Goal: Task Accomplishment & Management: Manage account settings

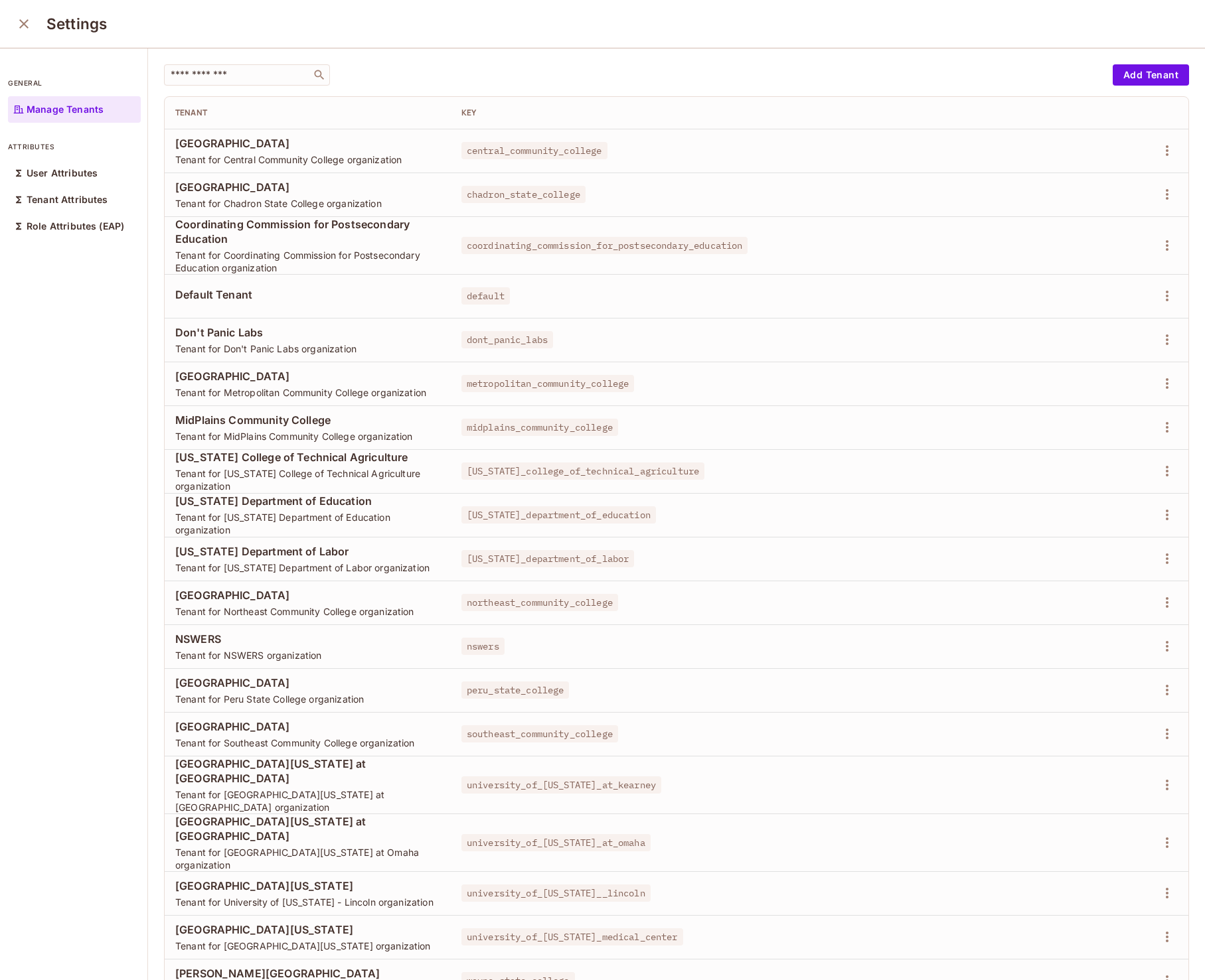
click at [26, 28] on icon "close" at bounding box center [24, 24] width 16 height 16
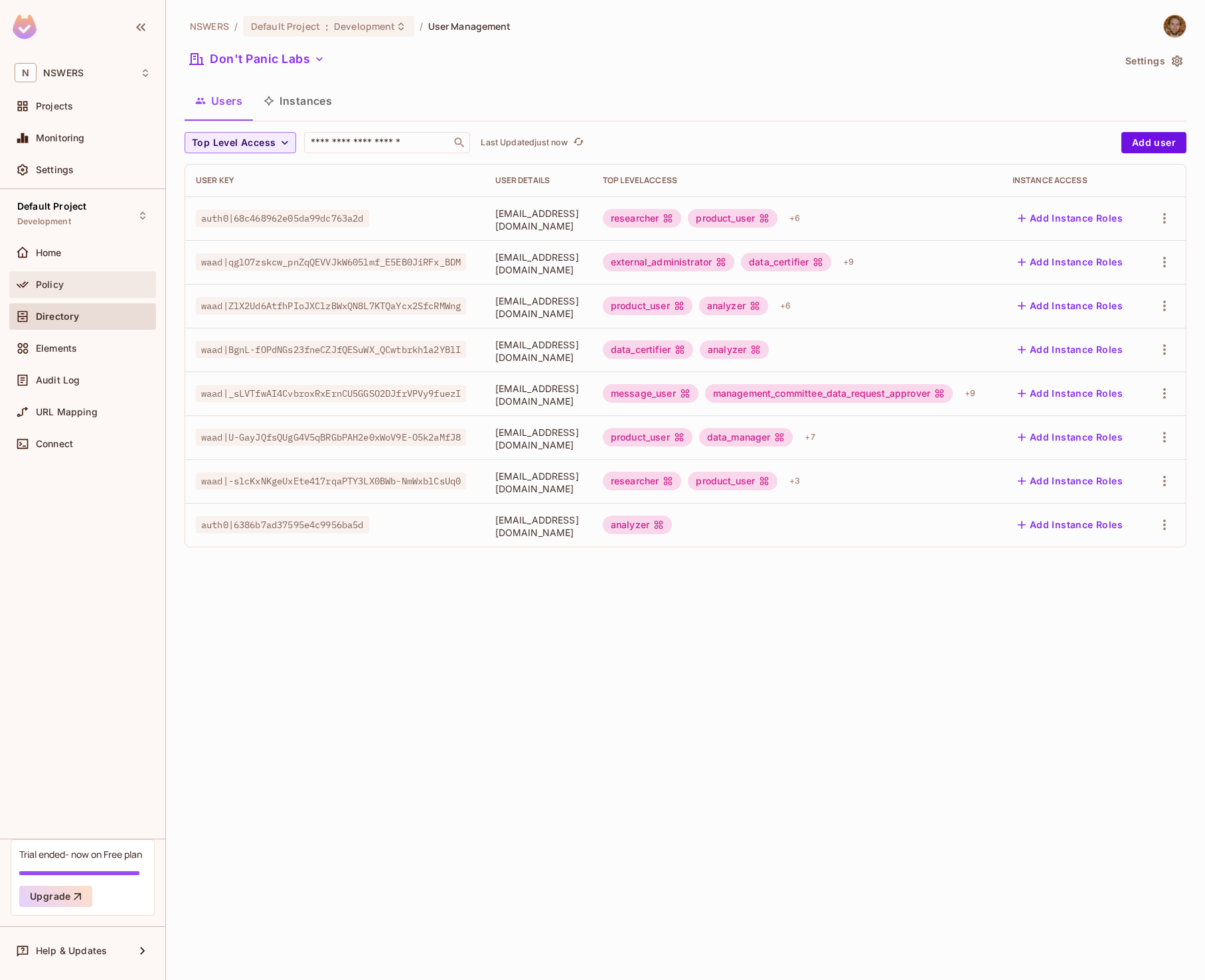
click at [52, 288] on span "Policy" at bounding box center [50, 285] width 28 height 10
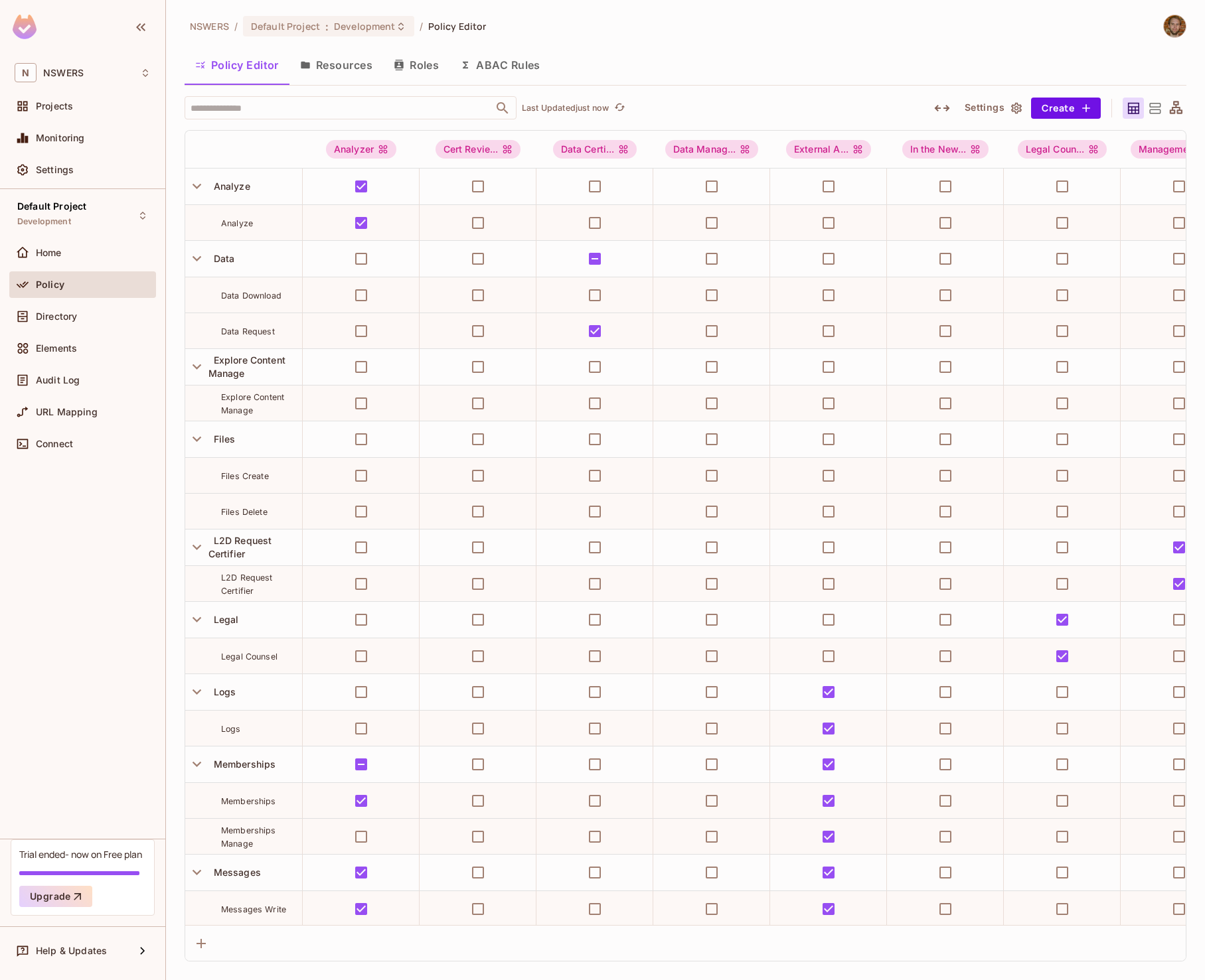
click at [416, 63] on button "Roles" at bounding box center [416, 65] width 67 height 33
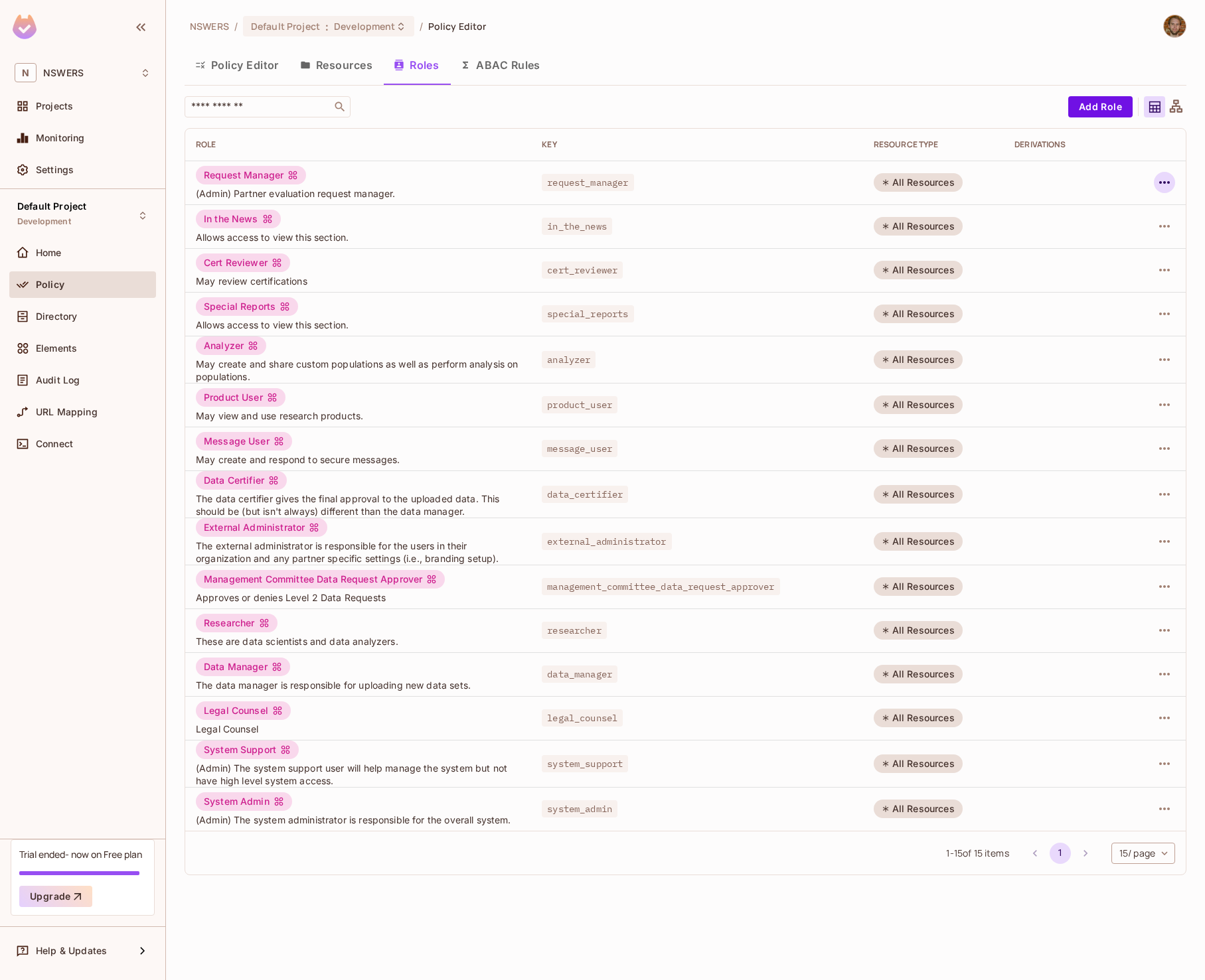
click at [1167, 182] on icon "button" at bounding box center [1164, 182] width 16 height 16
click at [1105, 243] on div "Edit Attributes" at bounding box center [1118, 243] width 66 height 14
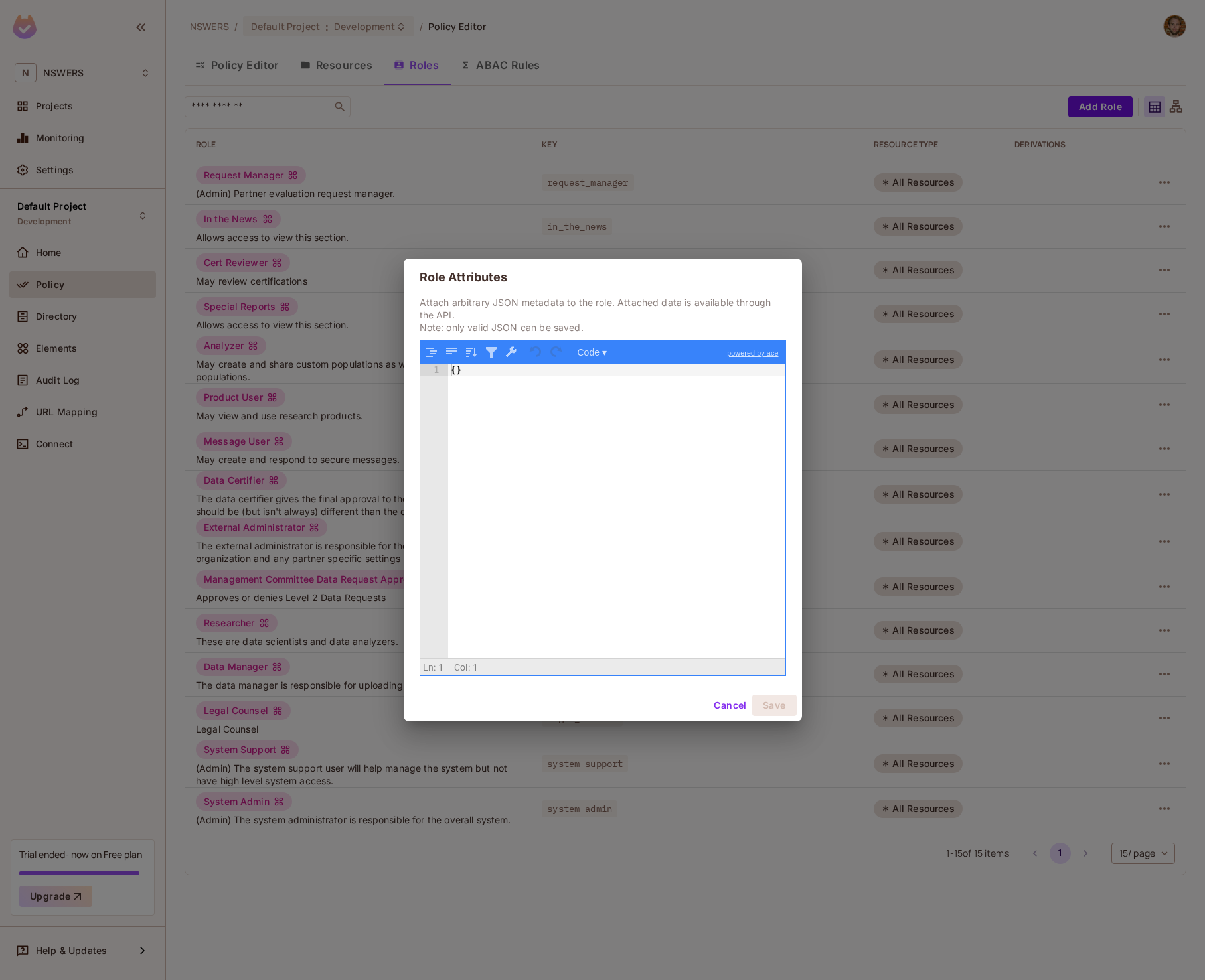
click at [724, 707] on button "Cancel" at bounding box center [730, 705] width 43 height 21
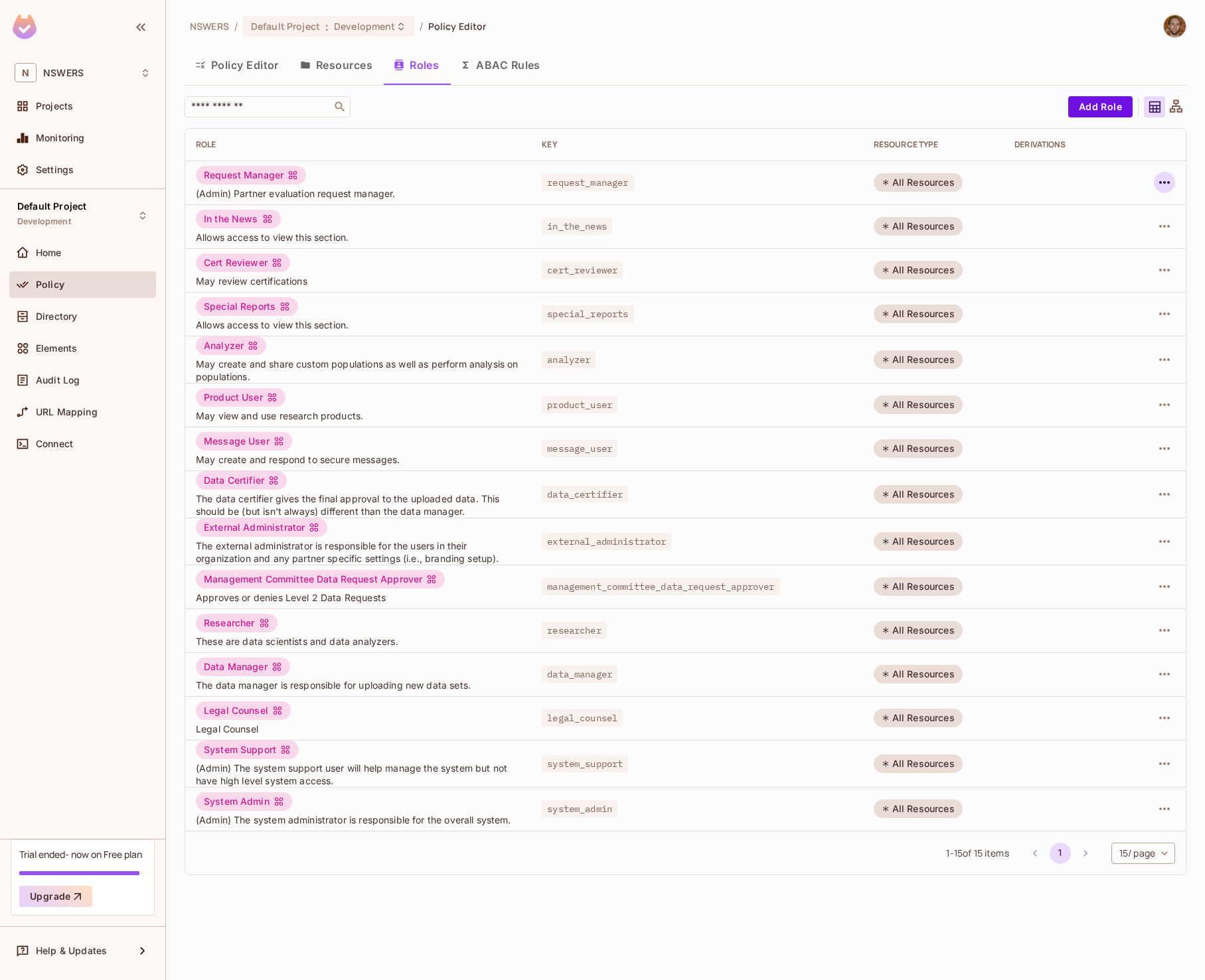
click at [1165, 186] on icon "button" at bounding box center [1164, 182] width 16 height 16
click at [1113, 215] on div "Edit Role" at bounding box center [1105, 214] width 40 height 14
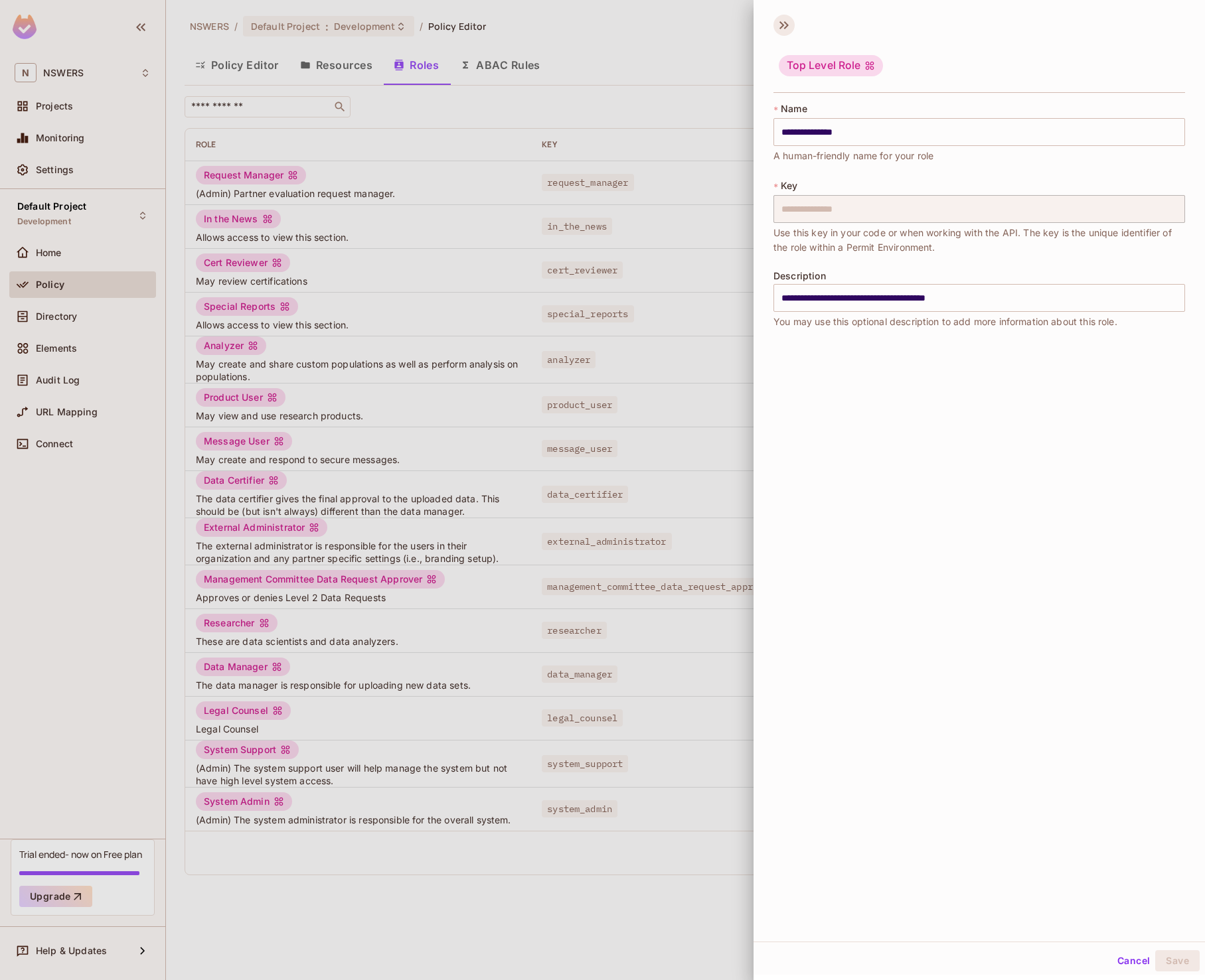
click at [784, 23] on icon at bounding box center [784, 25] width 21 height 21
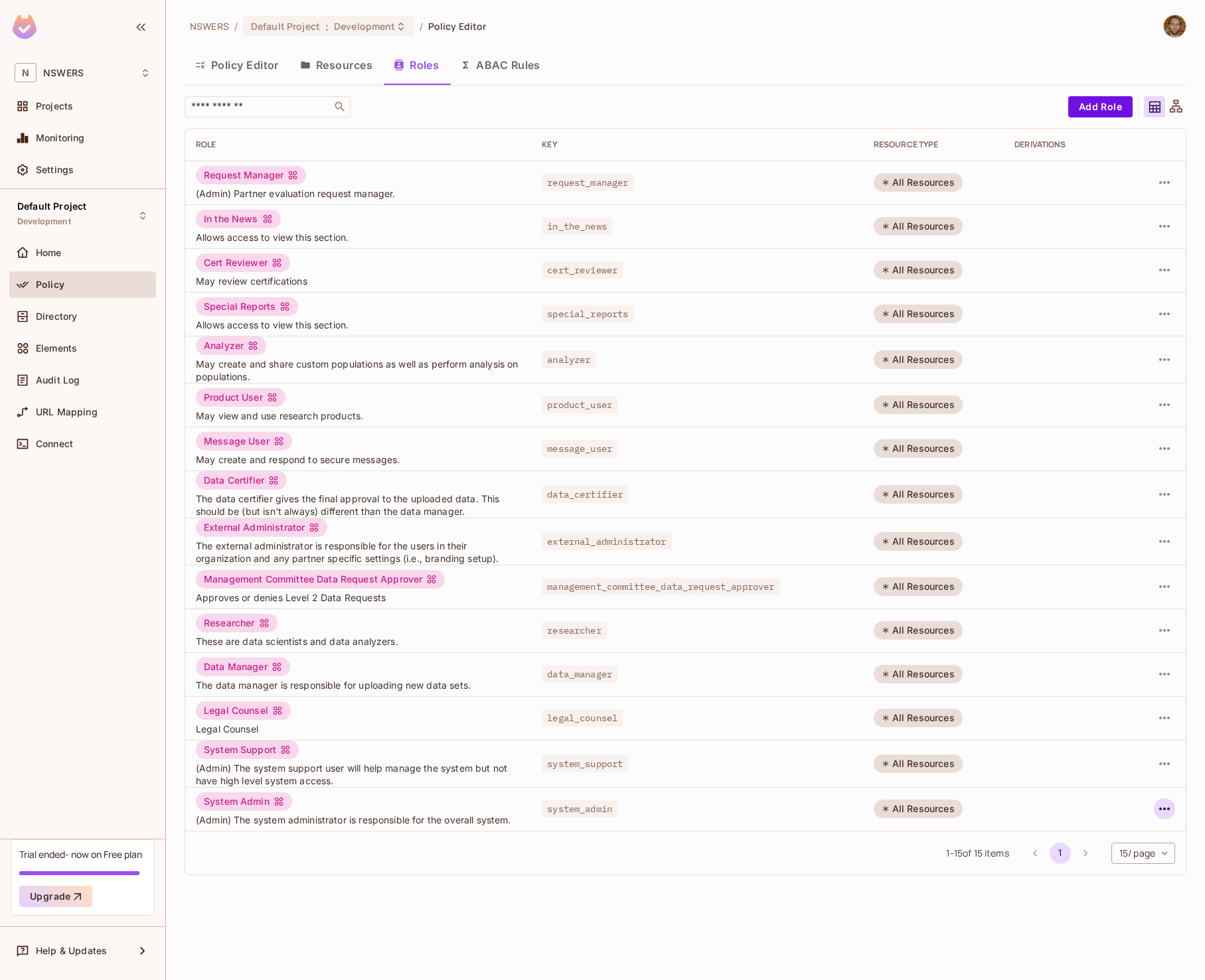
click at [1161, 810] on icon "button" at bounding box center [1164, 808] width 10 height 3
click at [1095, 866] on div "Edit Attributes" at bounding box center [1118, 869] width 66 height 14
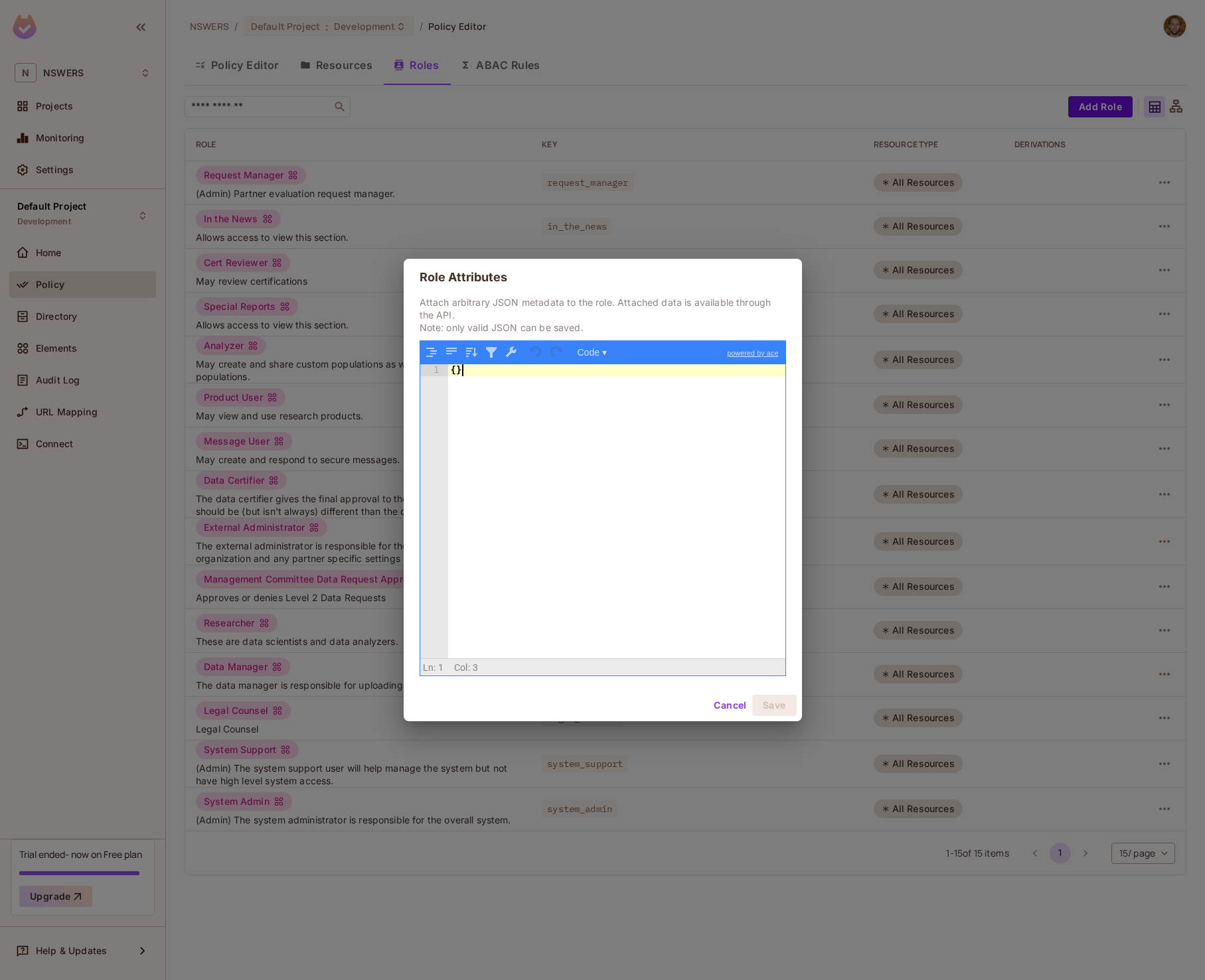
click at [579, 474] on div "{ }" at bounding box center [616, 523] width 338 height 319
click at [456, 371] on div "{ }" at bounding box center [616, 523] width 338 height 319
click at [719, 707] on button "Cancel" at bounding box center [730, 705] width 43 height 21
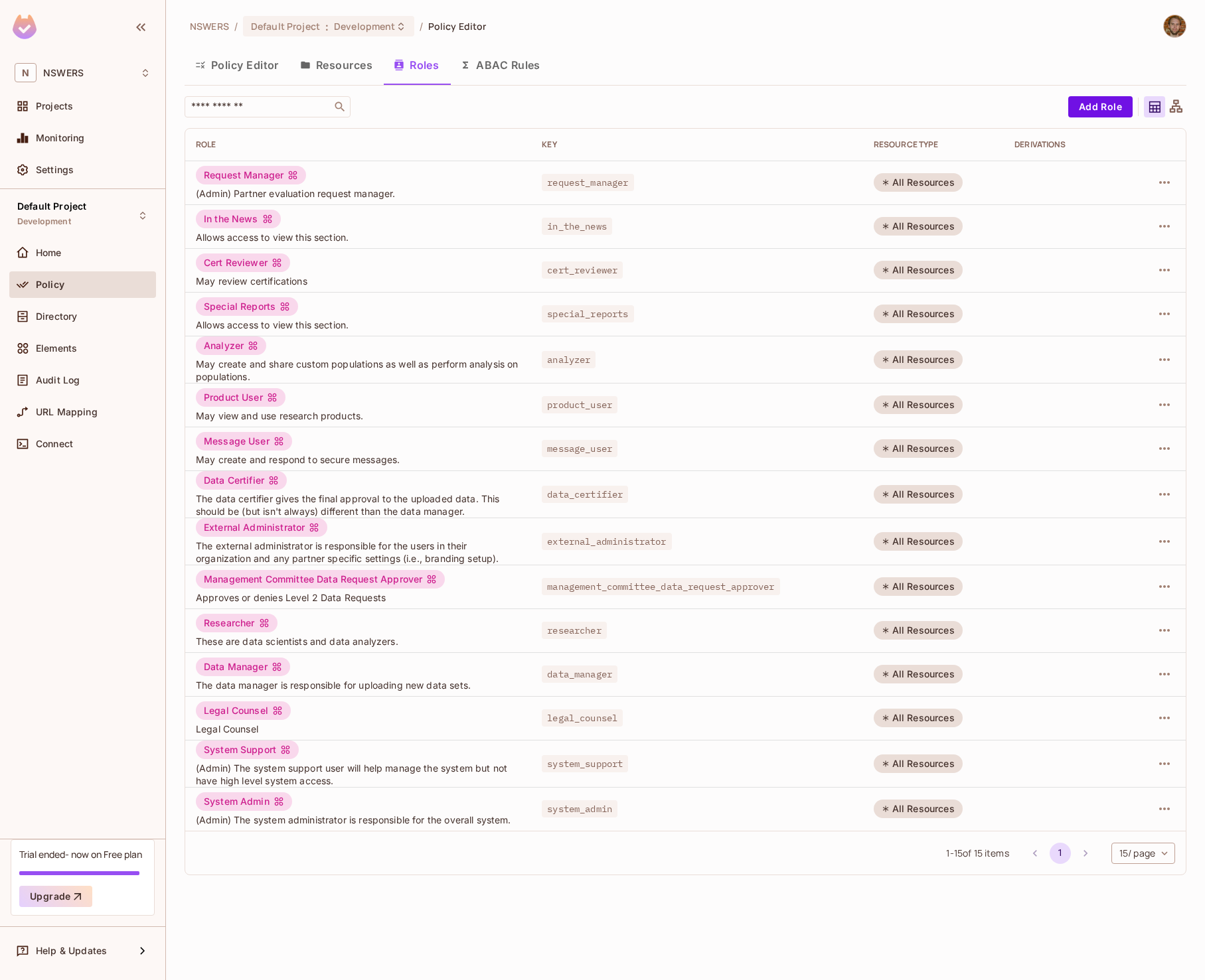
click at [620, 903] on div "NSWERS / Default Project : Development / Policy Editor Policy Editor Resources …" at bounding box center [685, 490] width 1039 height 980
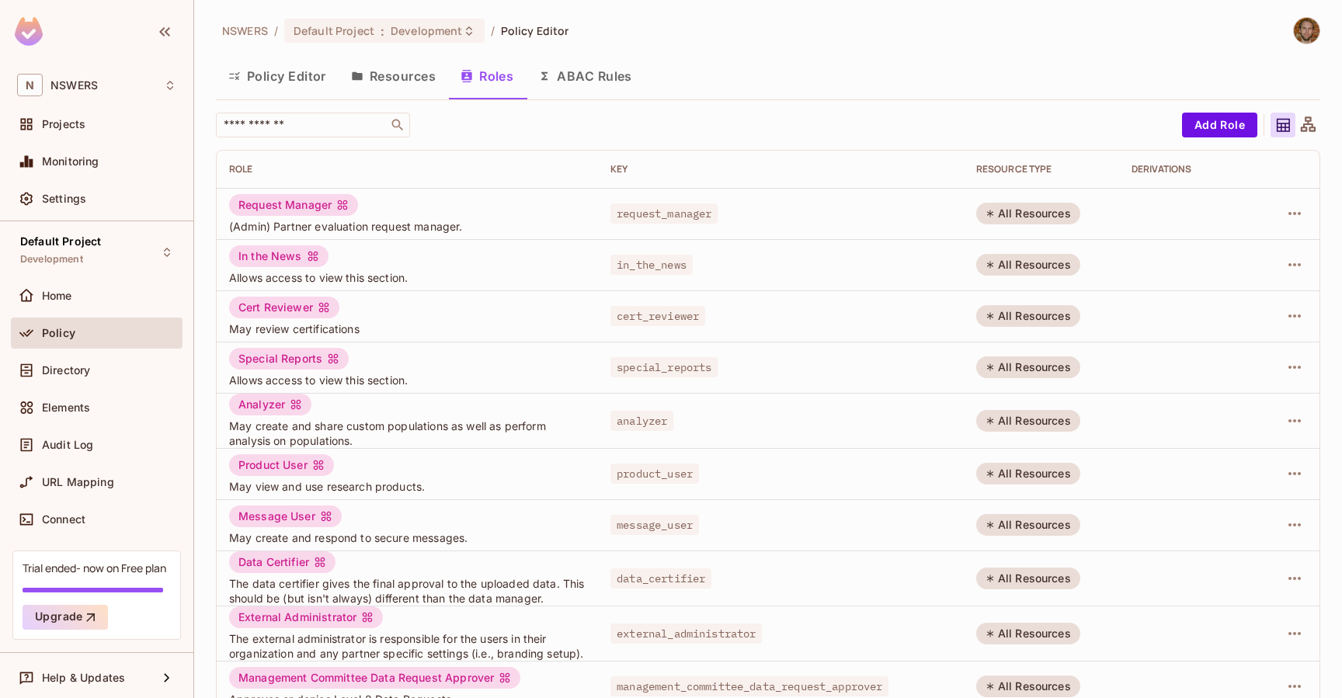
click at [587, 78] on button "ABAC Rules" at bounding box center [585, 76] width 119 height 39
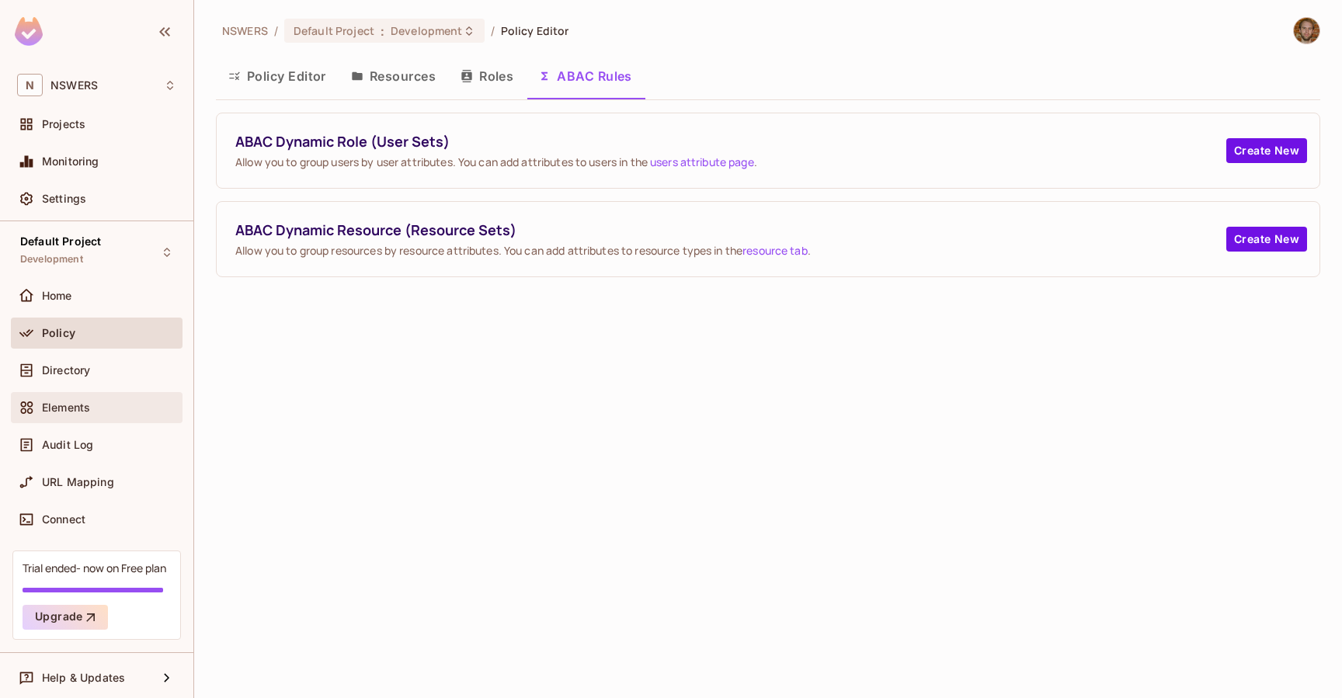
click at [82, 408] on span "Elements" at bounding box center [66, 408] width 48 height 12
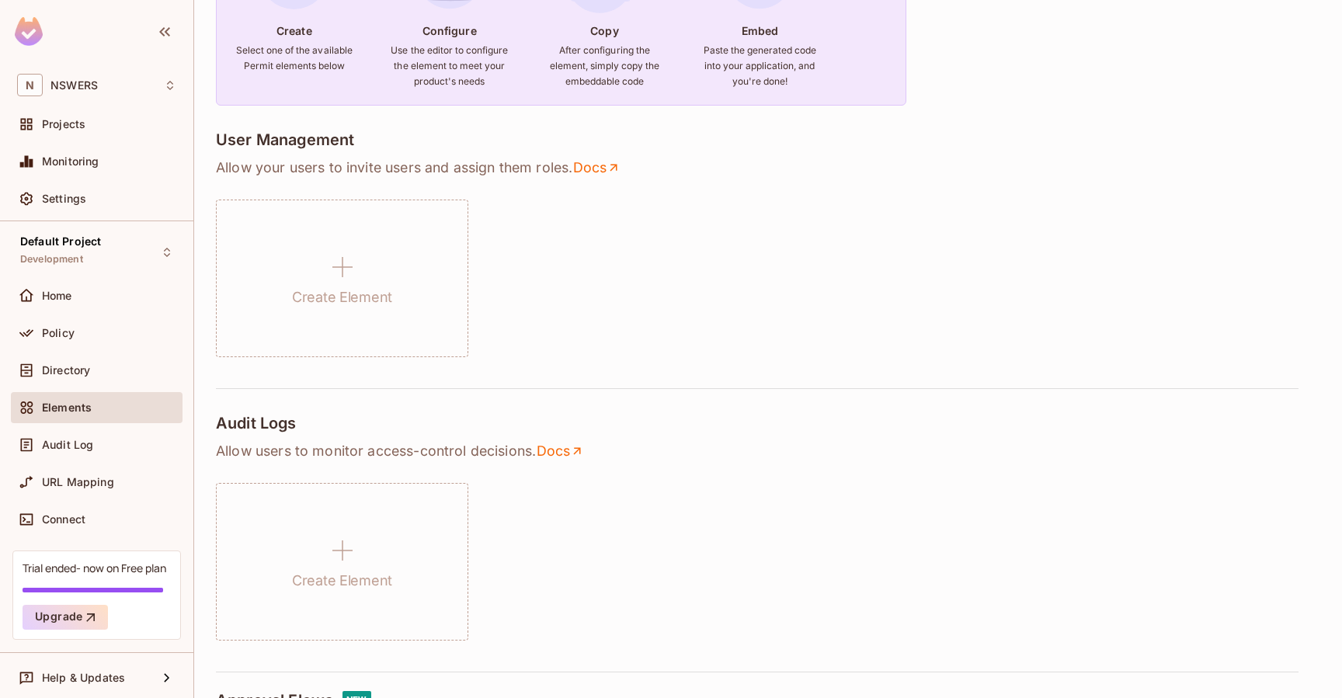
scroll to position [219, 0]
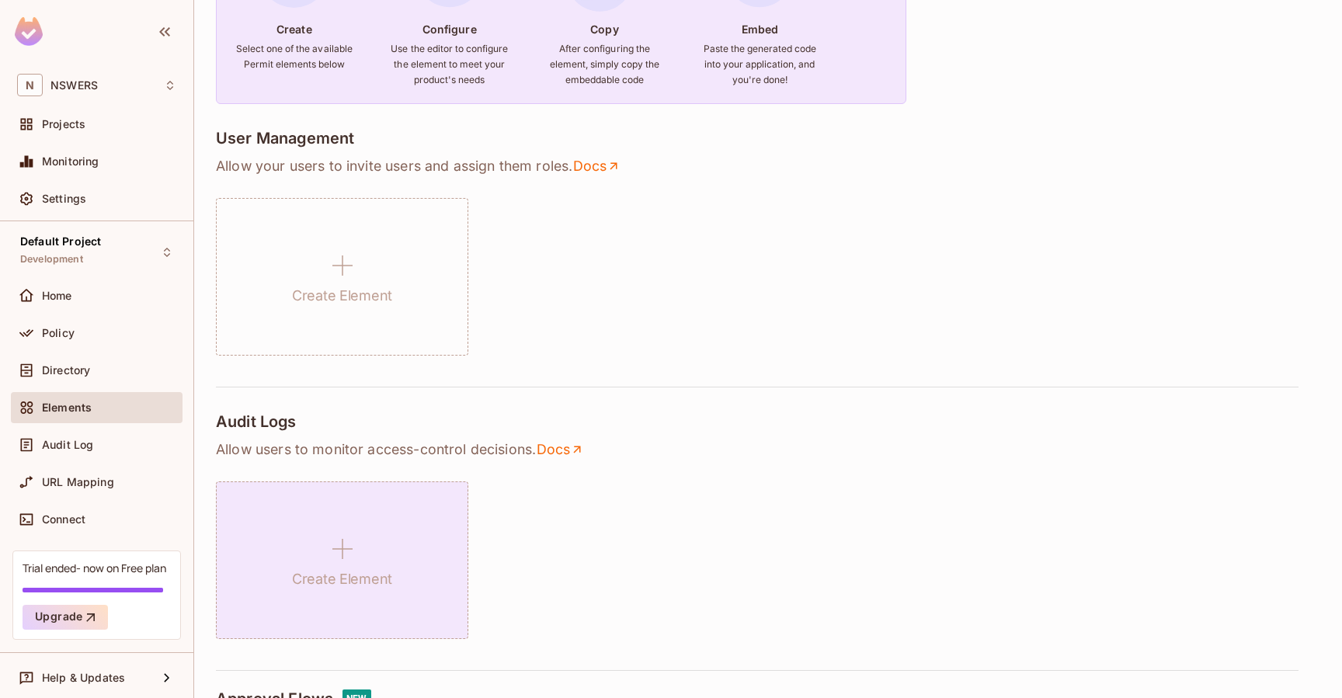
click at [387, 561] on div "Create Element" at bounding box center [342, 561] width 252 height 158
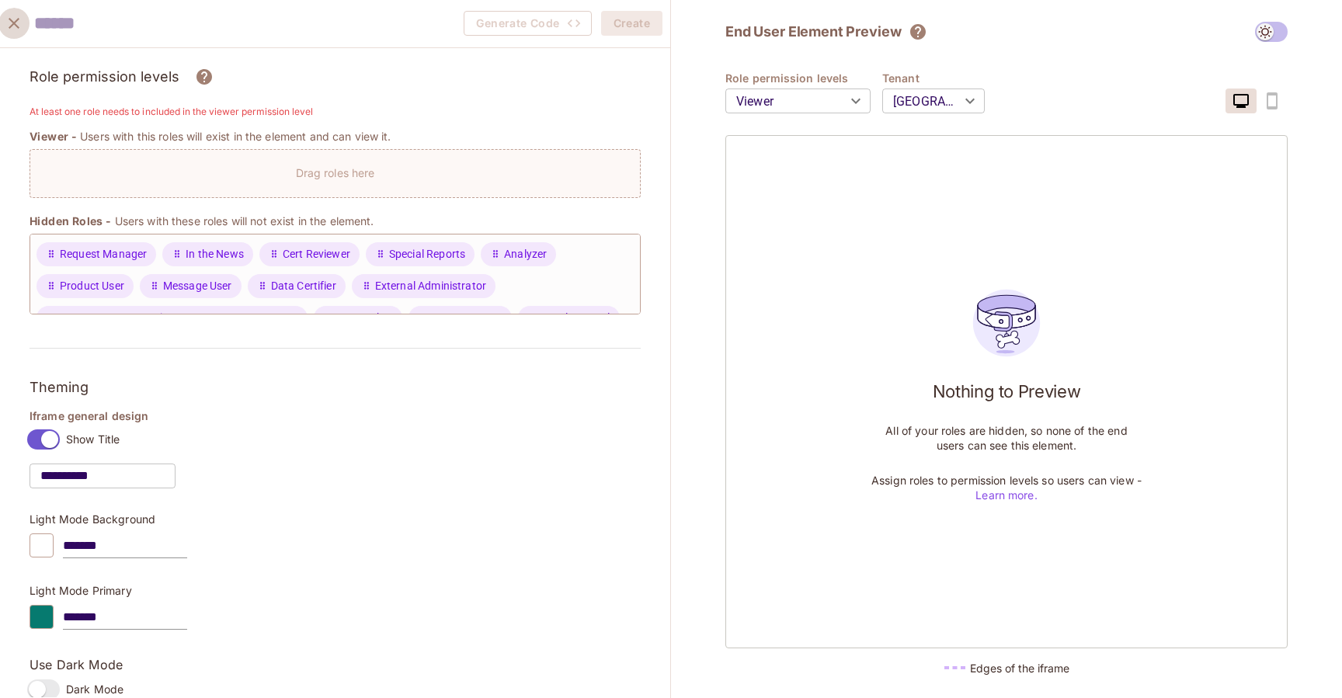
click at [18, 26] on icon "close" at bounding box center [14, 23] width 19 height 19
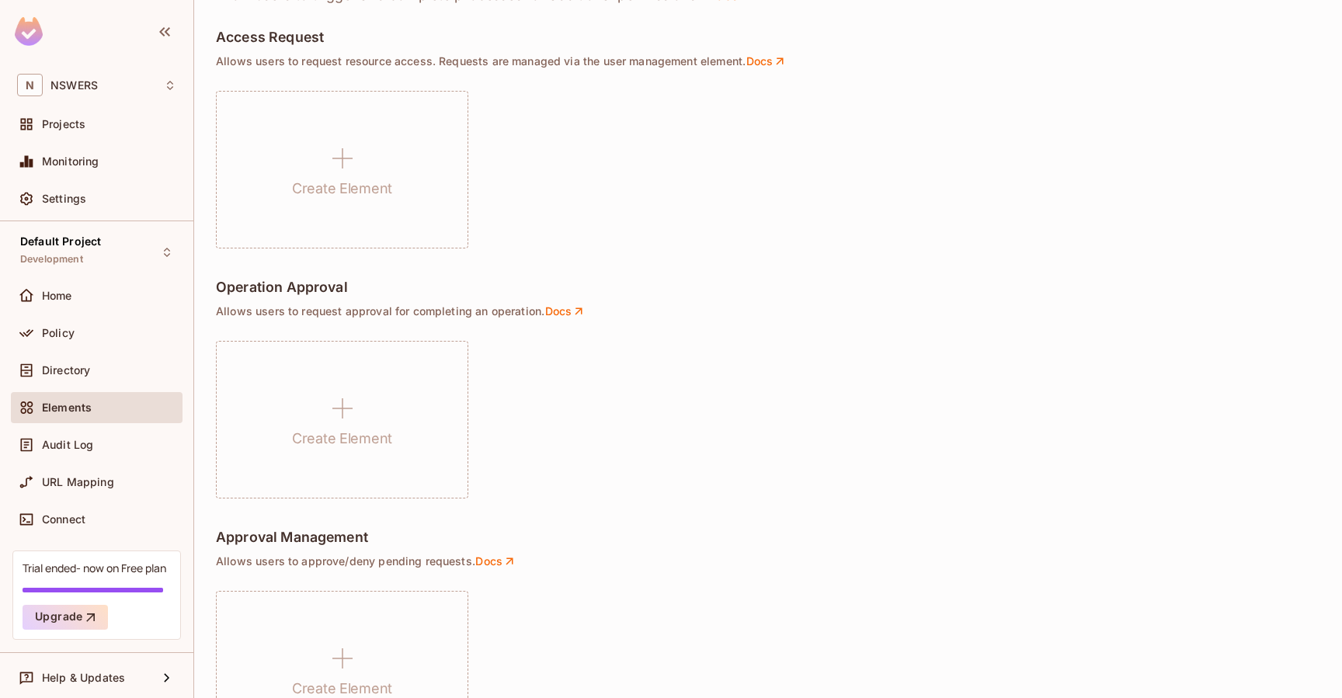
scroll to position [1032, 0]
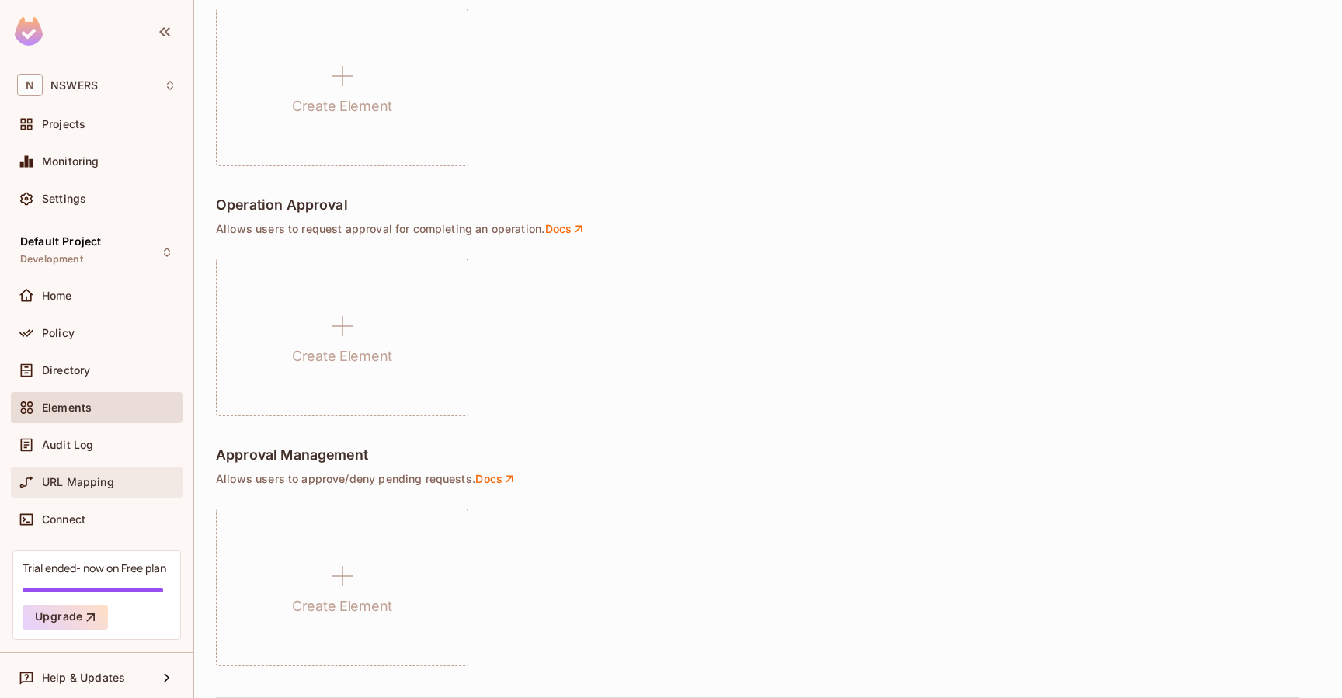
click at [101, 479] on span "URL Mapping" at bounding box center [78, 482] width 72 height 12
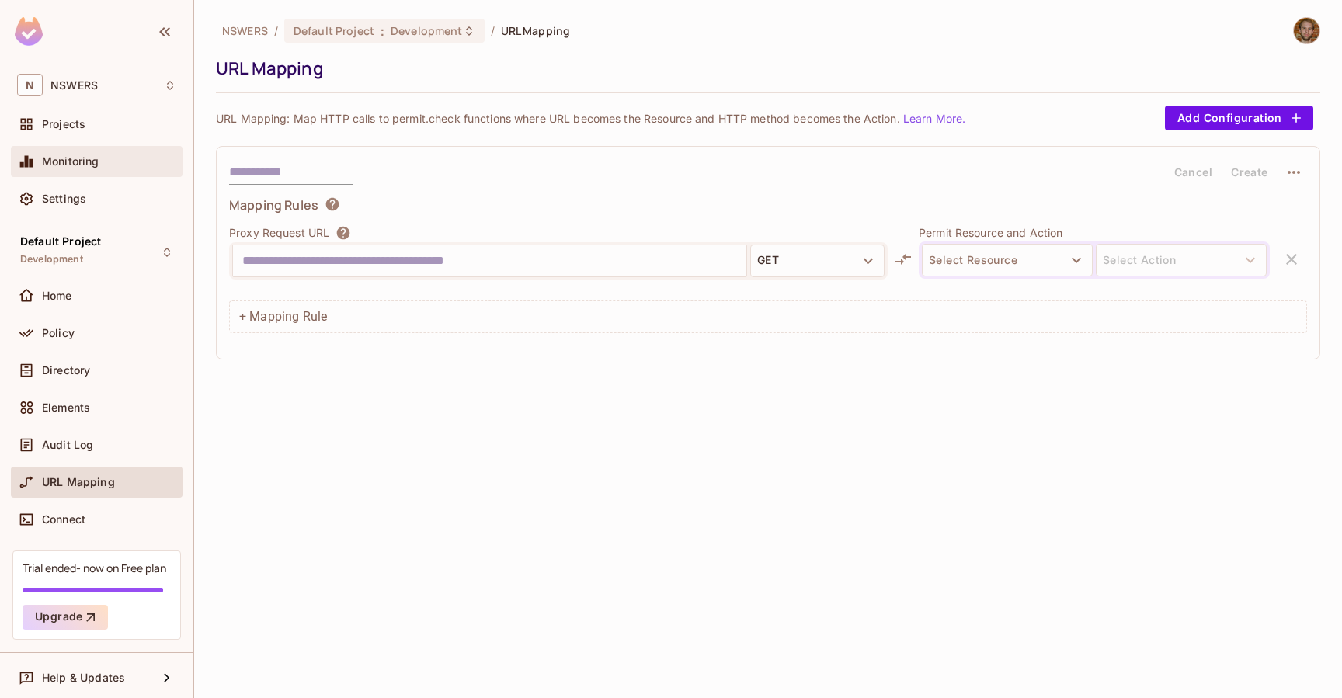
click at [117, 164] on div "Monitoring" at bounding box center [109, 161] width 134 height 12
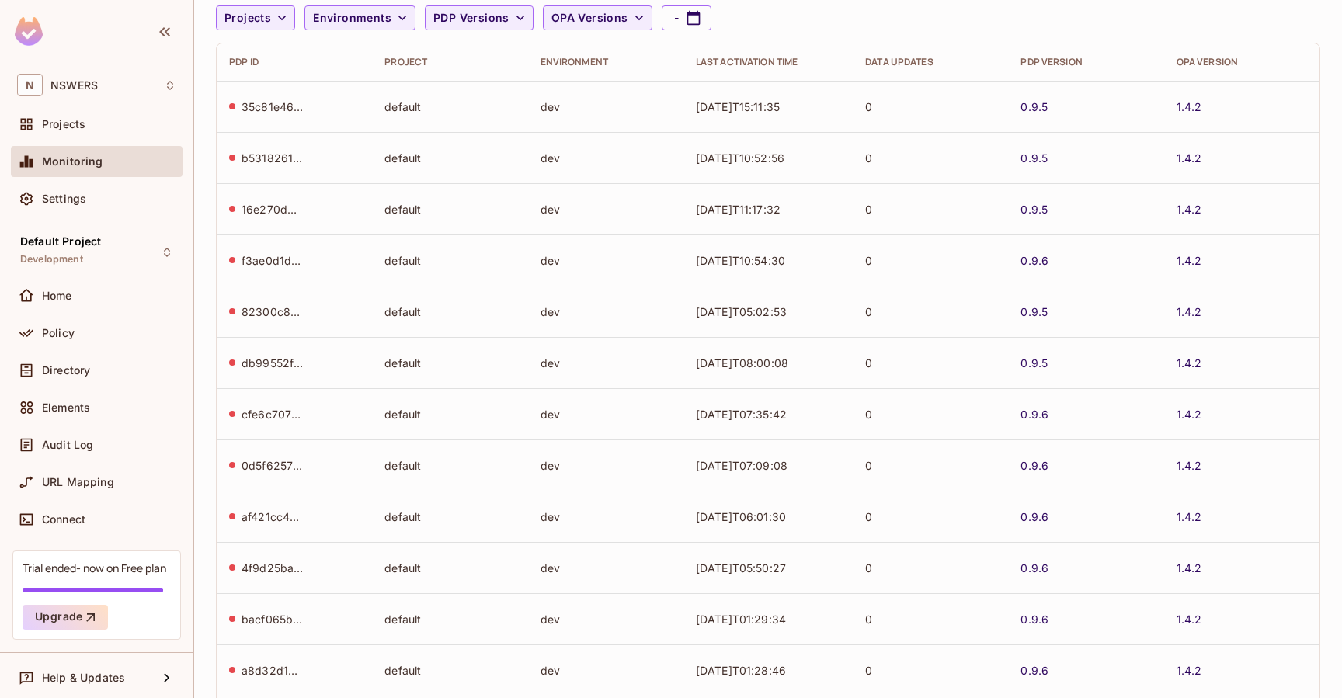
scroll to position [111, 0]
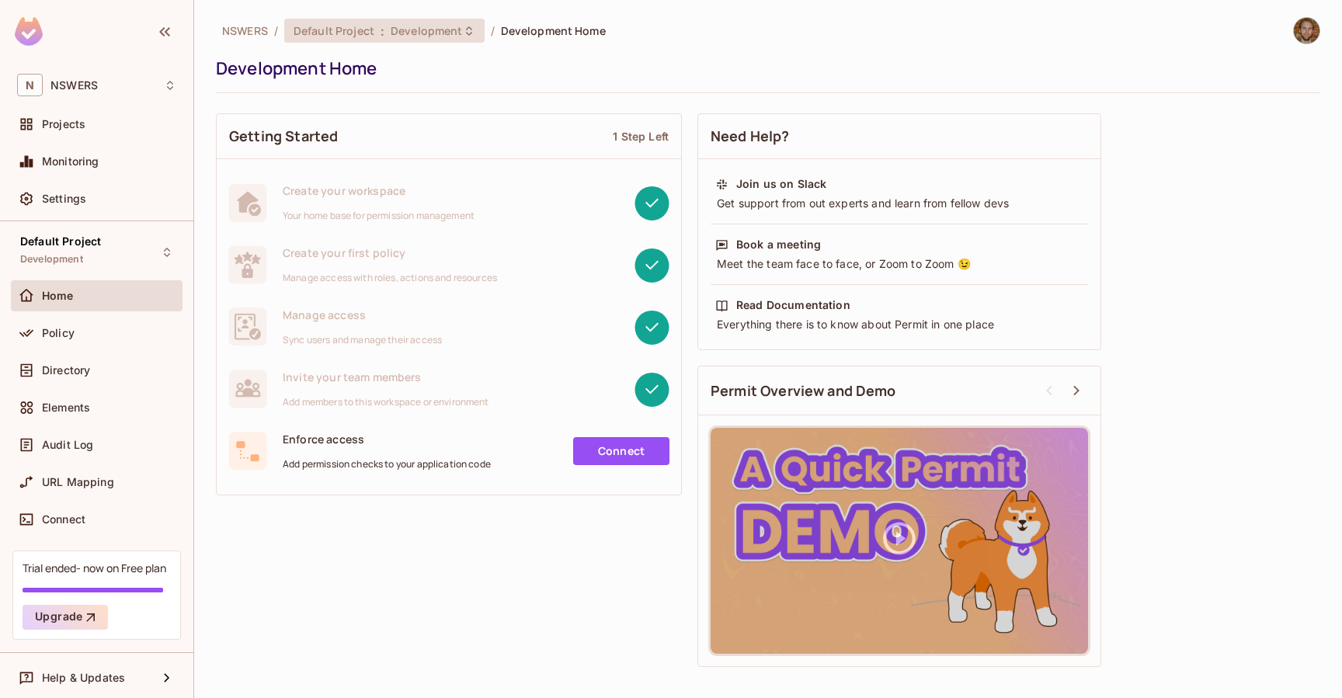
click at [434, 35] on span "Development" at bounding box center [426, 30] width 71 height 15
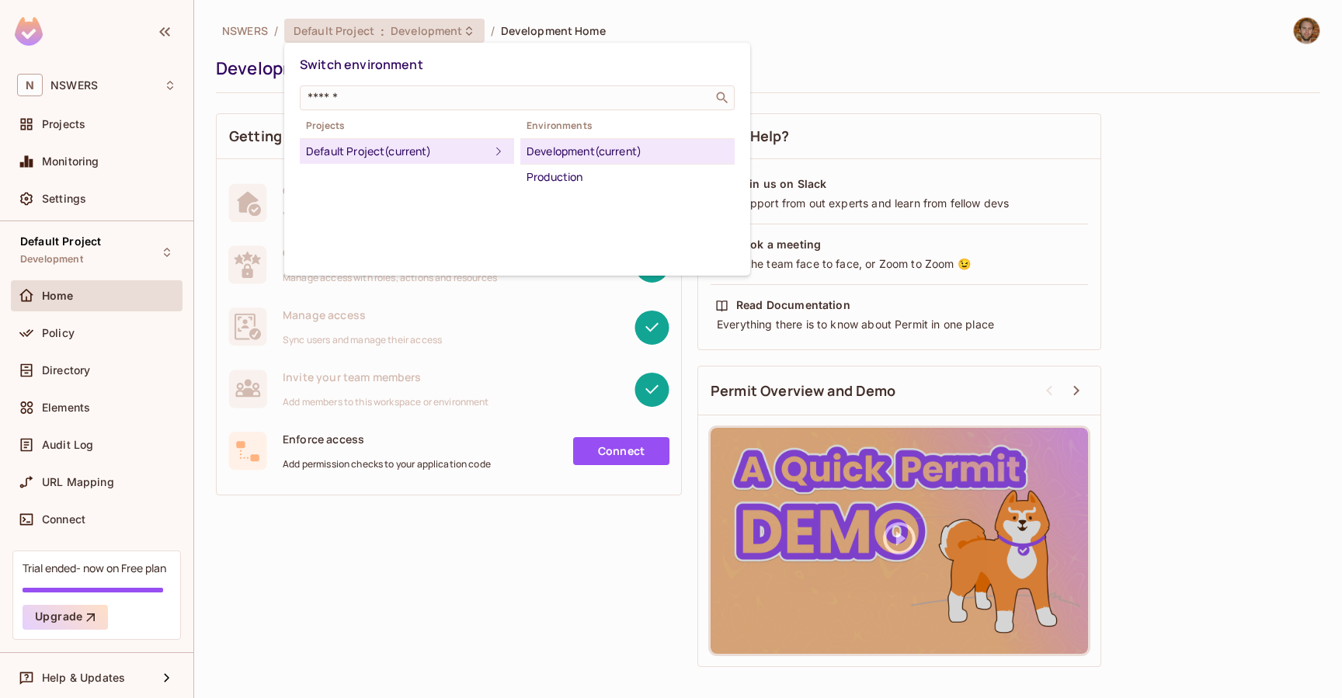
click at [318, 548] on div at bounding box center [671, 349] width 1342 height 698
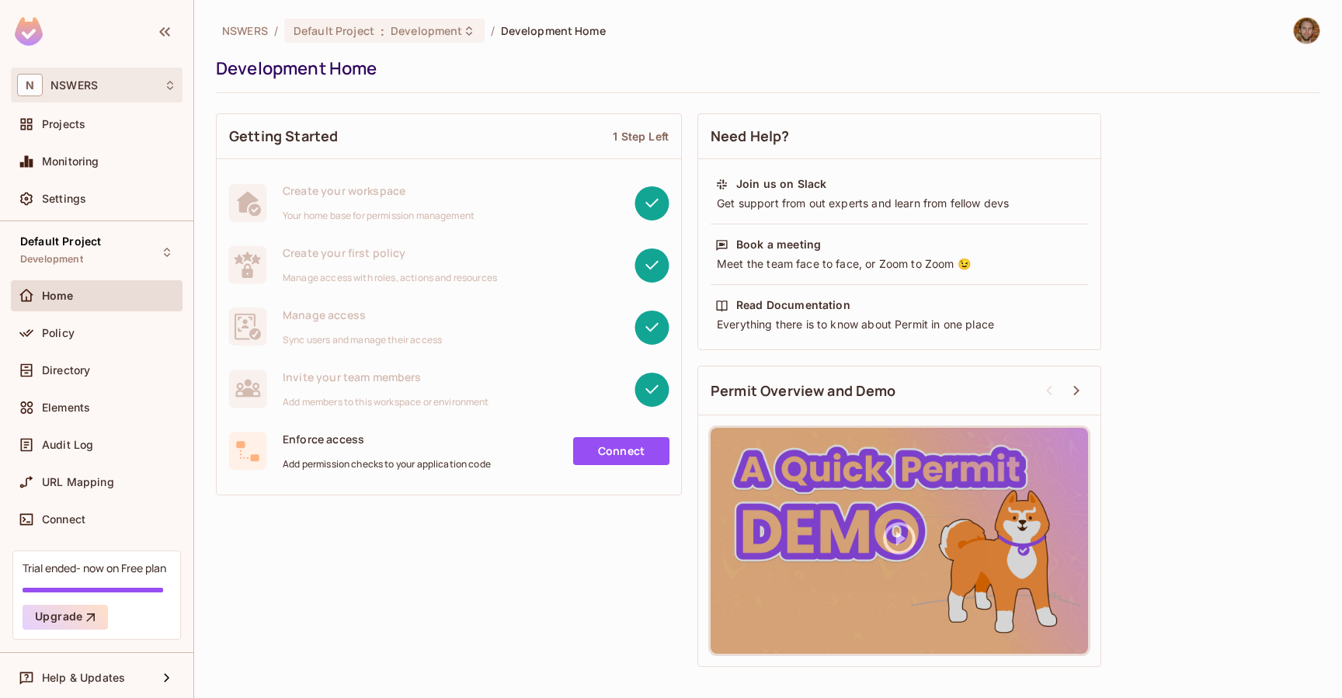
click at [164, 81] on icon at bounding box center [170, 85] width 12 height 12
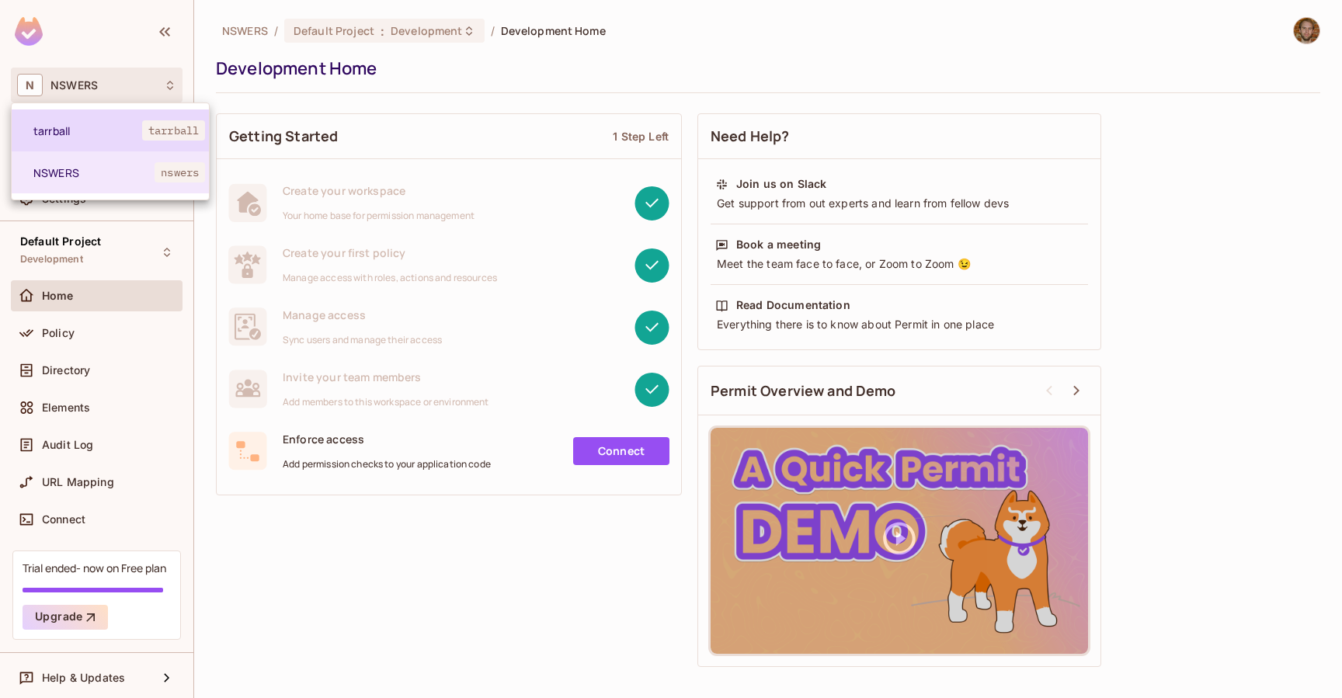
click at [106, 140] on li "tarrball tarrball" at bounding box center [110, 131] width 197 height 42
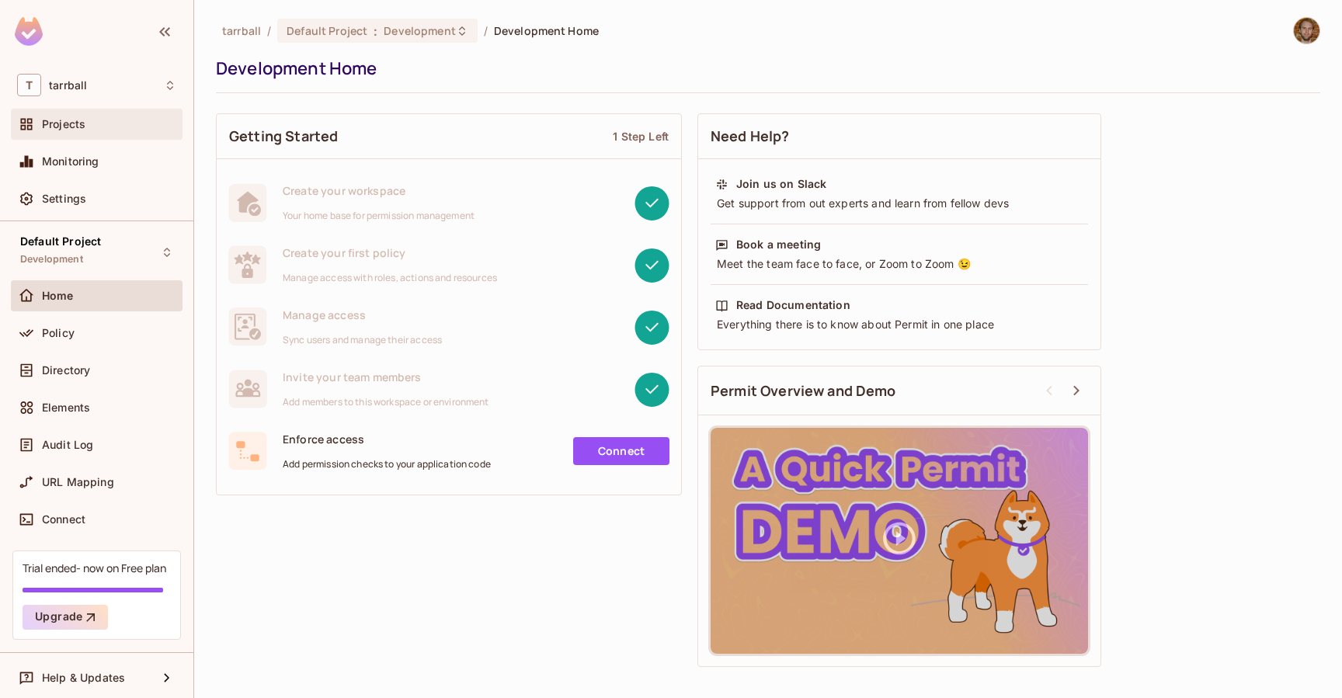
click at [91, 128] on div "Projects" at bounding box center [109, 124] width 134 height 12
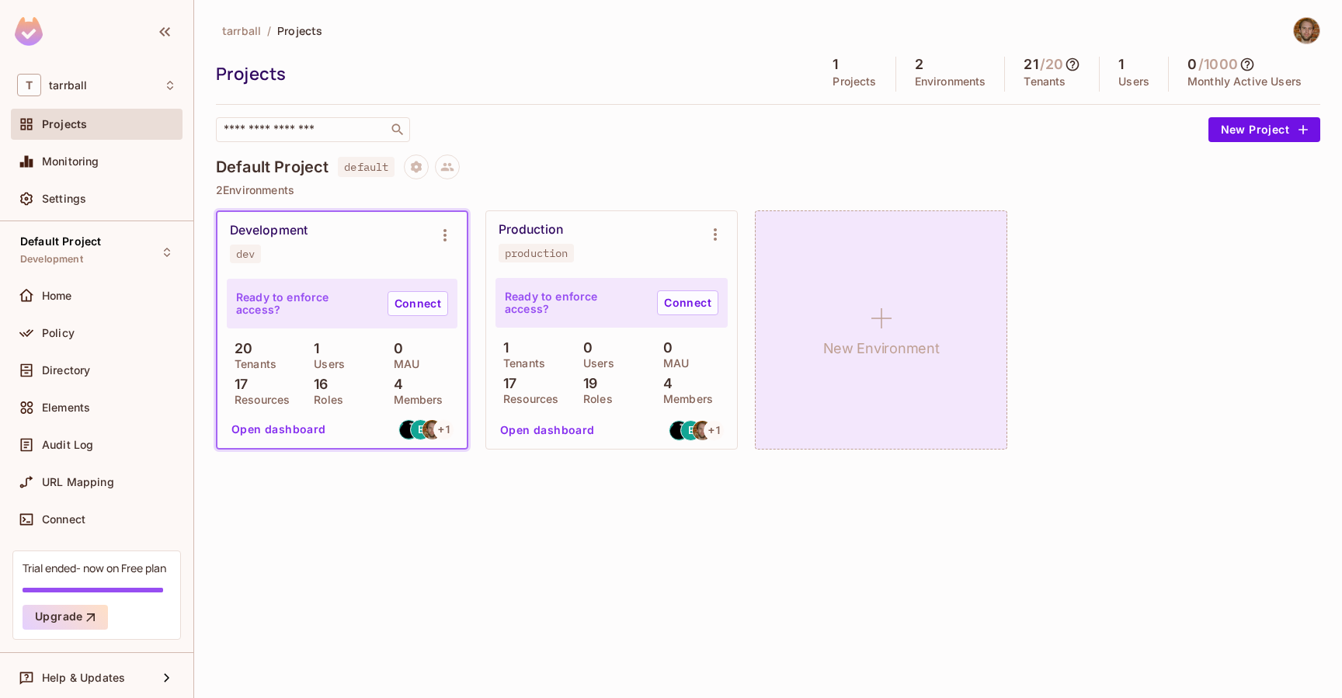
click at [886, 332] on icon at bounding box center [881, 318] width 37 height 37
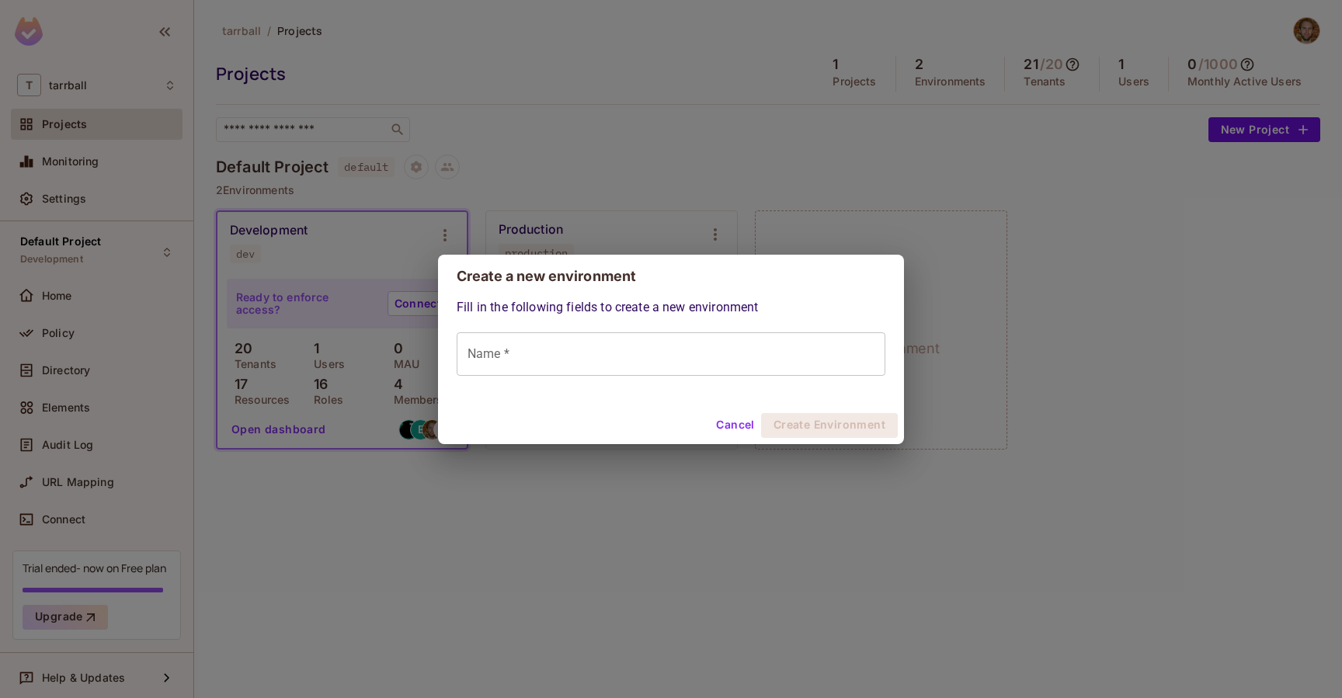
click at [562, 351] on input "Name *" at bounding box center [671, 354] width 429 height 44
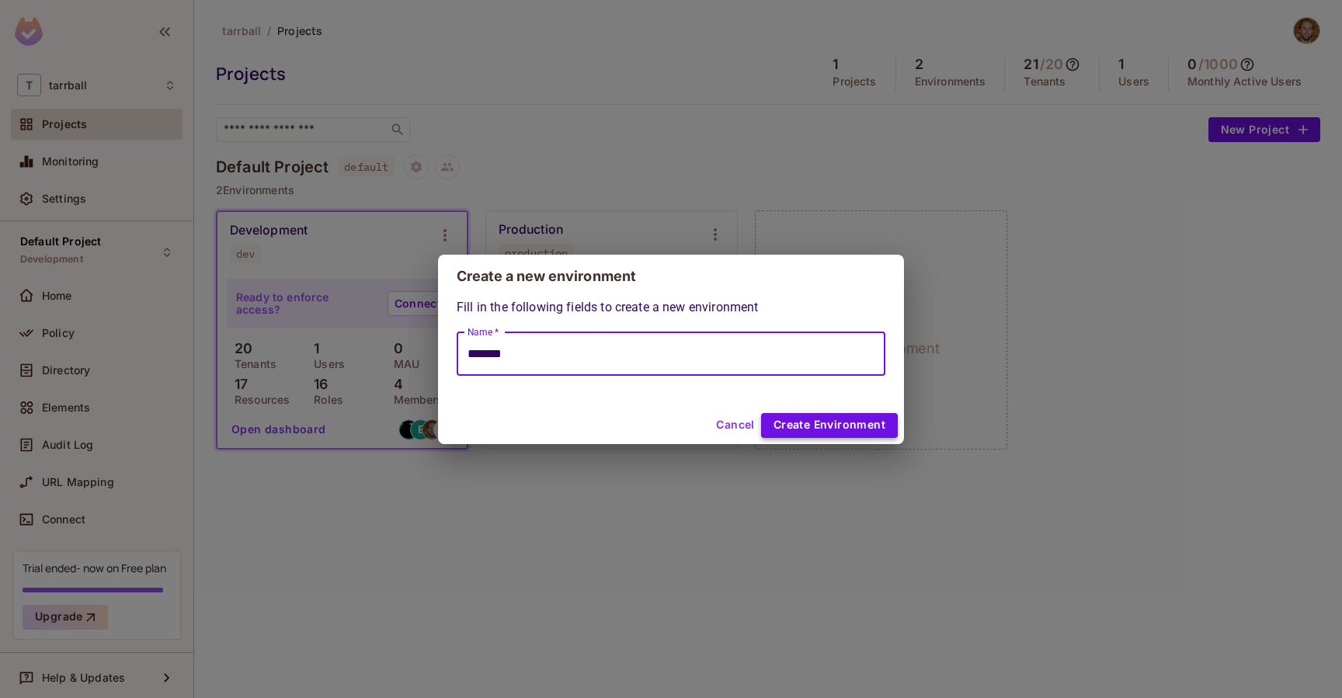
type input "*******"
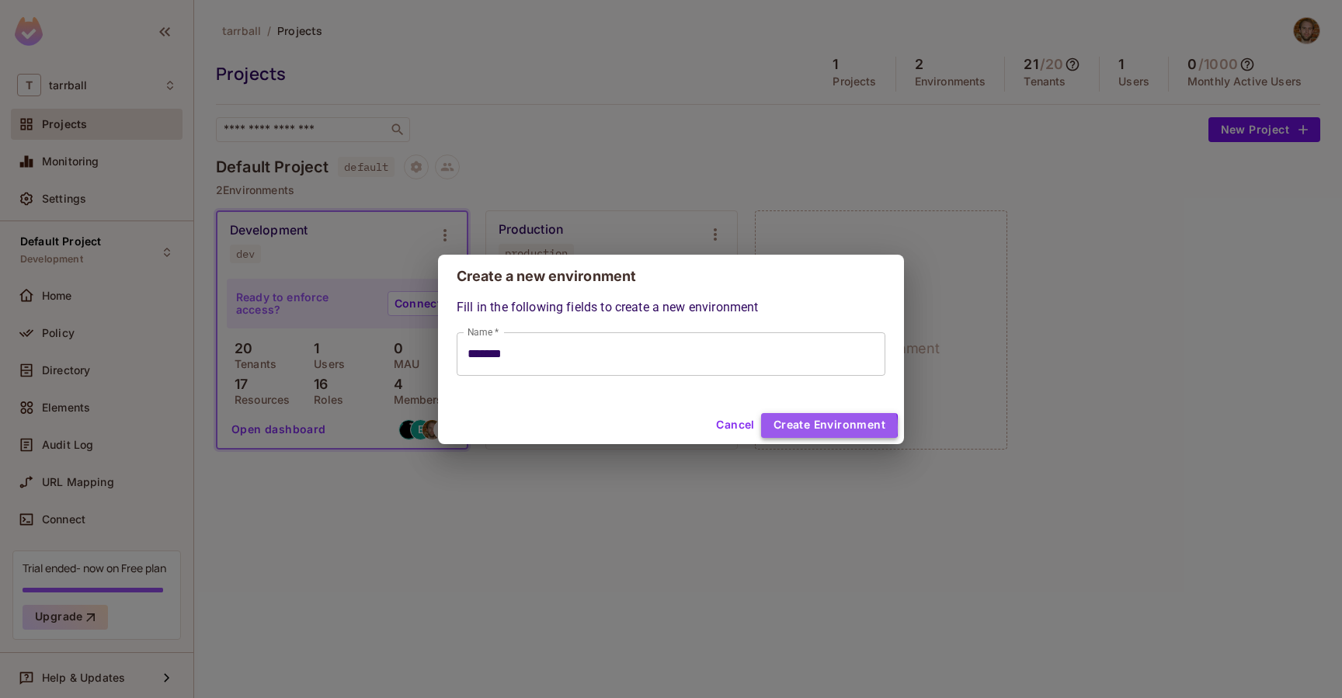
click at [827, 427] on button "Create Environment" at bounding box center [829, 425] width 137 height 25
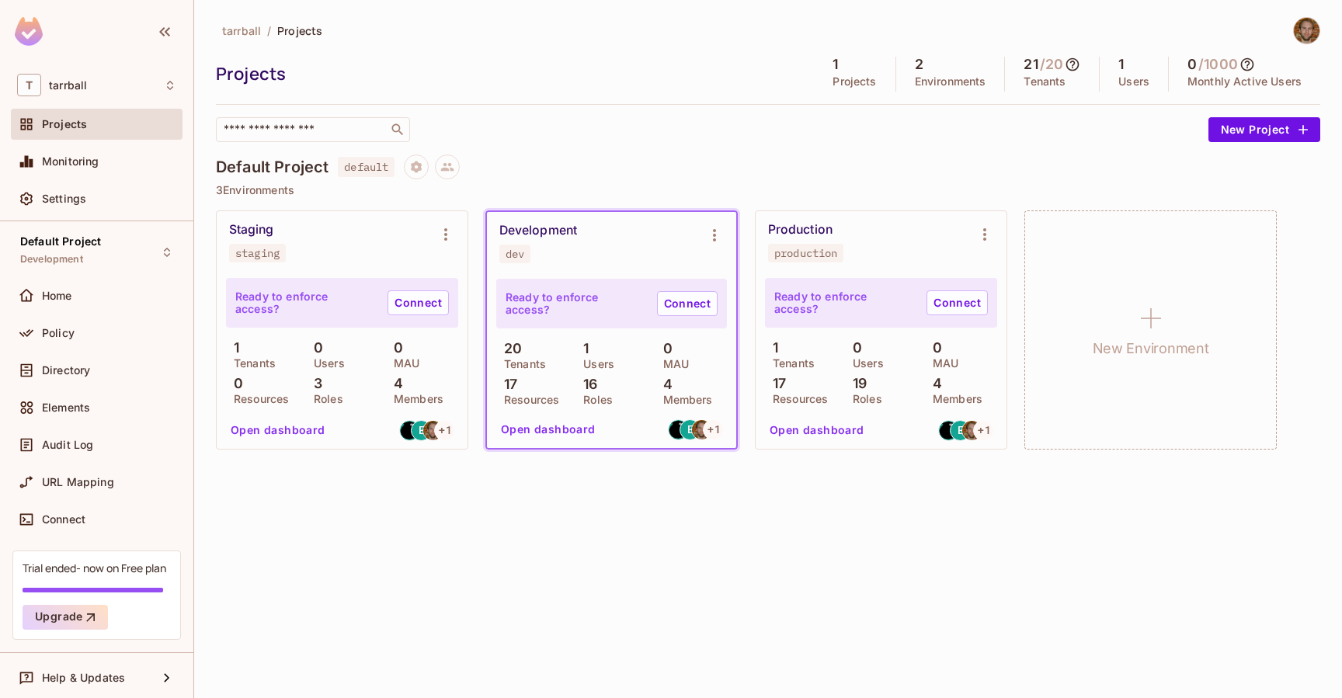
click at [299, 259] on div "Staging staging" at bounding box center [329, 242] width 201 height 40
click at [445, 239] on icon "Environment settings" at bounding box center [445, 234] width 3 height 12
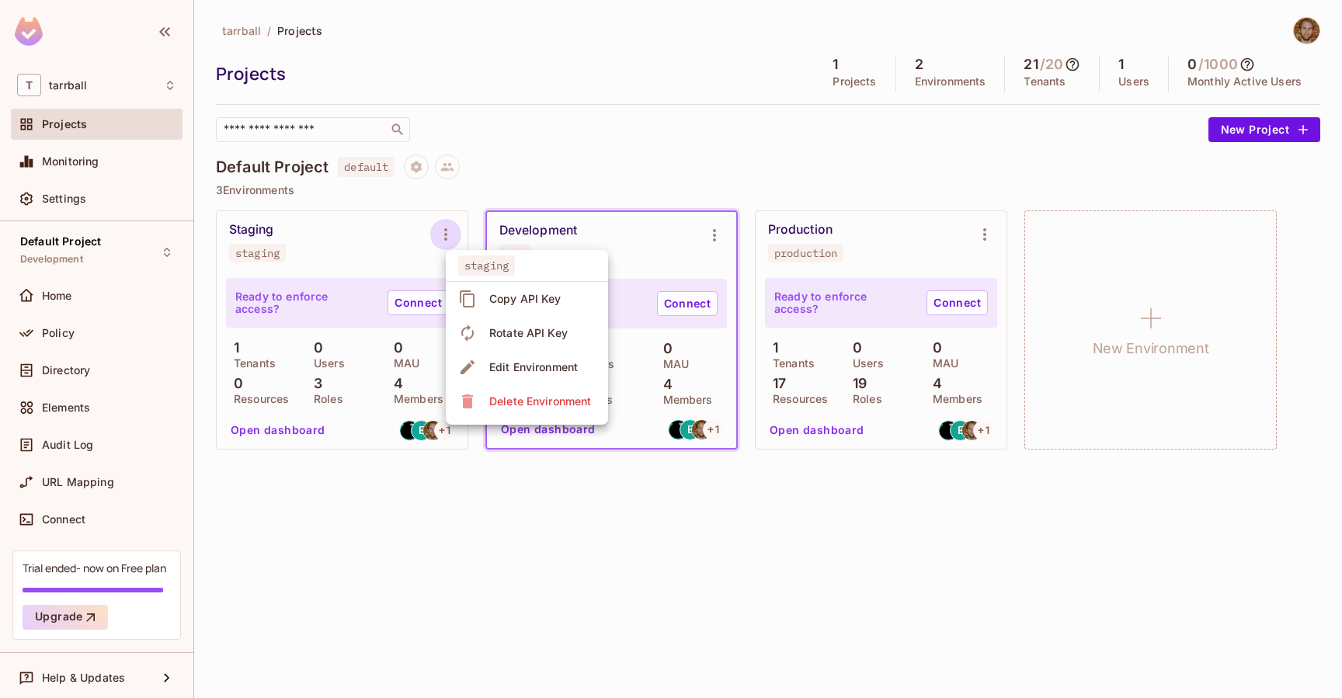
click at [371, 244] on div at bounding box center [671, 349] width 1342 height 698
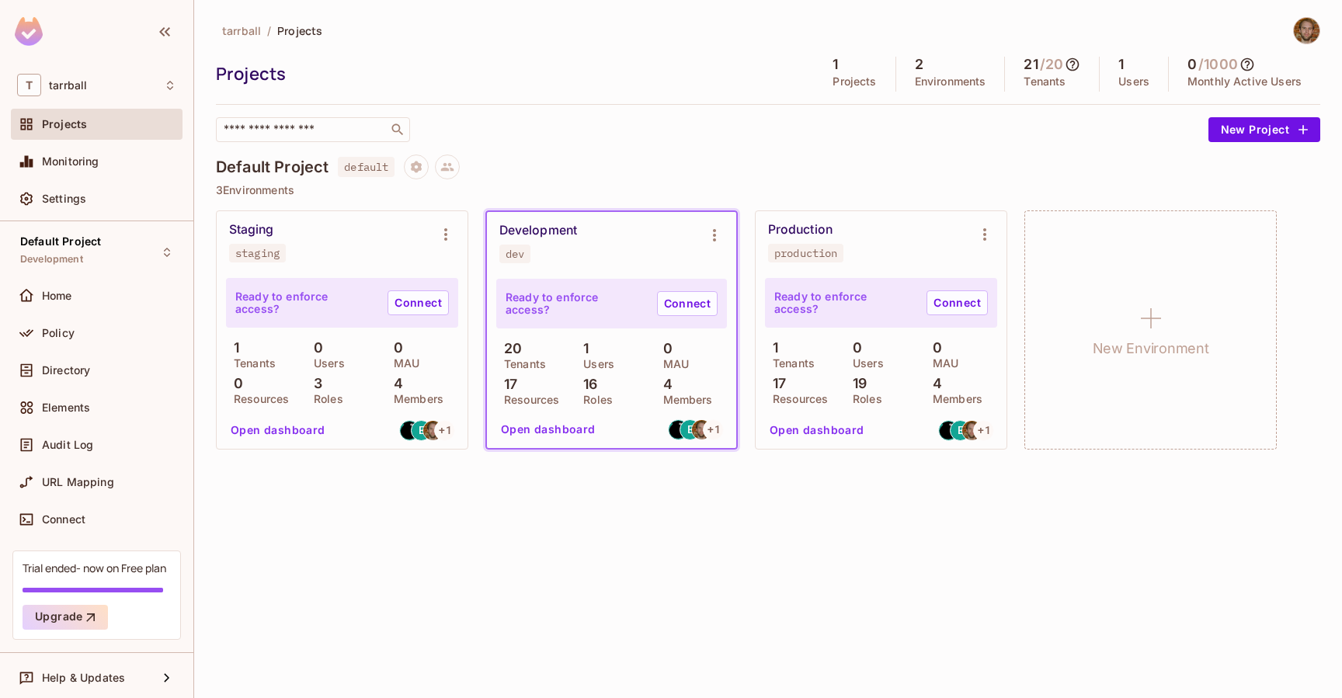
click at [270, 237] on div "Staging" at bounding box center [251, 230] width 45 height 16
click at [77, 364] on span "Directory" at bounding box center [66, 370] width 48 height 12
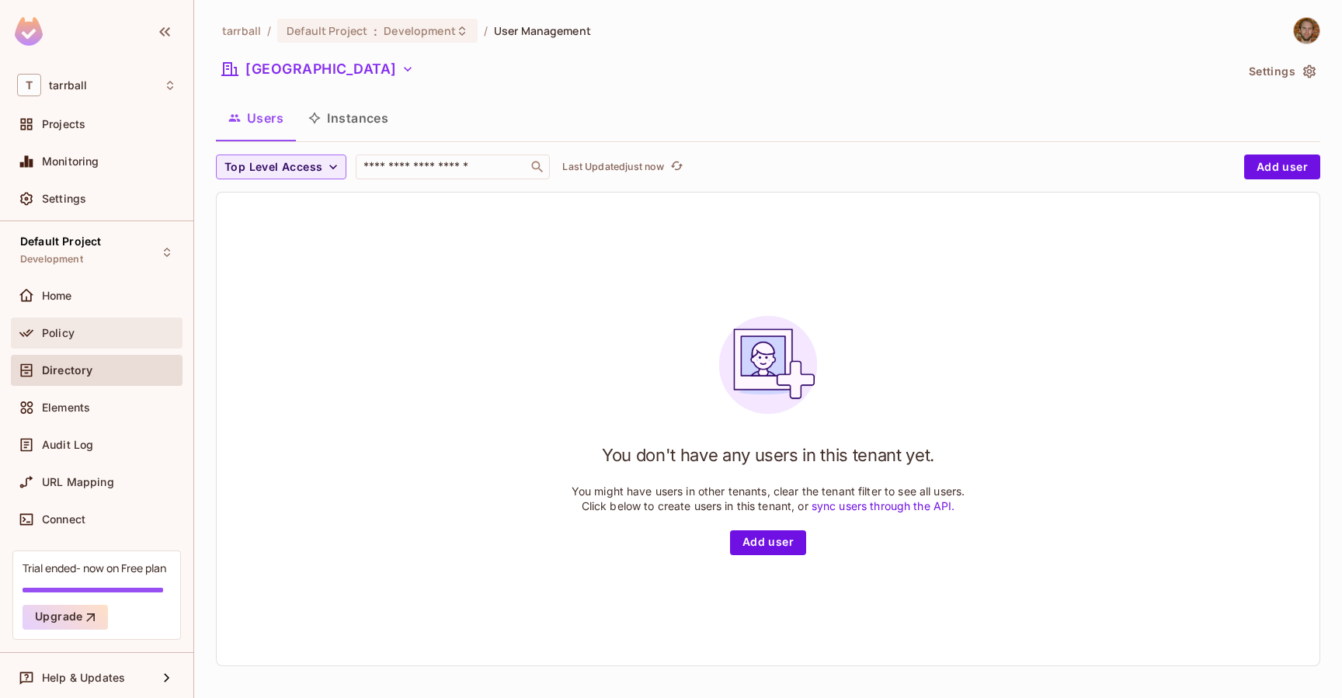
click at [92, 331] on div "Policy" at bounding box center [109, 333] width 134 height 12
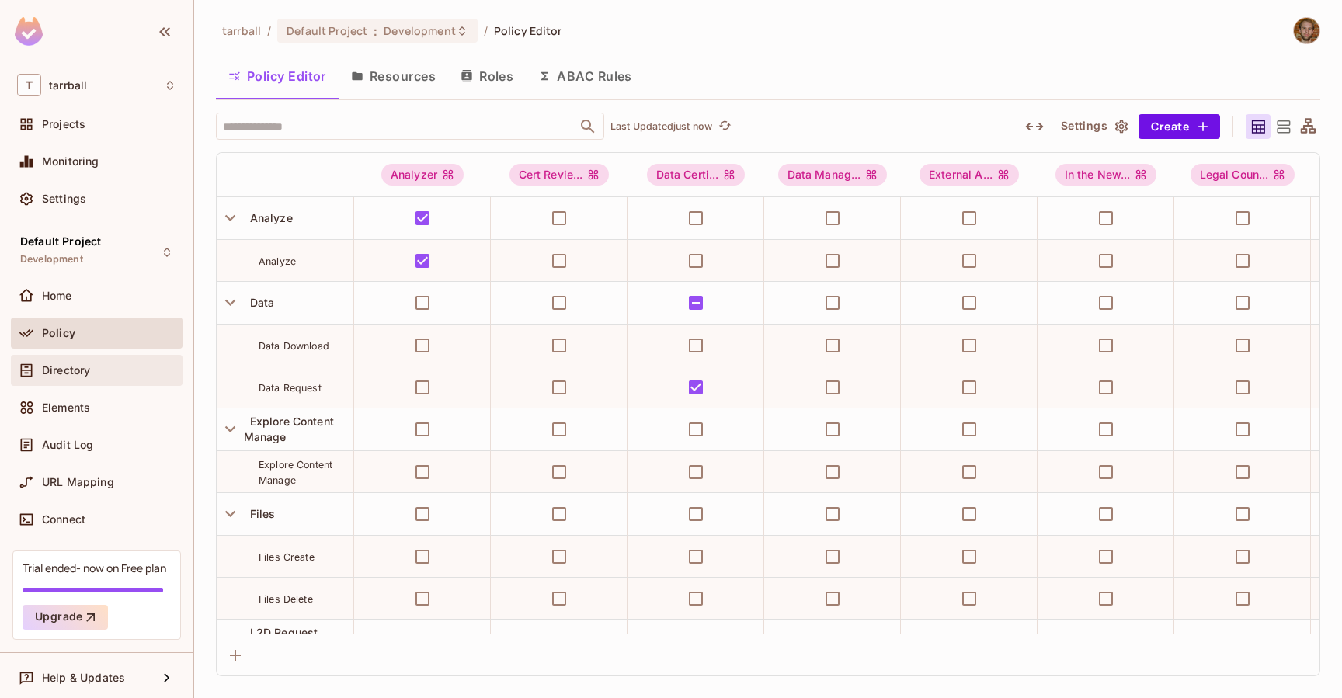
click at [97, 357] on div "Directory" at bounding box center [97, 370] width 172 height 31
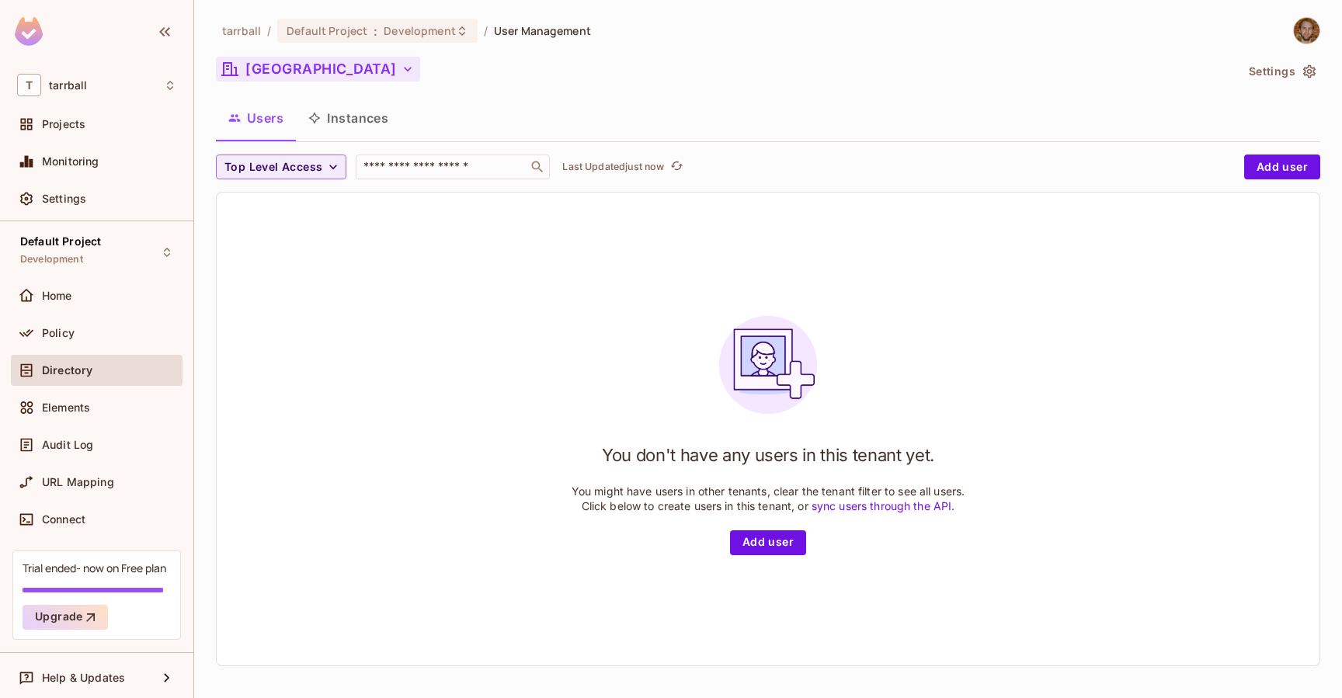
click at [420, 75] on button "[GEOGRAPHIC_DATA]" at bounding box center [318, 69] width 204 height 25
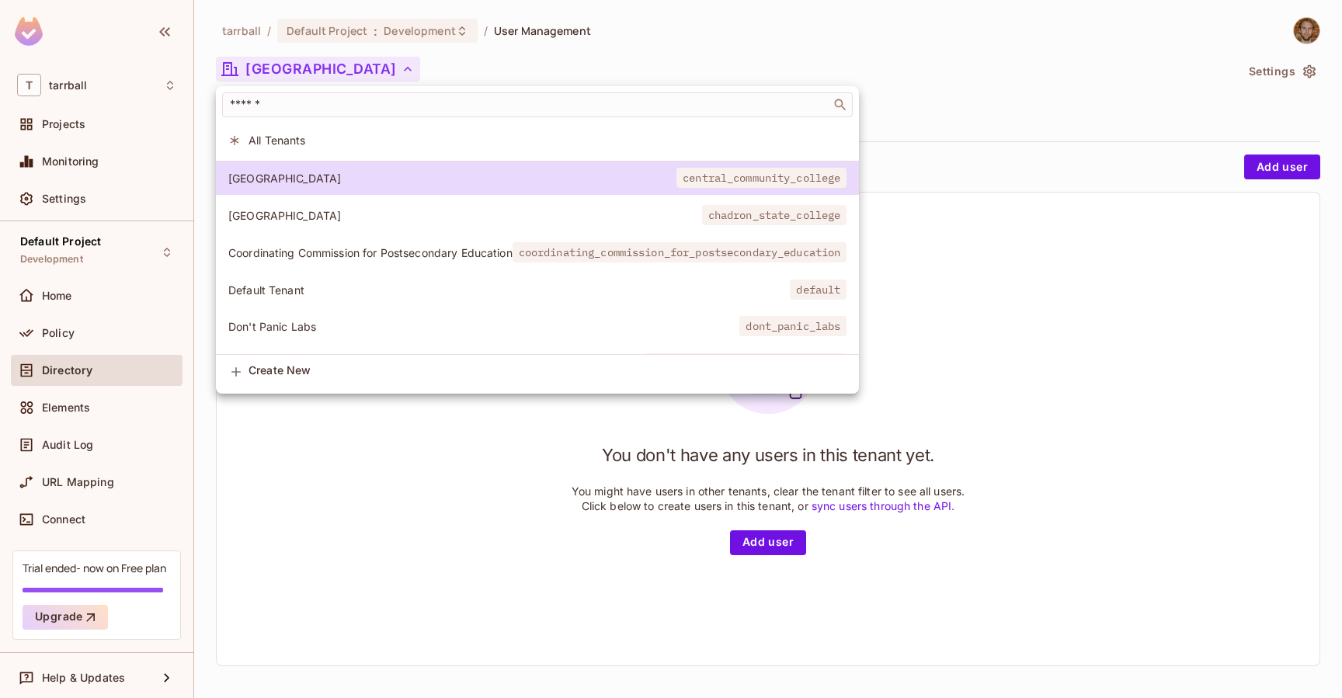
click at [1298, 79] on div at bounding box center [671, 349] width 1342 height 698
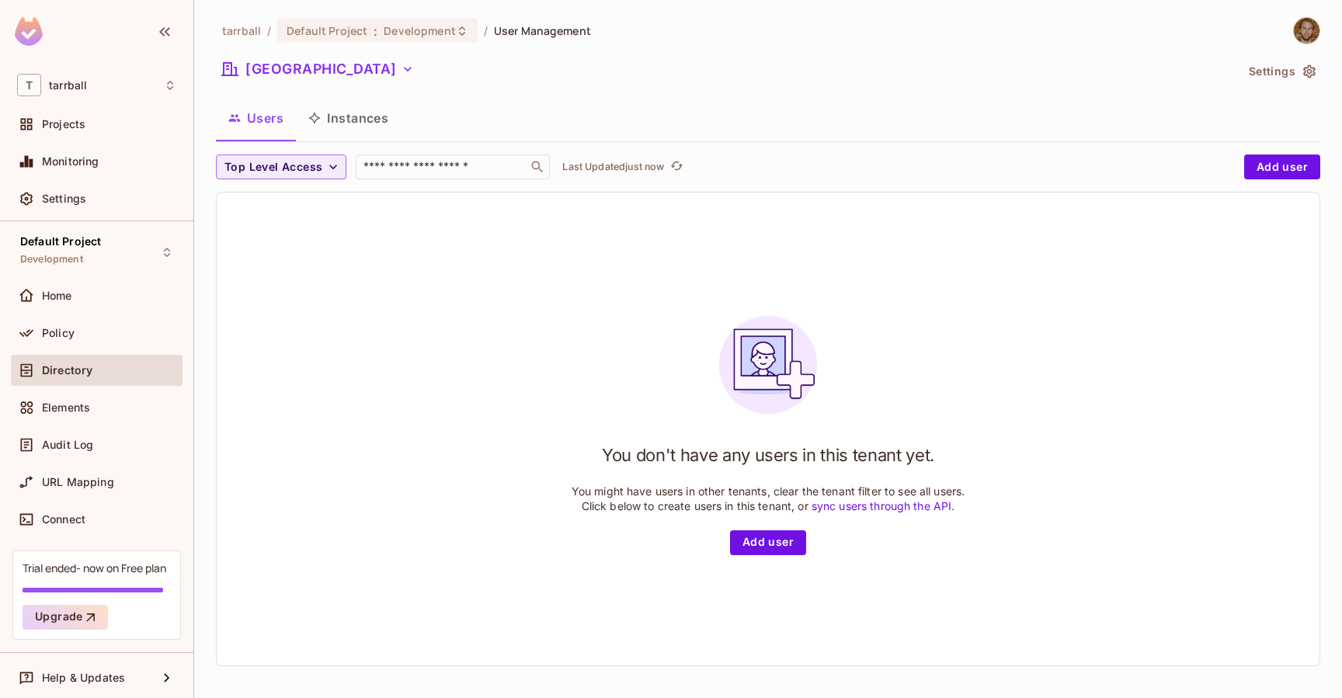
click at [1298, 71] on button "Settings" at bounding box center [1282, 71] width 78 height 25
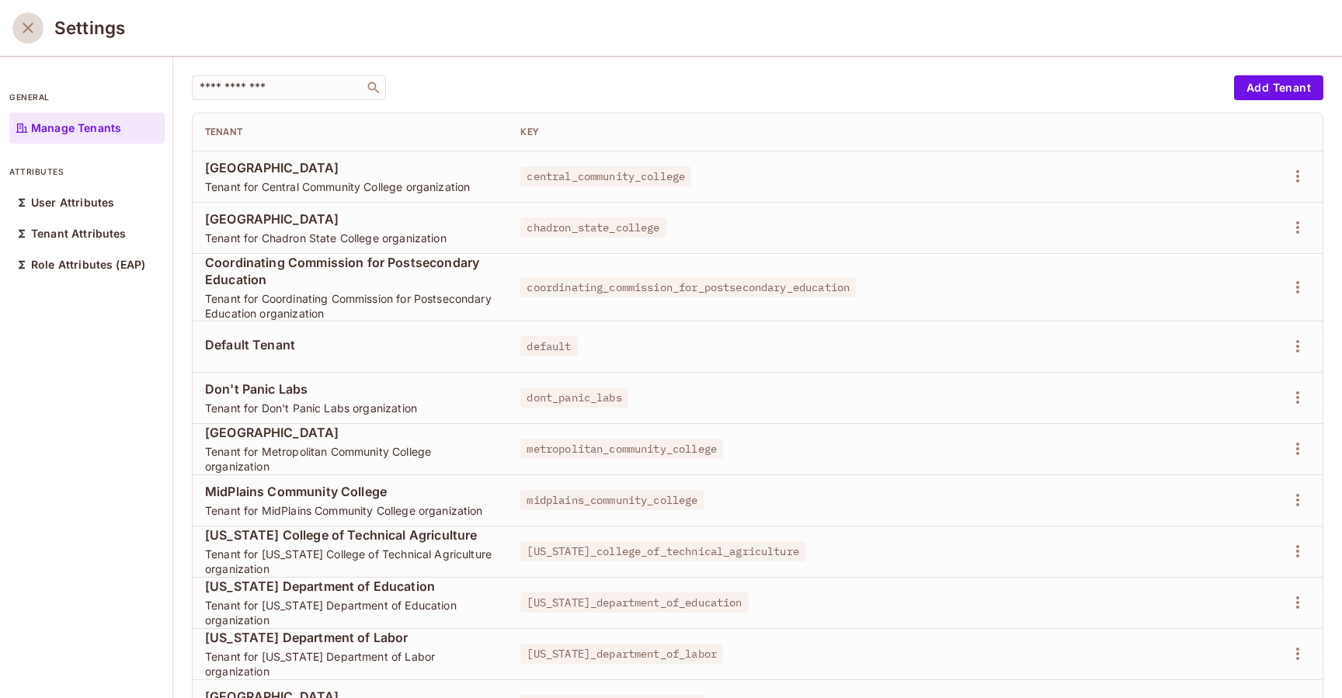
click at [28, 27] on icon "close" at bounding box center [28, 28] width 11 height 11
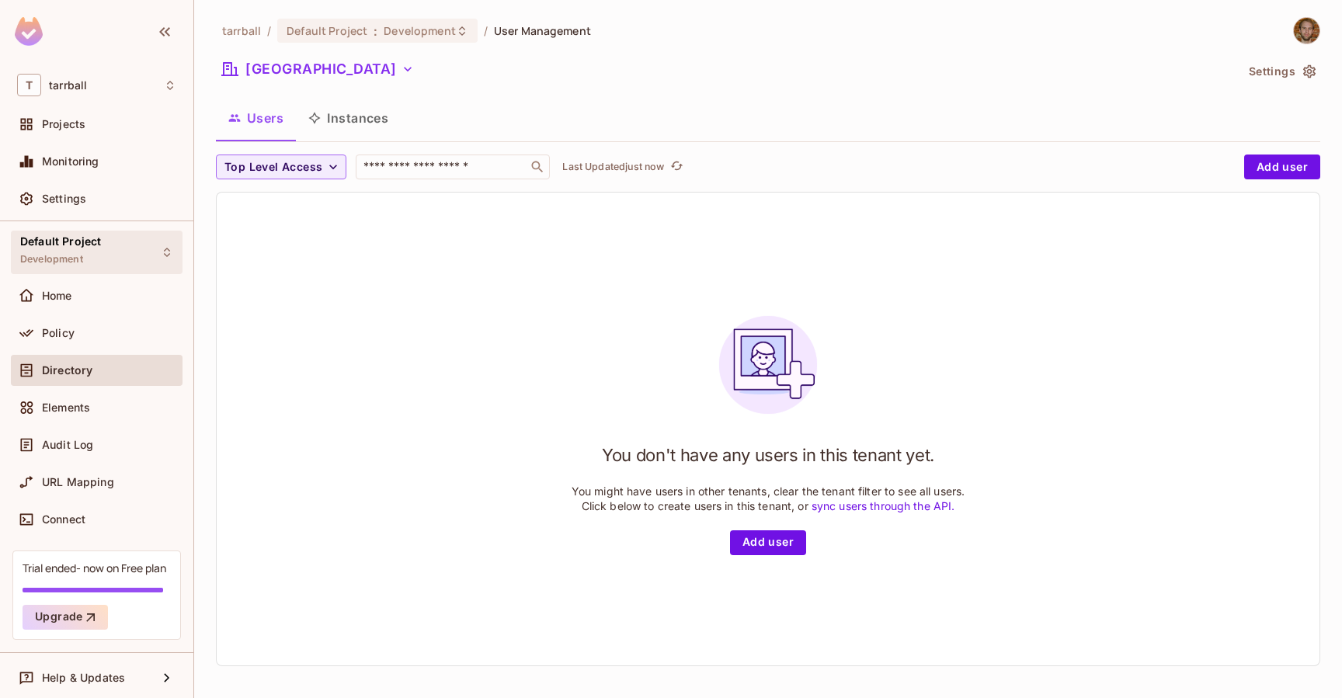
click at [70, 249] on div "Default Project Development" at bounding box center [60, 251] width 81 height 33
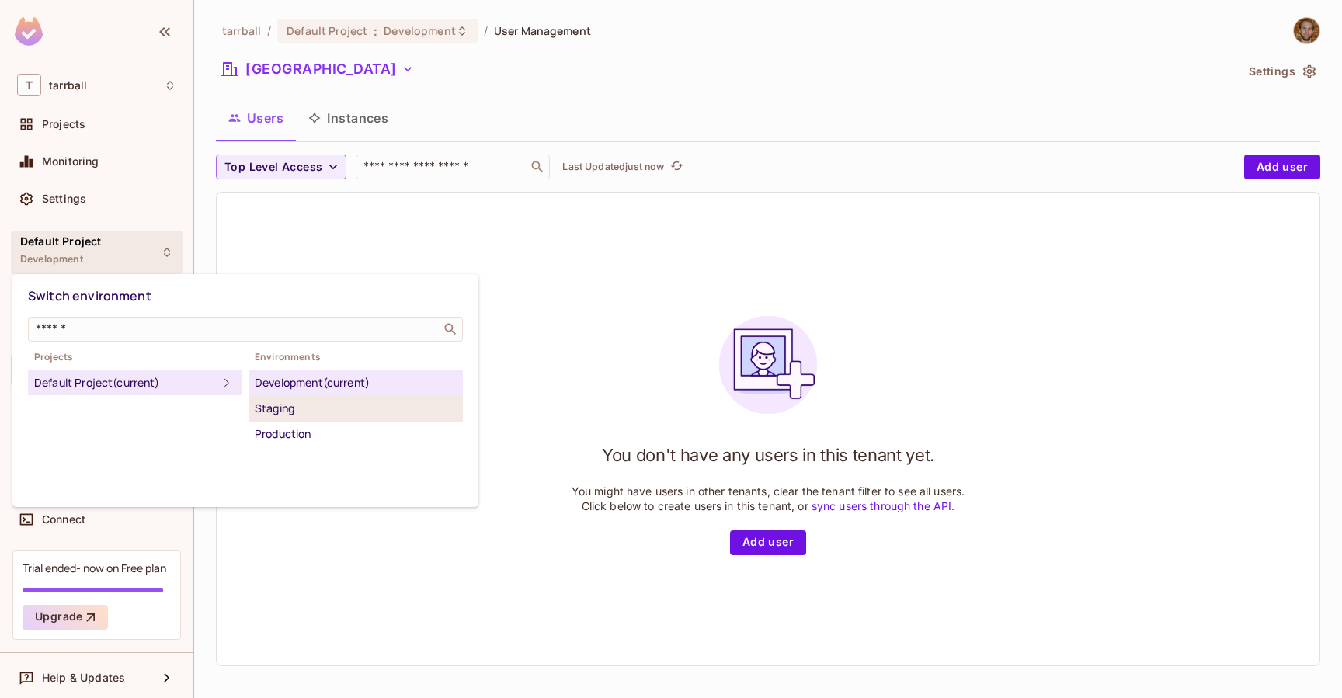
click at [299, 408] on div "Staging" at bounding box center [356, 408] width 202 height 19
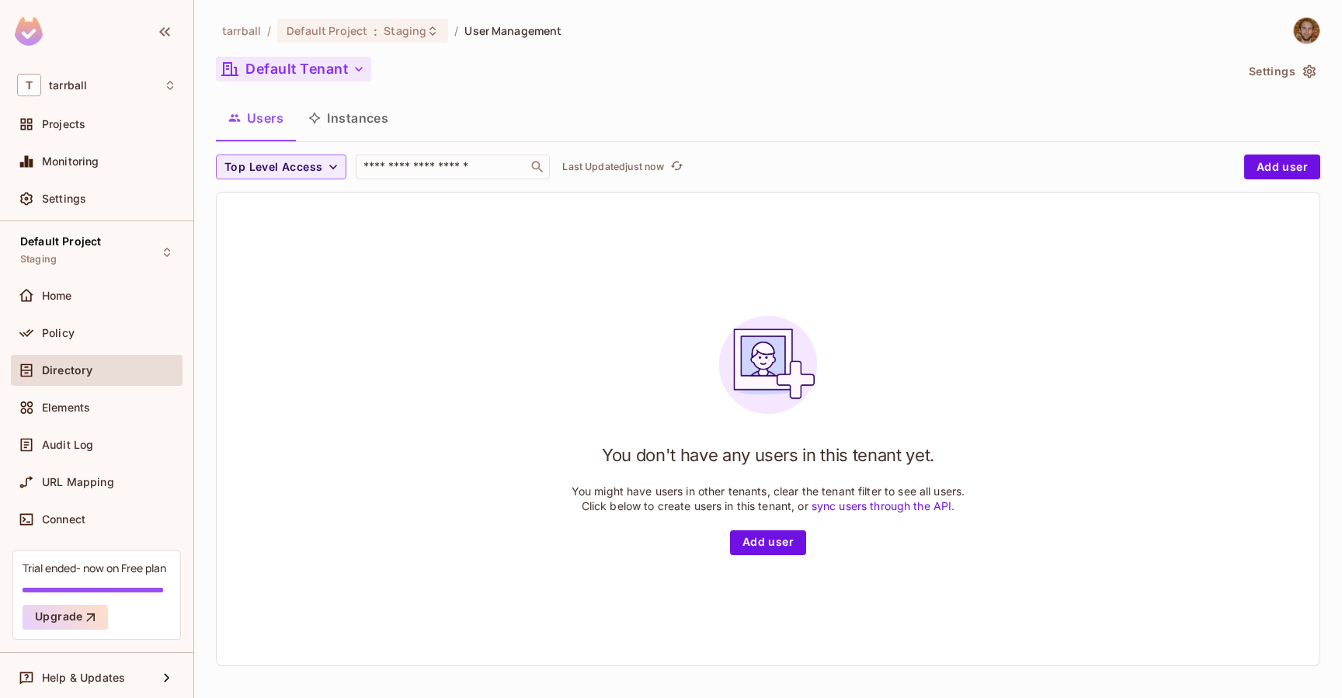
click at [348, 64] on button "Default Tenant" at bounding box center [293, 69] width 155 height 25
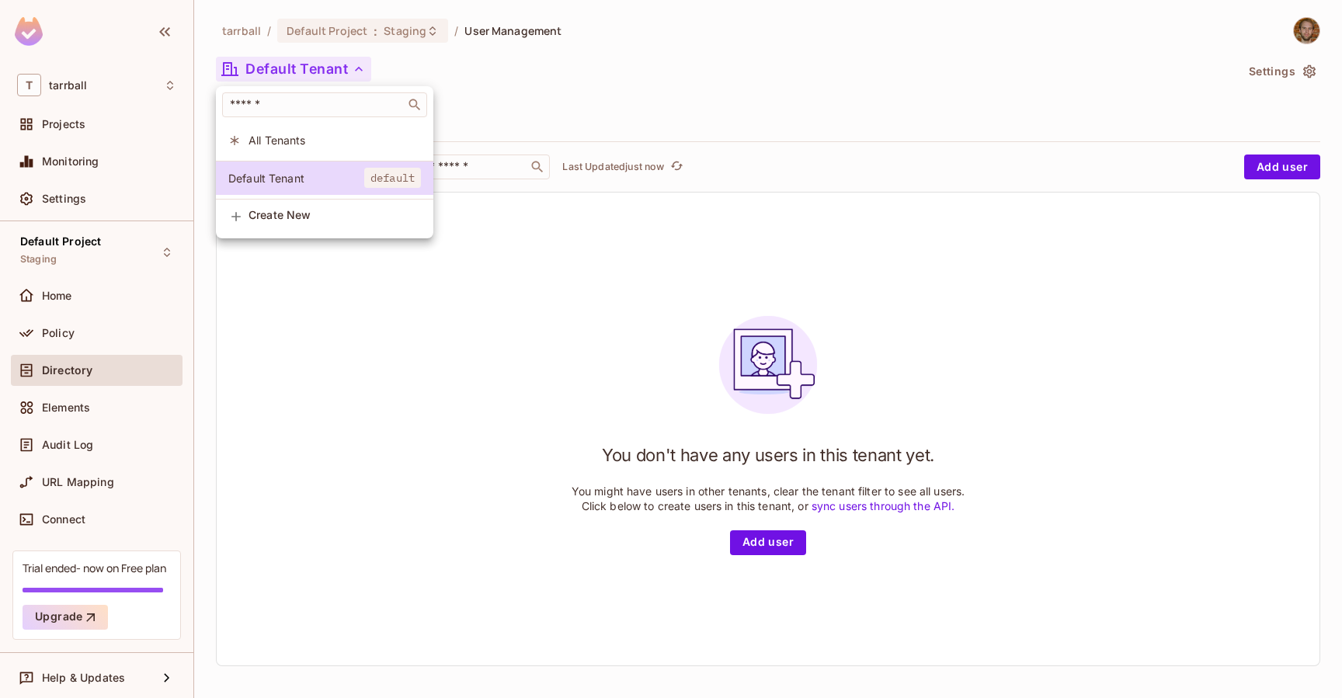
click at [534, 91] on div at bounding box center [671, 349] width 1342 height 698
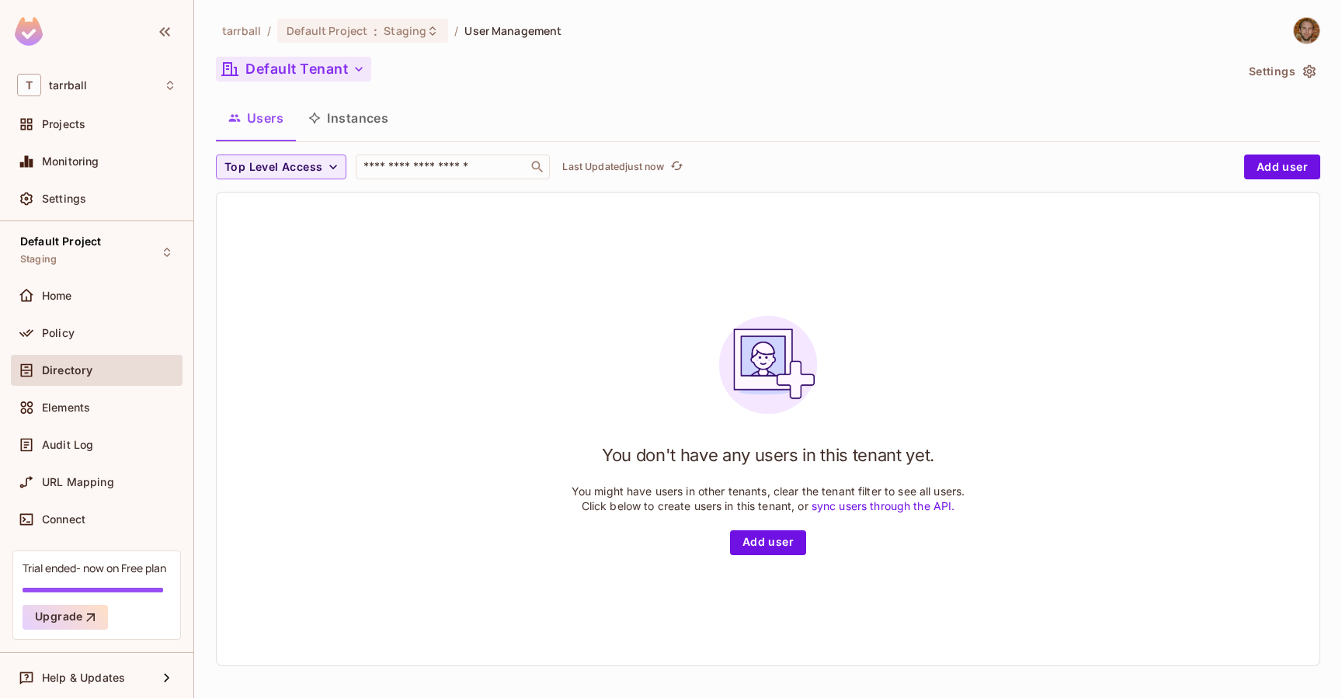
click at [338, 68] on button "Default Tenant" at bounding box center [293, 69] width 155 height 25
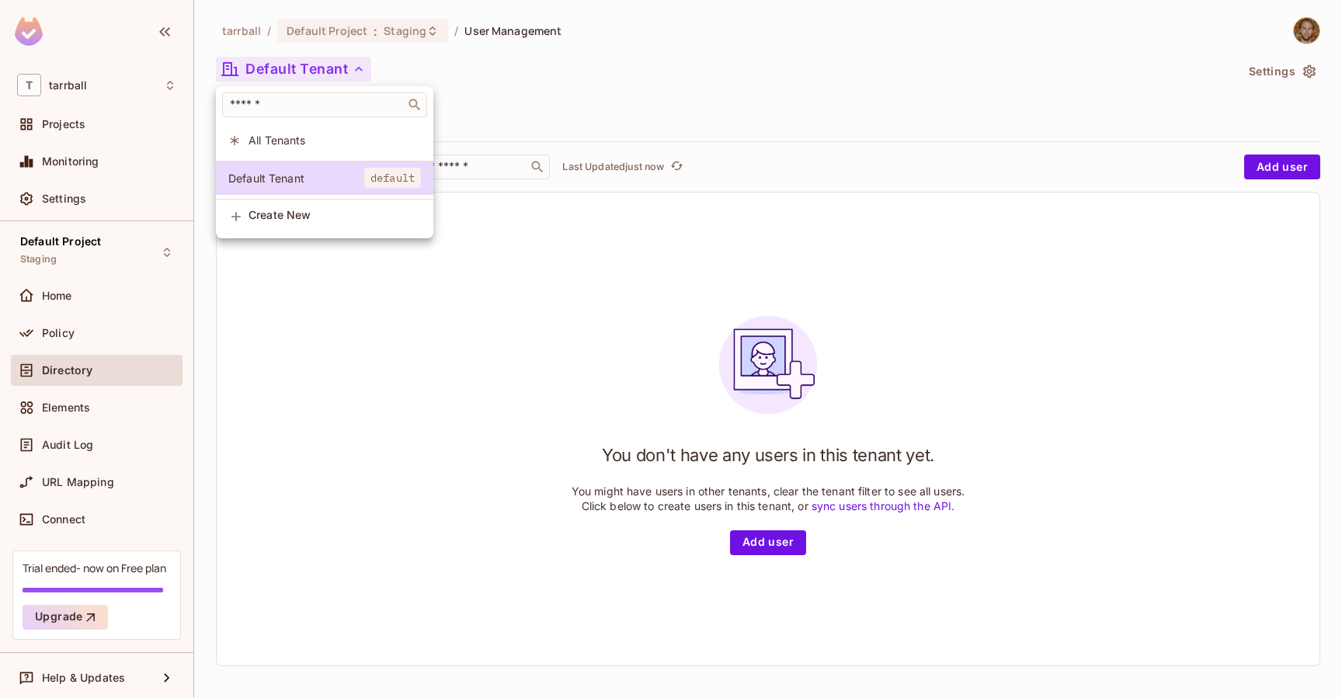
click at [593, 97] on div at bounding box center [671, 349] width 1342 height 698
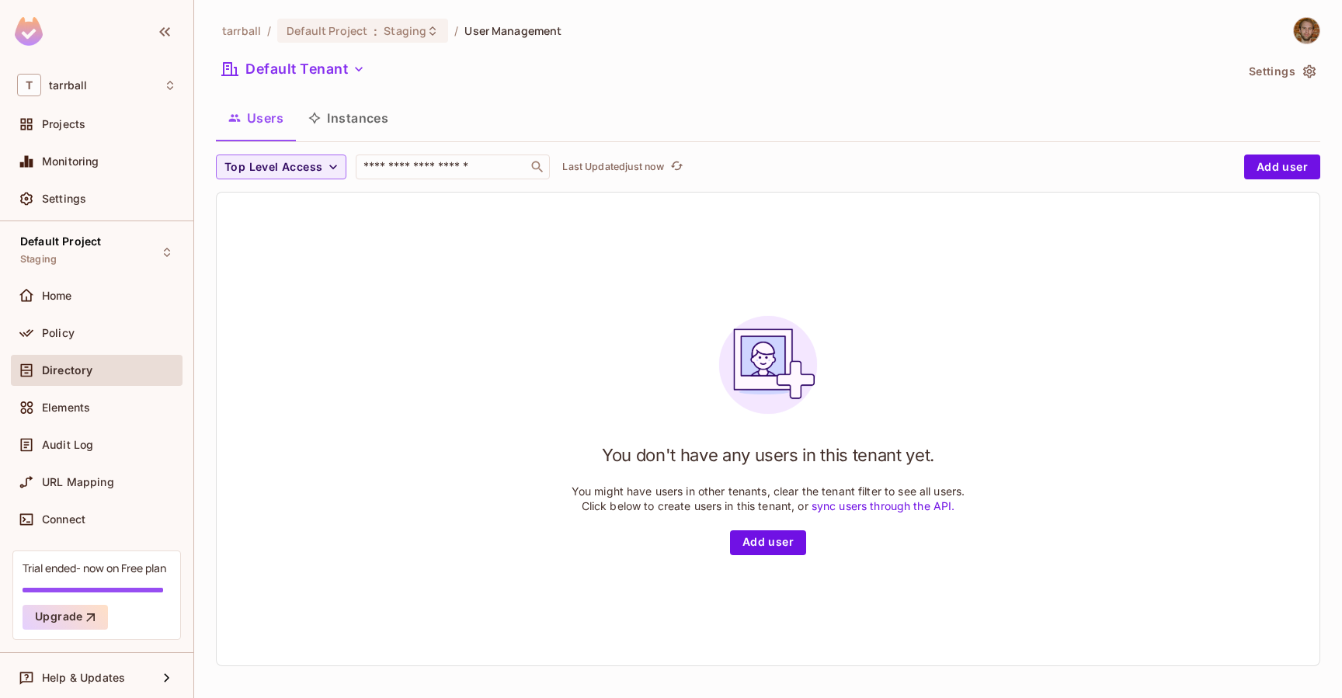
click at [1294, 70] on button "Settings" at bounding box center [1282, 71] width 78 height 25
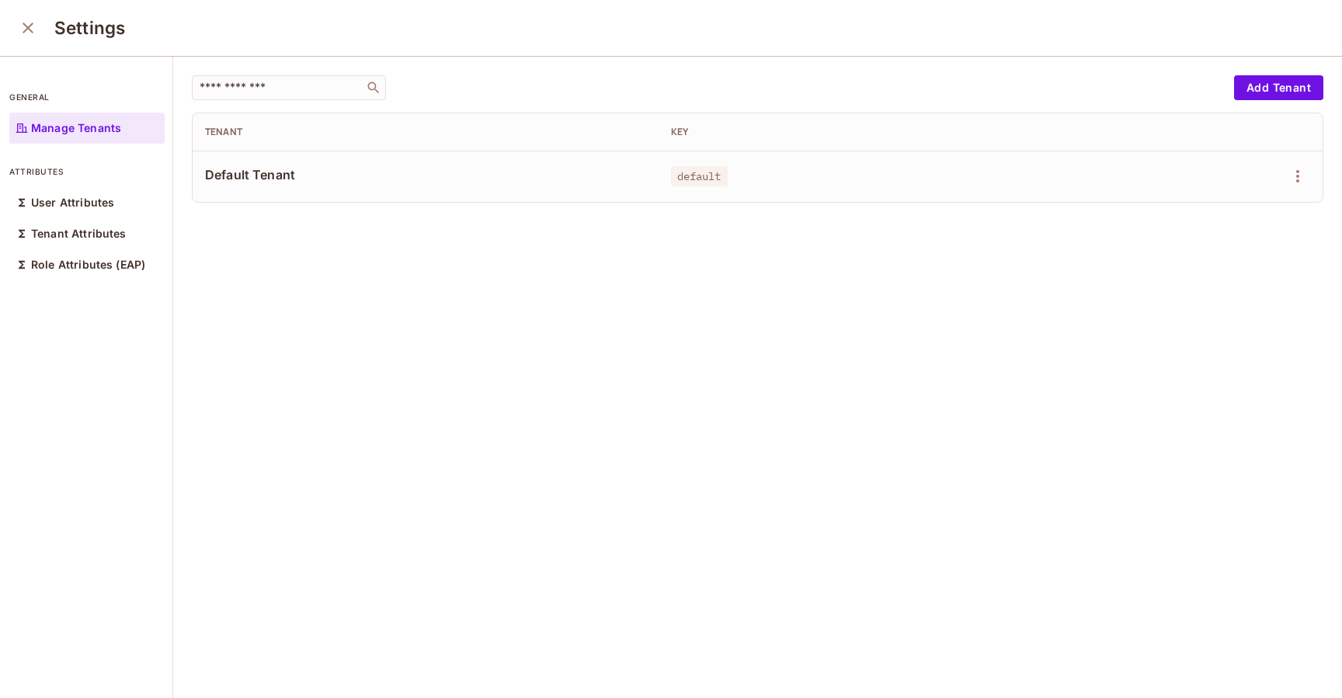
click at [24, 32] on icon "close" at bounding box center [28, 28] width 11 height 11
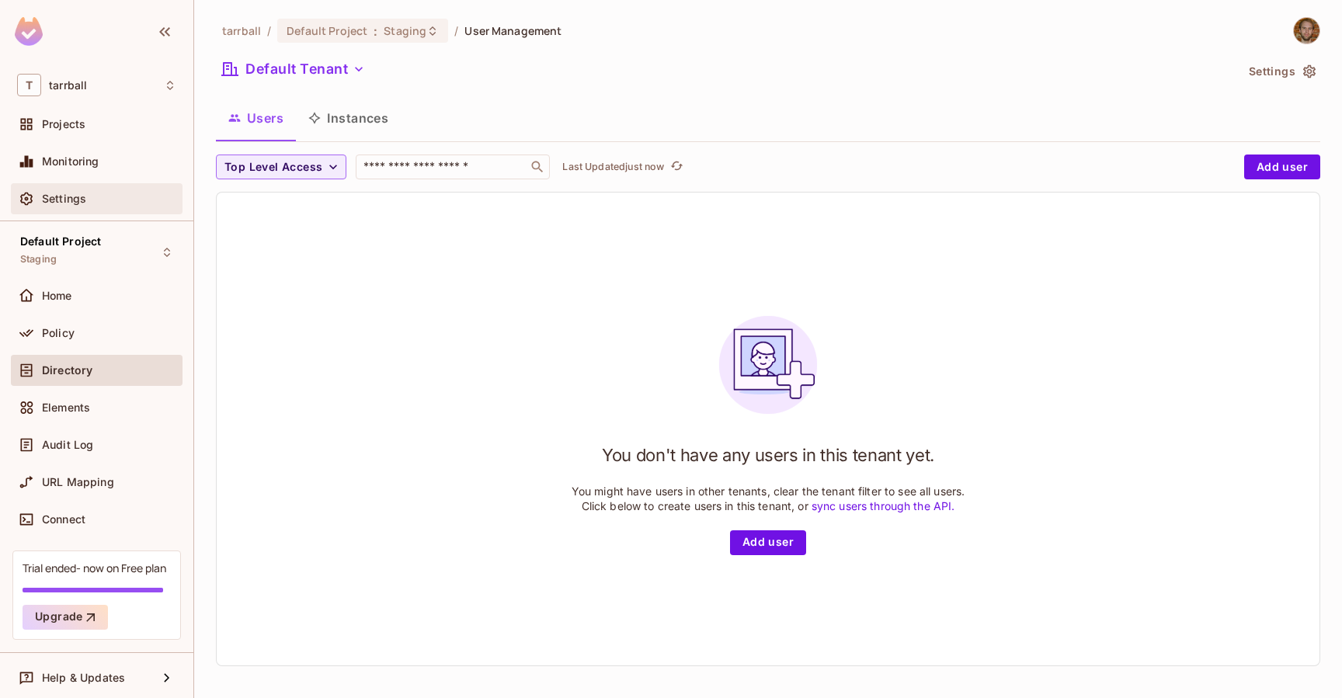
click at [83, 194] on span "Settings" at bounding box center [64, 199] width 44 height 12
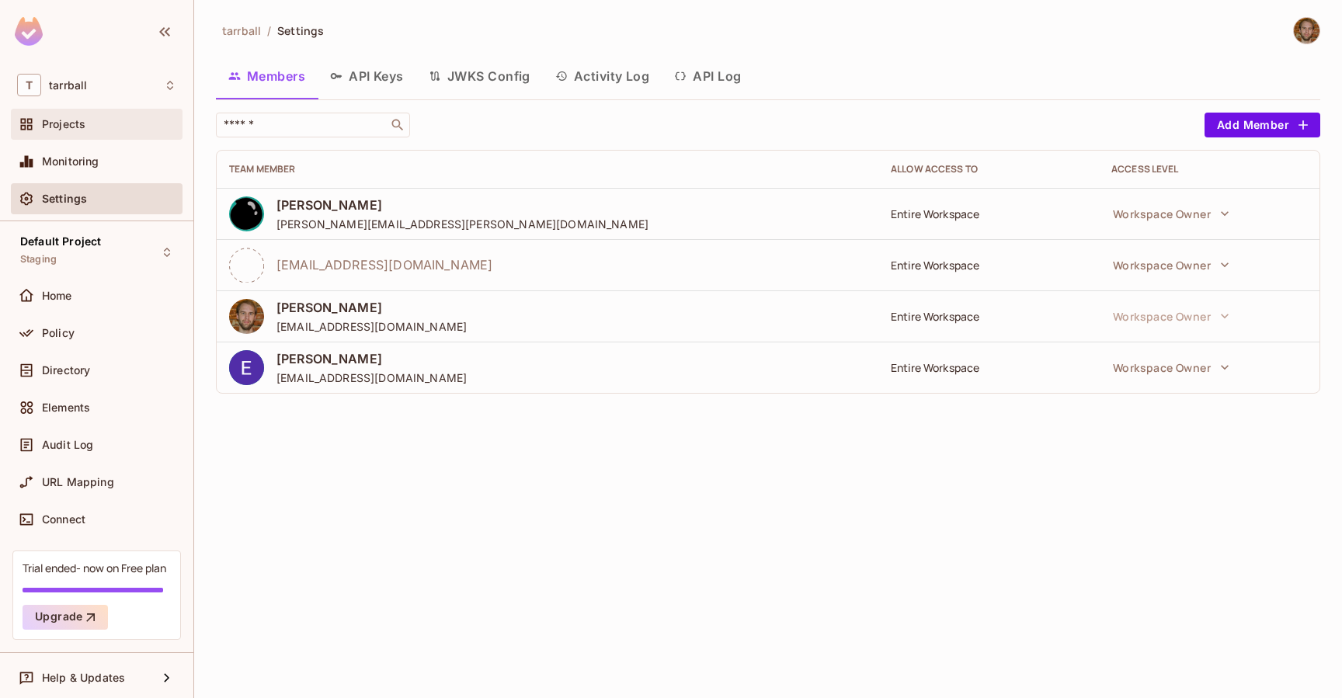
click at [85, 125] on div "Projects" at bounding box center [109, 124] width 134 height 12
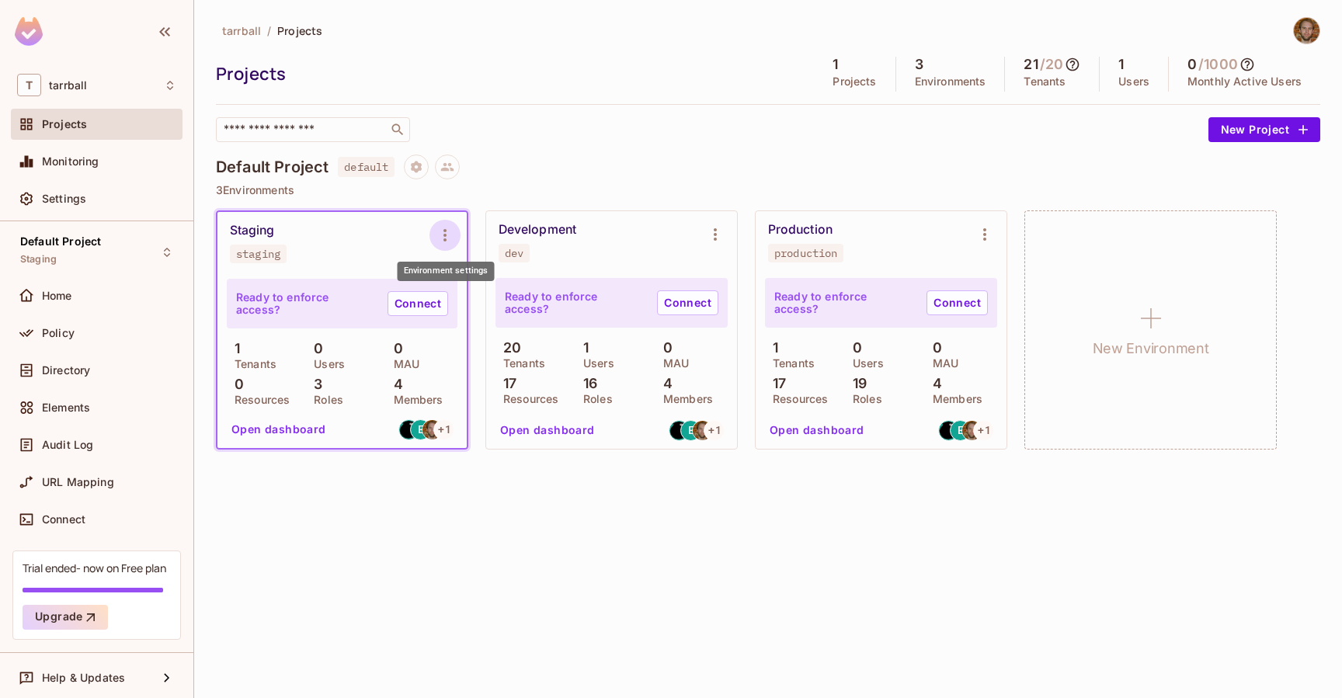
click at [446, 236] on icon "Environment settings" at bounding box center [445, 235] width 19 height 19
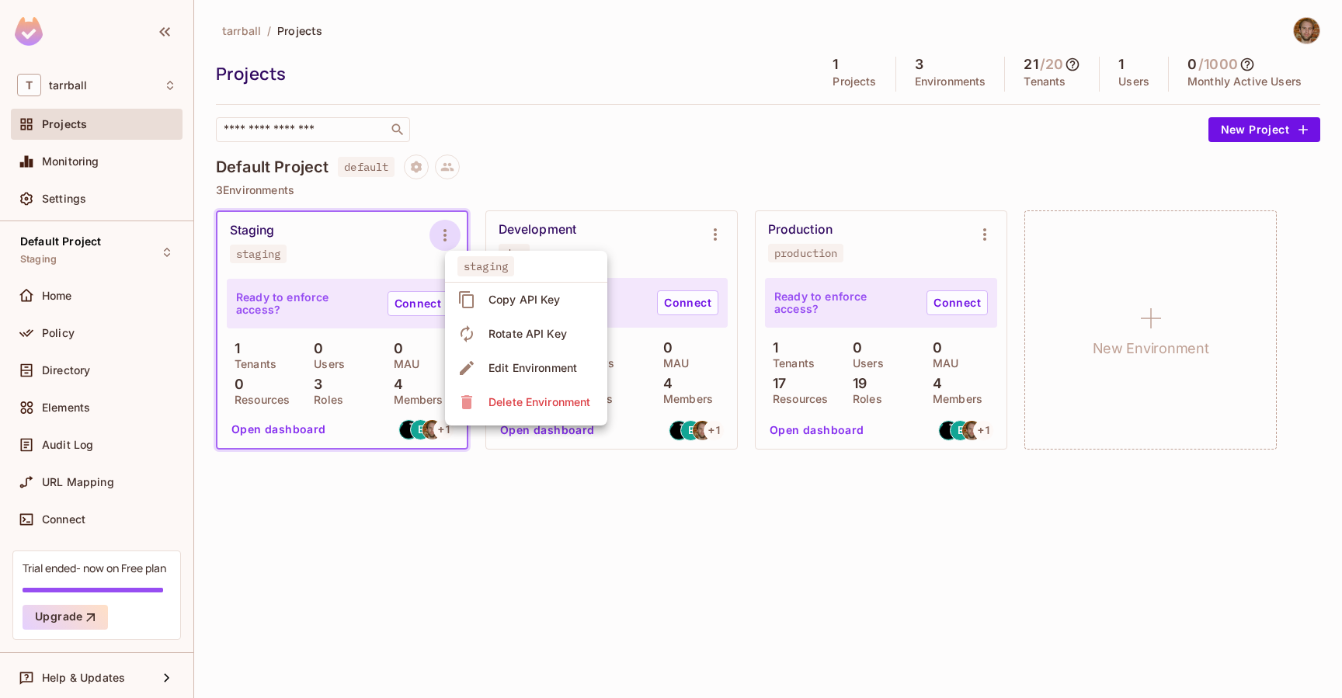
click at [544, 400] on div "Delete Environment" at bounding box center [540, 403] width 102 height 16
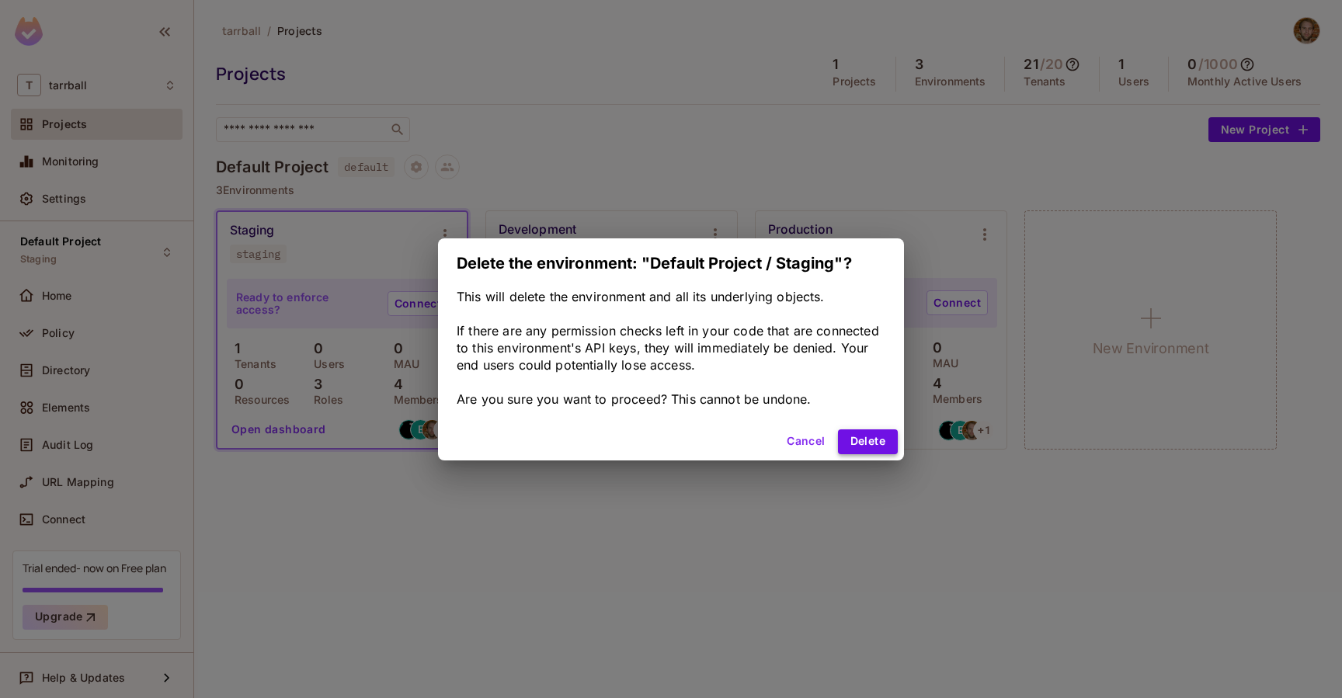
click at [872, 443] on button "Delete" at bounding box center [868, 442] width 60 height 25
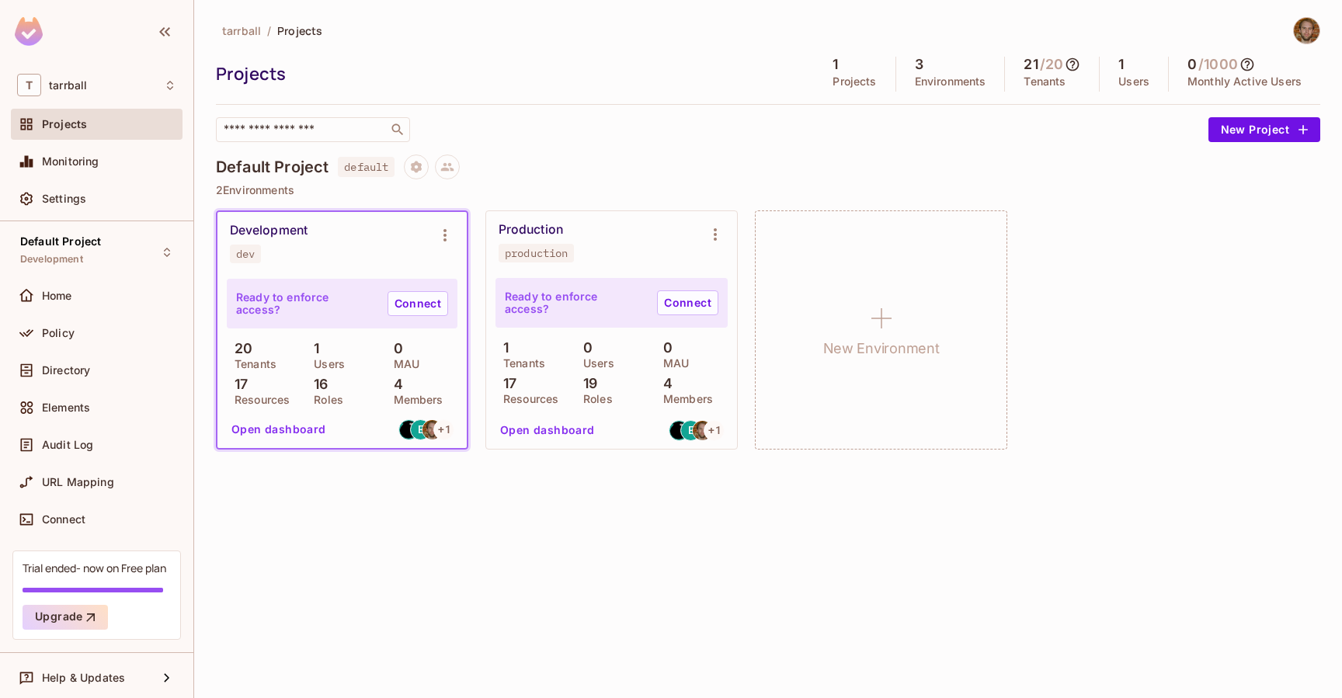
click at [319, 510] on div "tarrball / Projects Projects 1 Projects 3 Environments 21 / 20 Tenants 1 Users …" at bounding box center [768, 349] width 1148 height 698
click at [161, 85] on div "T tarrball" at bounding box center [96, 85] width 159 height 23
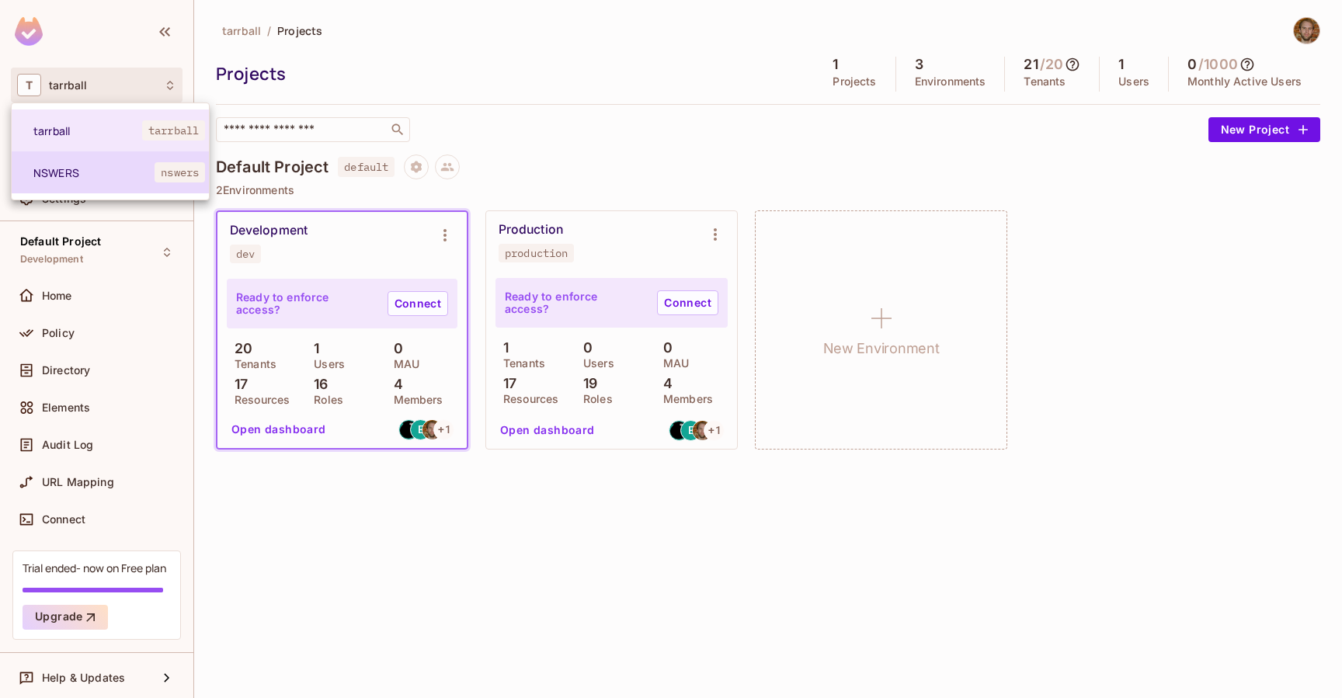
click at [106, 167] on span "NSWERS" at bounding box center [93, 172] width 121 height 15
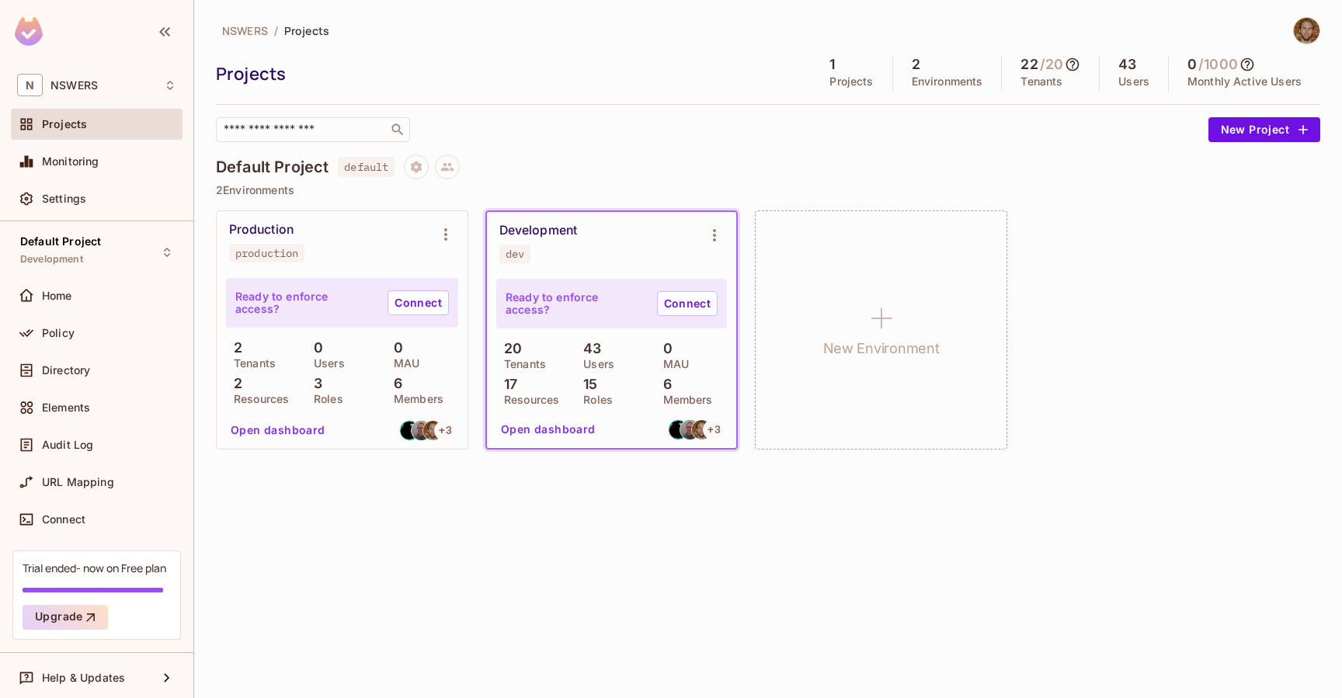
click at [434, 529] on div "NSWERS / Projects Projects 1 Projects 2 Environments 22 / 20 Tenants 43 Users 0…" at bounding box center [768, 349] width 1148 height 698
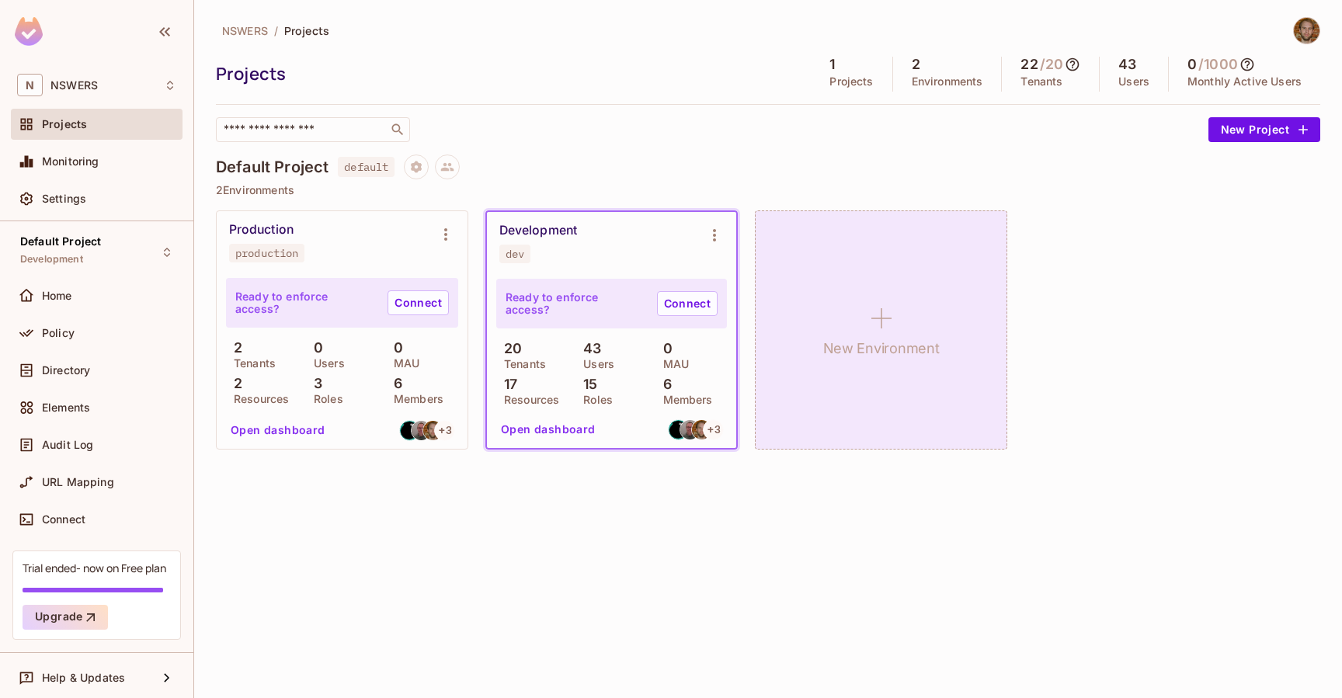
click at [891, 329] on icon at bounding box center [881, 318] width 37 height 37
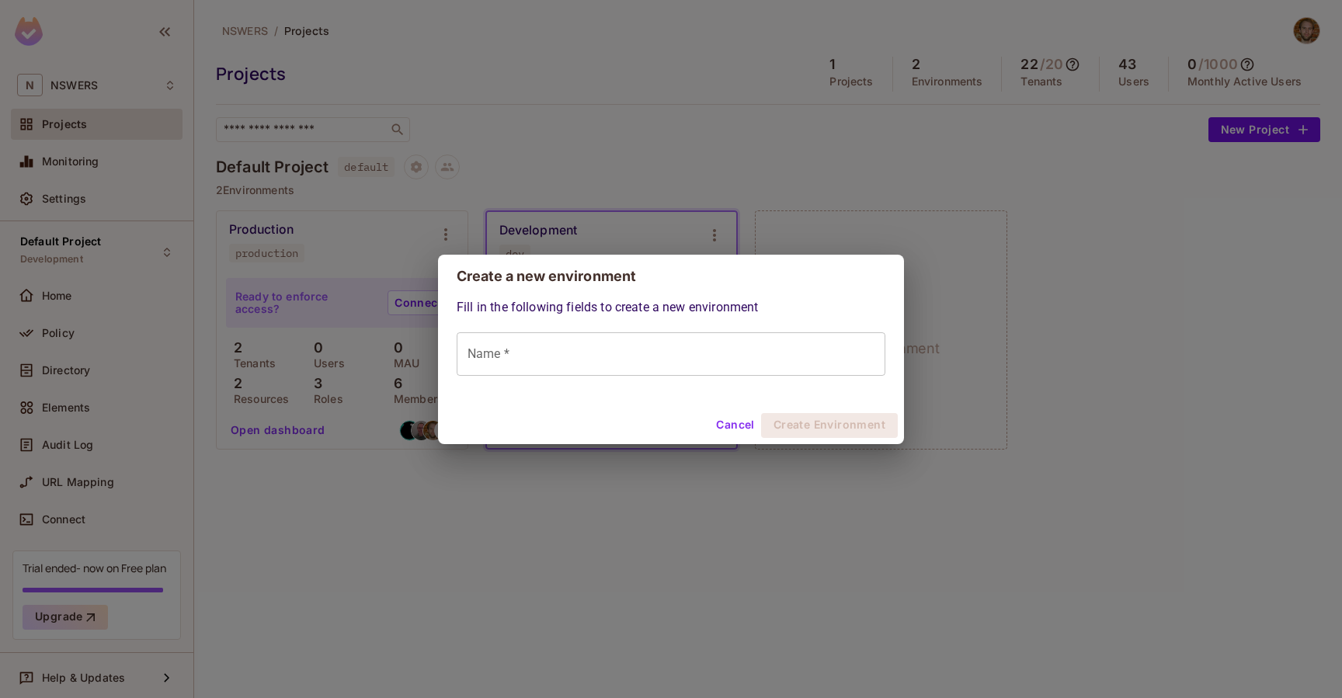
click at [563, 351] on input "Name *" at bounding box center [671, 354] width 429 height 44
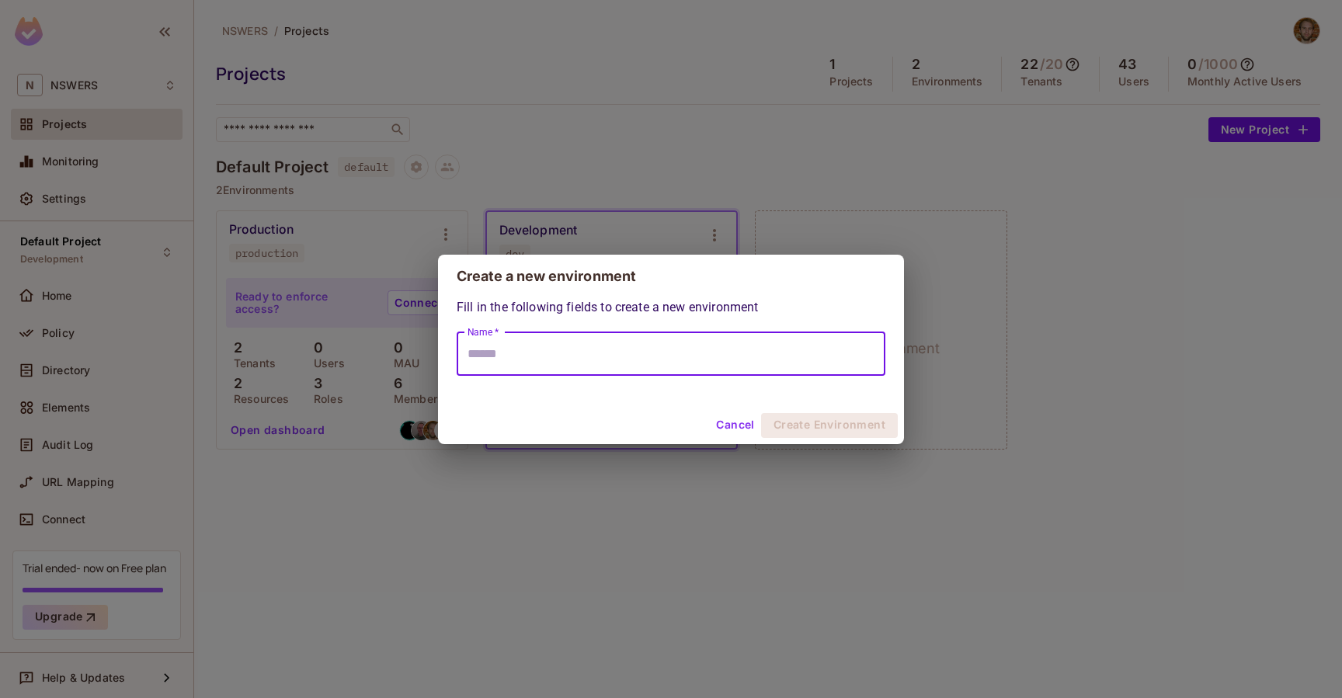
type input "*"
type input "****"
click at [840, 429] on button "Create Environment" at bounding box center [829, 425] width 137 height 25
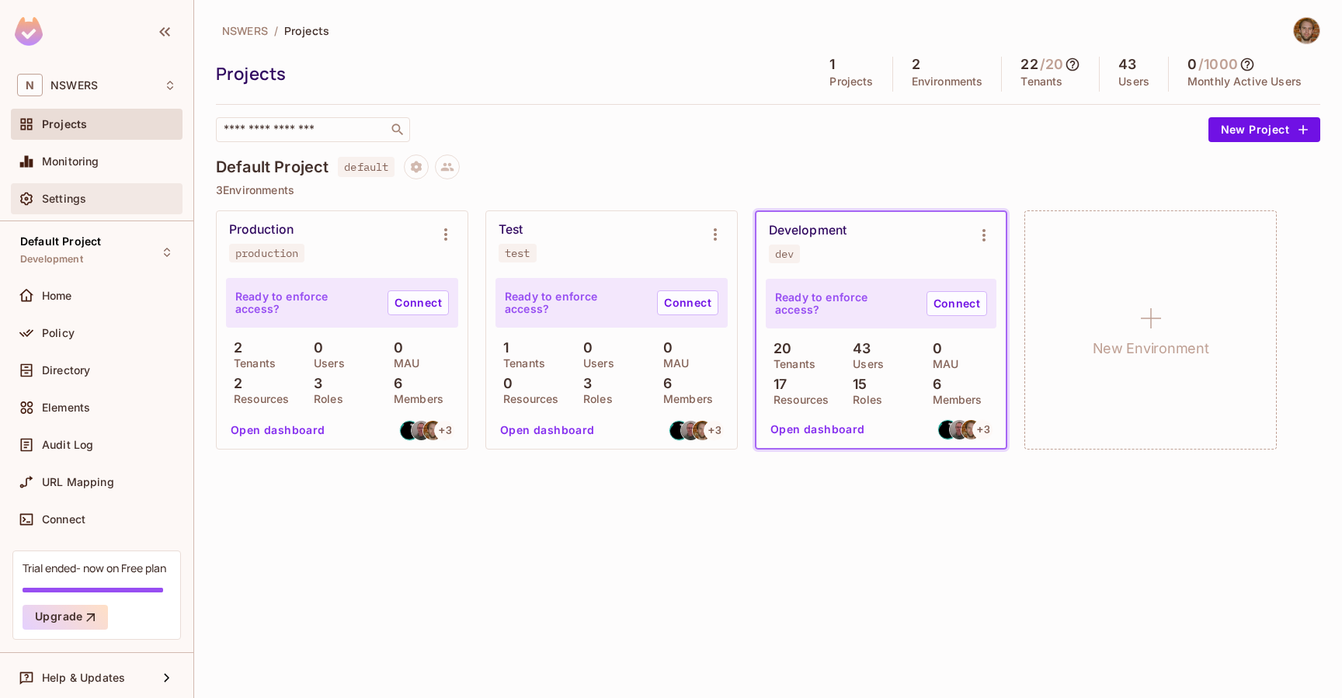
click at [70, 204] on span "Settings" at bounding box center [64, 199] width 44 height 12
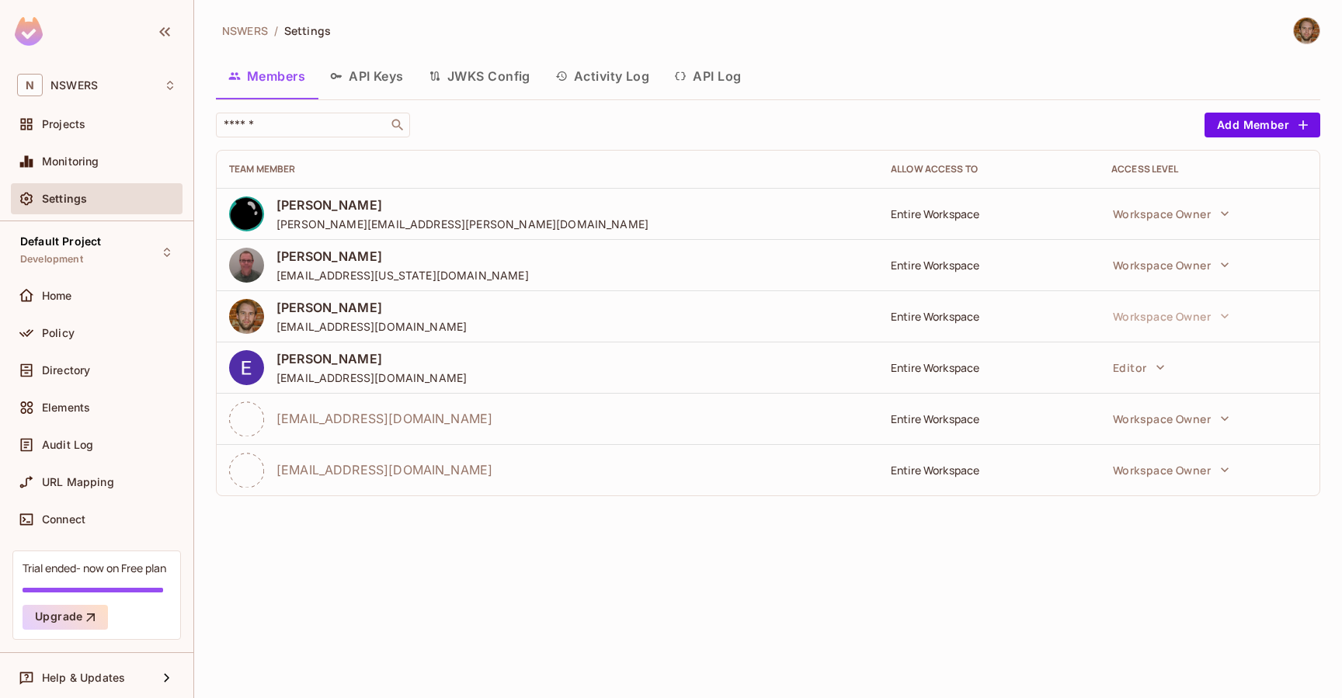
click at [395, 83] on button "API Keys" at bounding box center [367, 76] width 99 height 39
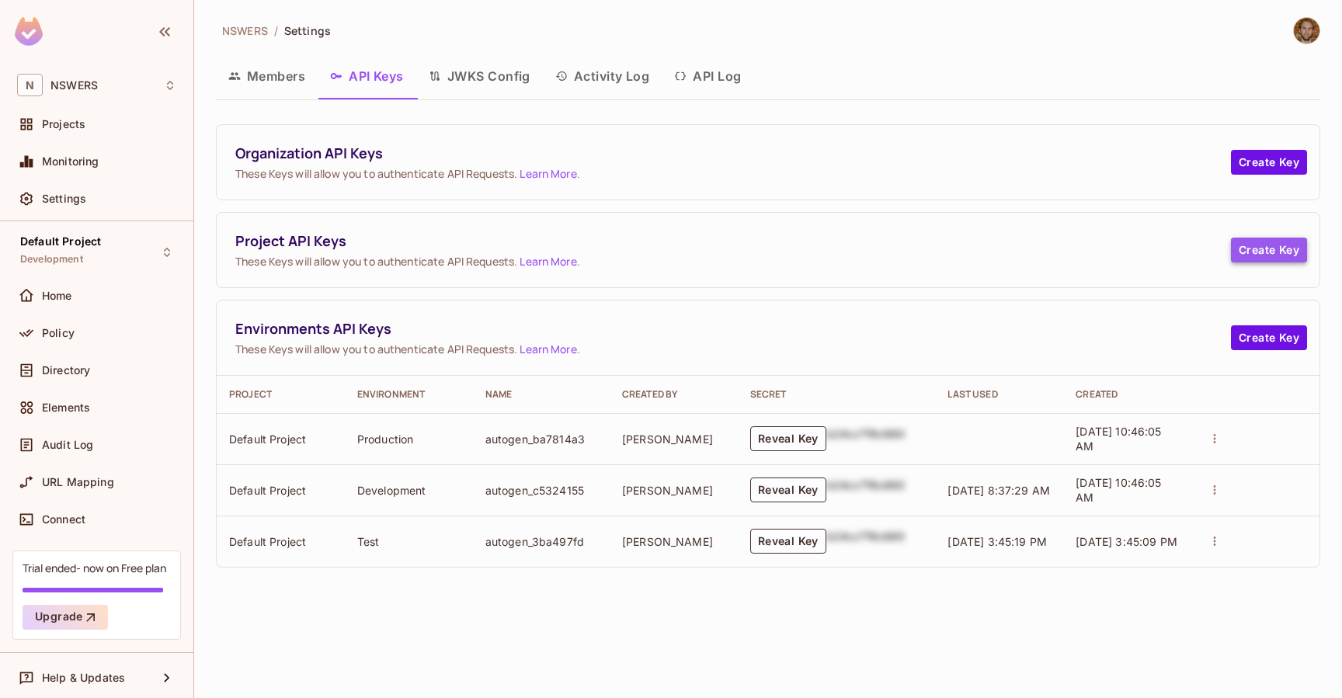
click at [1262, 243] on button "Create Key" at bounding box center [1269, 250] width 76 height 25
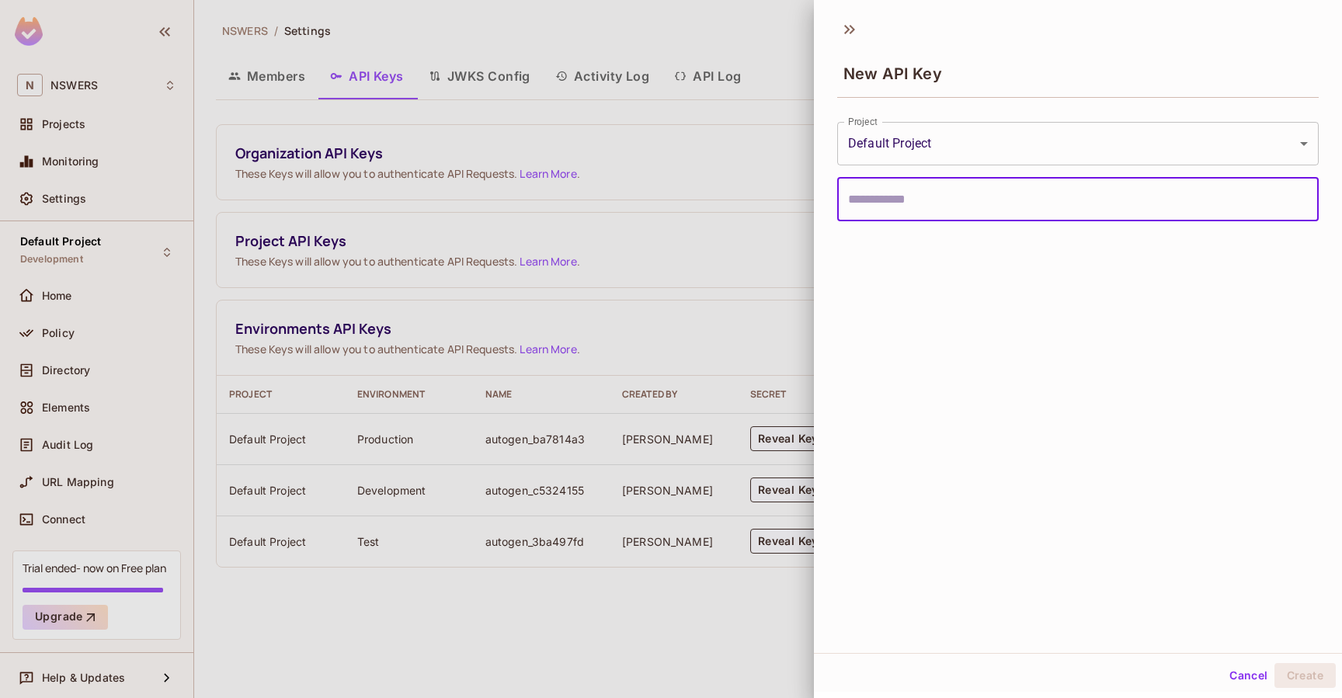
click at [1243, 673] on button "Cancel" at bounding box center [1248, 675] width 50 height 25
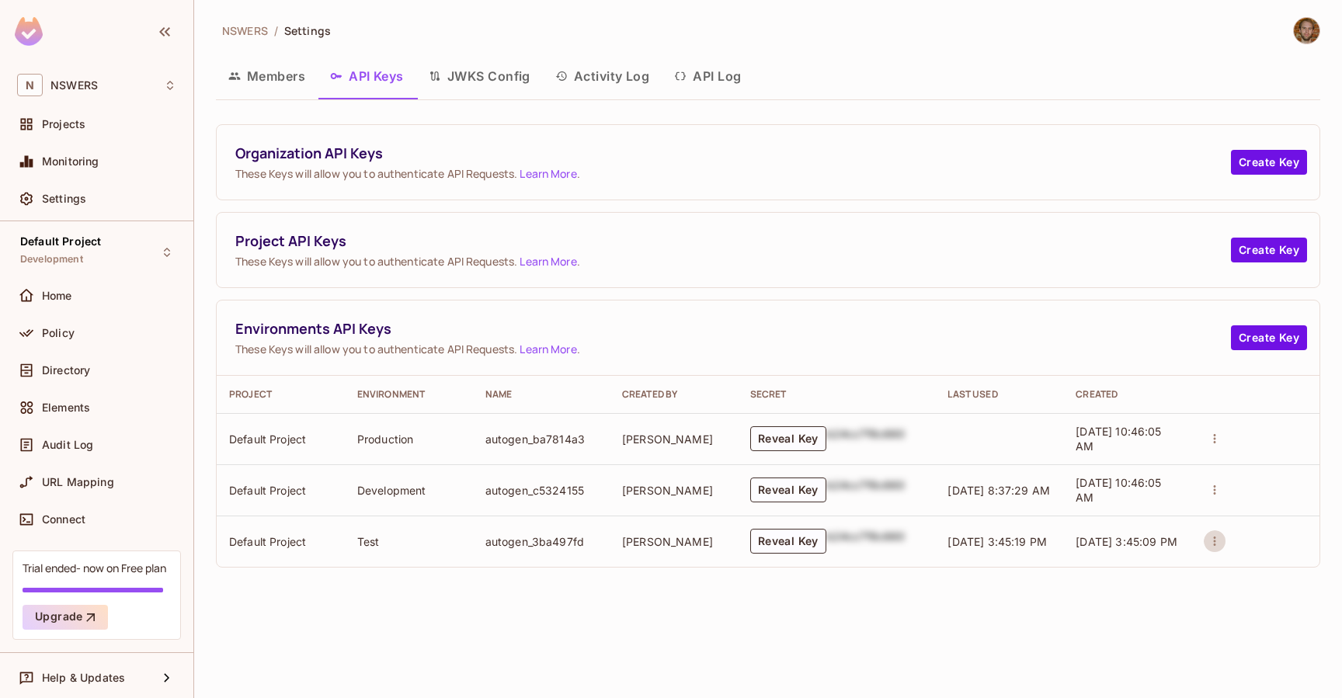
click at [1219, 543] on icon "actions" at bounding box center [1215, 541] width 14 height 14
click at [1080, 601] on div at bounding box center [671, 349] width 1342 height 698
click at [1257, 250] on button "Create Key" at bounding box center [1269, 250] width 76 height 25
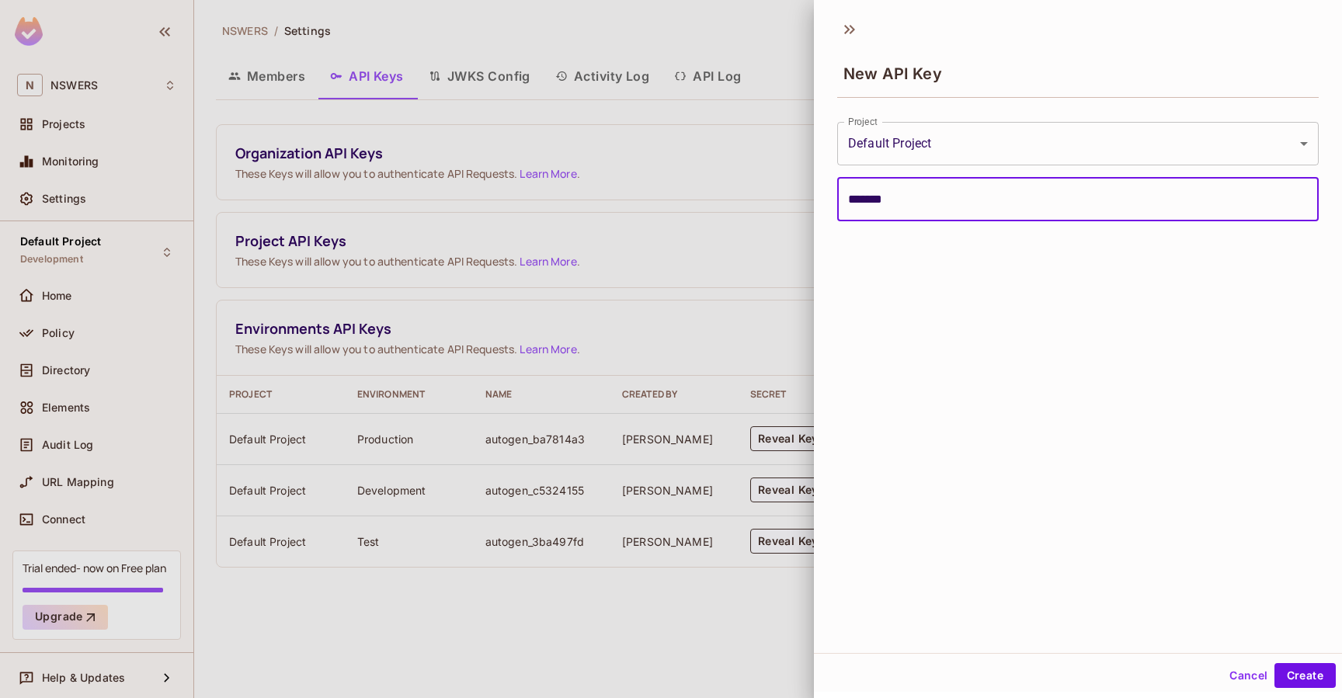
click at [1172, 474] on div "**********" at bounding box center [1078, 332] width 528 height 642
click at [935, 207] on input "*******" at bounding box center [1078, 200] width 482 height 44
type input "*"
type input "**********"
click at [1304, 673] on button "Create" at bounding box center [1305, 675] width 61 height 25
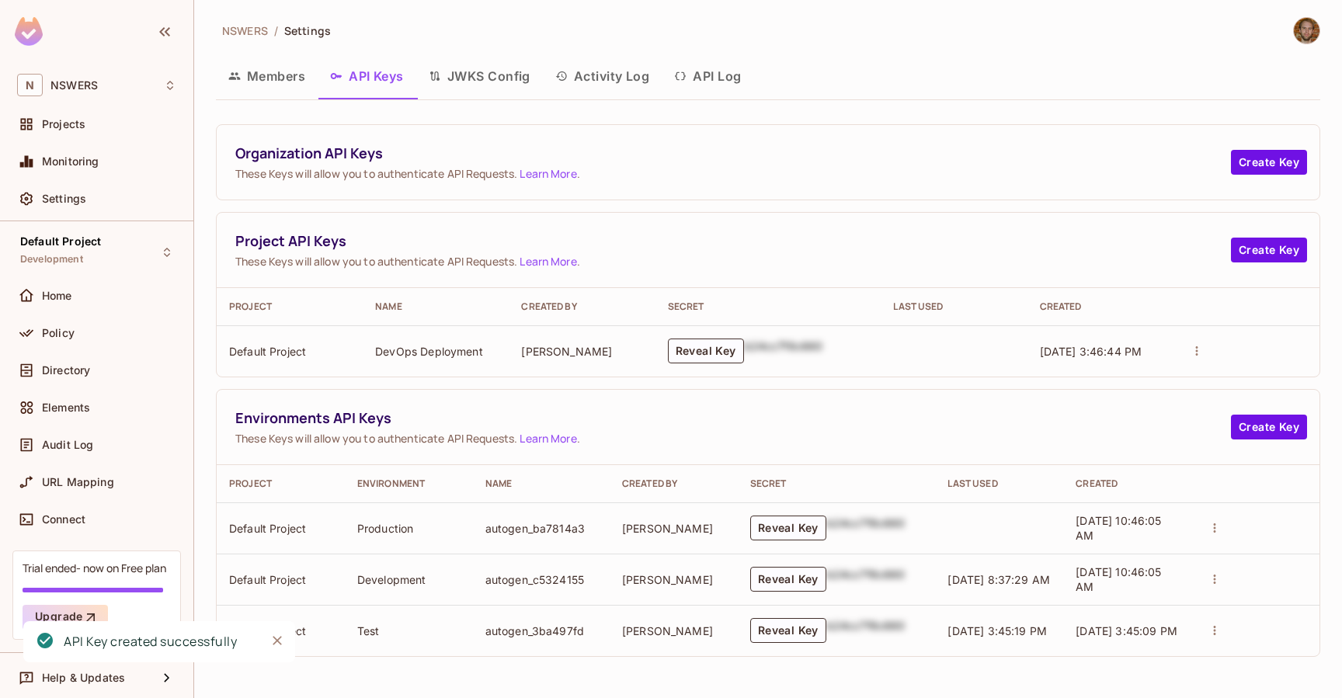
click at [482, 381] on div "Organization API Keys These Keys will allow you to authenticate API Requests. L…" at bounding box center [768, 390] width 1105 height 533
click at [701, 350] on button "Reveal Key" at bounding box center [706, 351] width 76 height 25
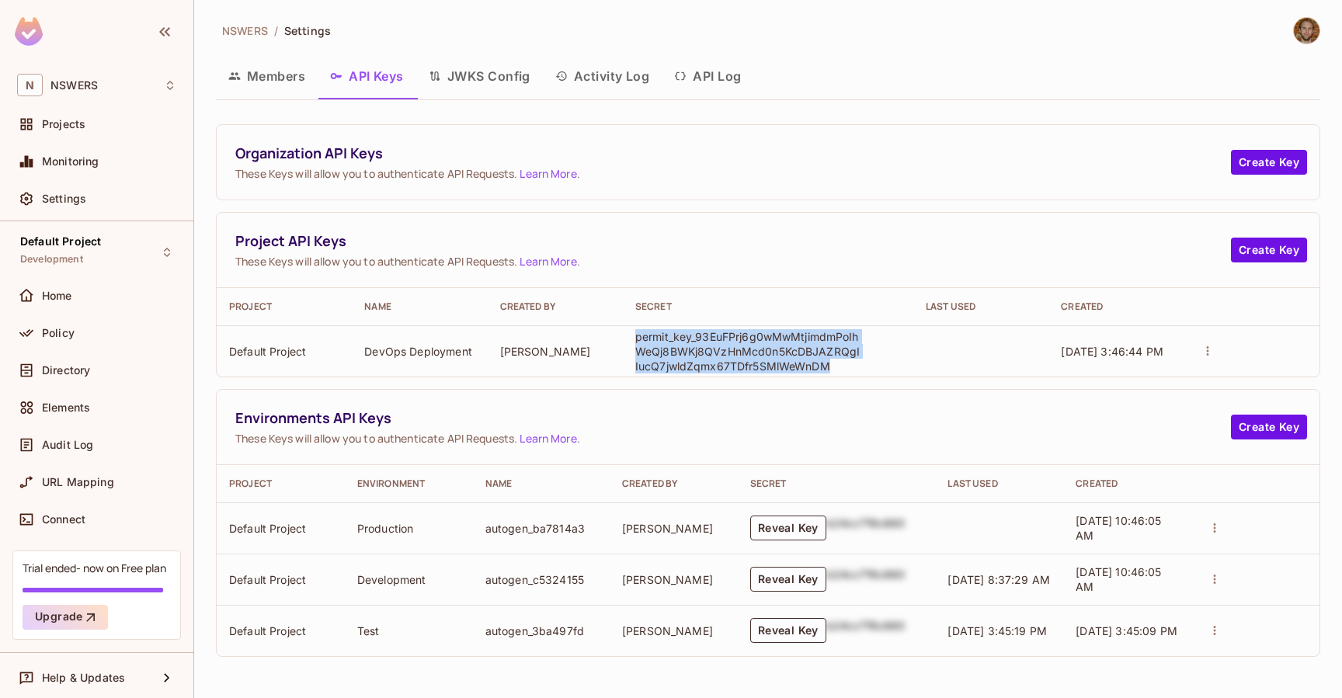
drag, startPoint x: 636, startPoint y: 334, endPoint x: 837, endPoint y: 366, distance: 203.7
click at [837, 366] on p "permit_key_93EuFPrj6g0wMwMtjimdmPoIhWeQj8BWKj8QVzHnMcd0n5KcDBJAZRQgIIucQ7jwldZq…" at bounding box center [747, 351] width 225 height 44
copy p "permit_key_93EuFPrj6g0wMwMtjimdmPoIhWeQj8BWKj8QVzHnMcd0n5KcDBJAZRQgIIucQ7jwldZq…"
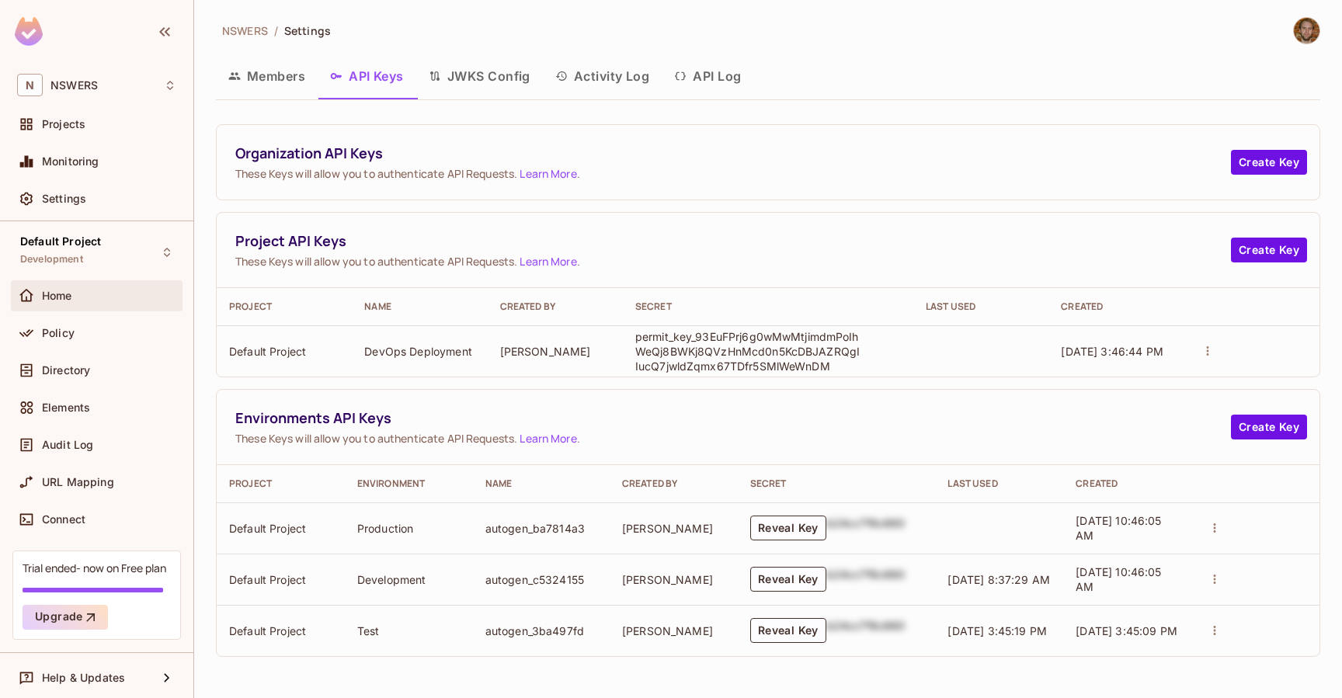
click at [72, 296] on span "Home" at bounding box center [57, 296] width 30 height 12
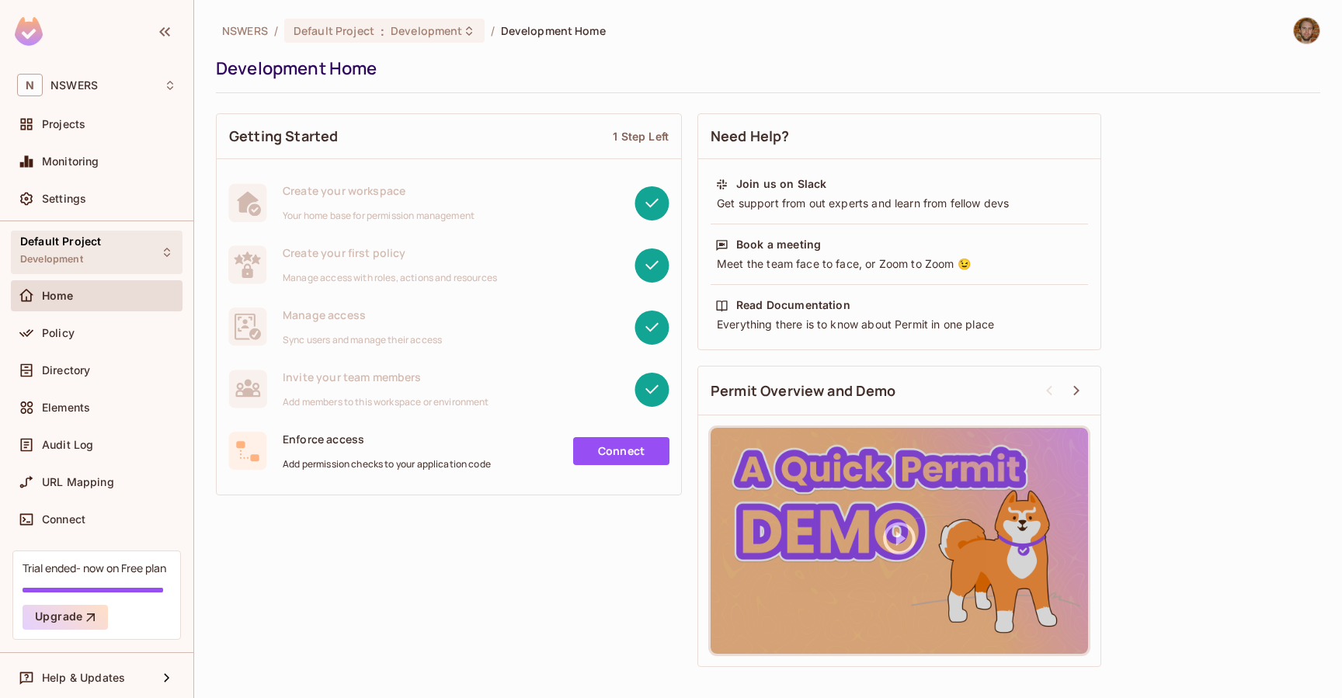
click at [127, 256] on div "Default Project Development" at bounding box center [97, 252] width 172 height 43
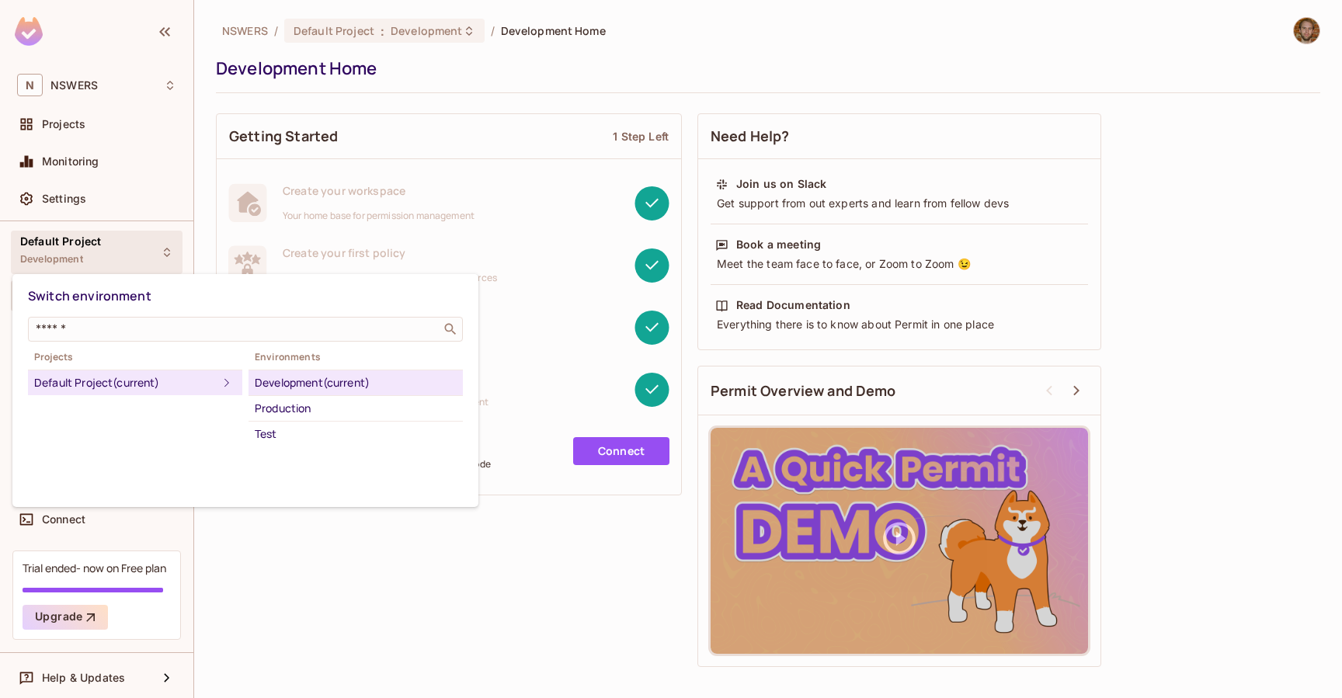
click at [123, 379] on div "Default Project (current)" at bounding box center [125, 383] width 183 height 19
click at [73, 124] on div at bounding box center [671, 349] width 1342 height 698
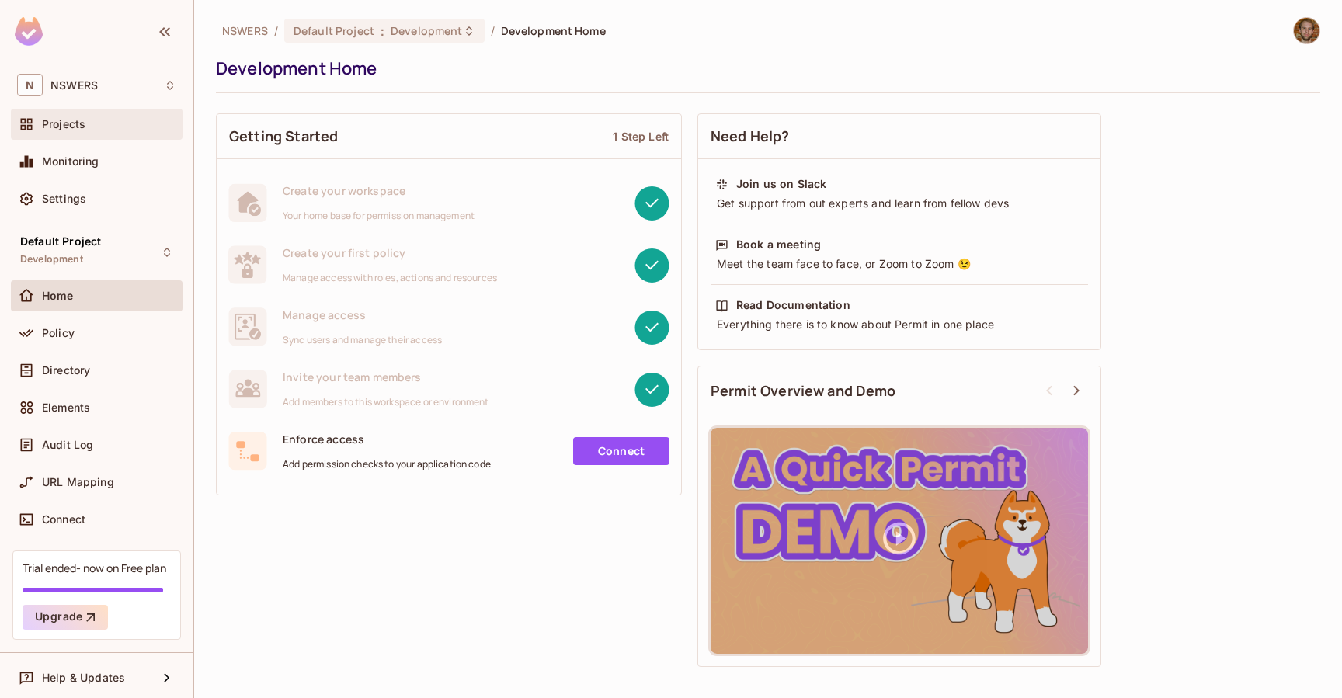
click at [57, 127] on span "Projects" at bounding box center [64, 124] width 44 height 12
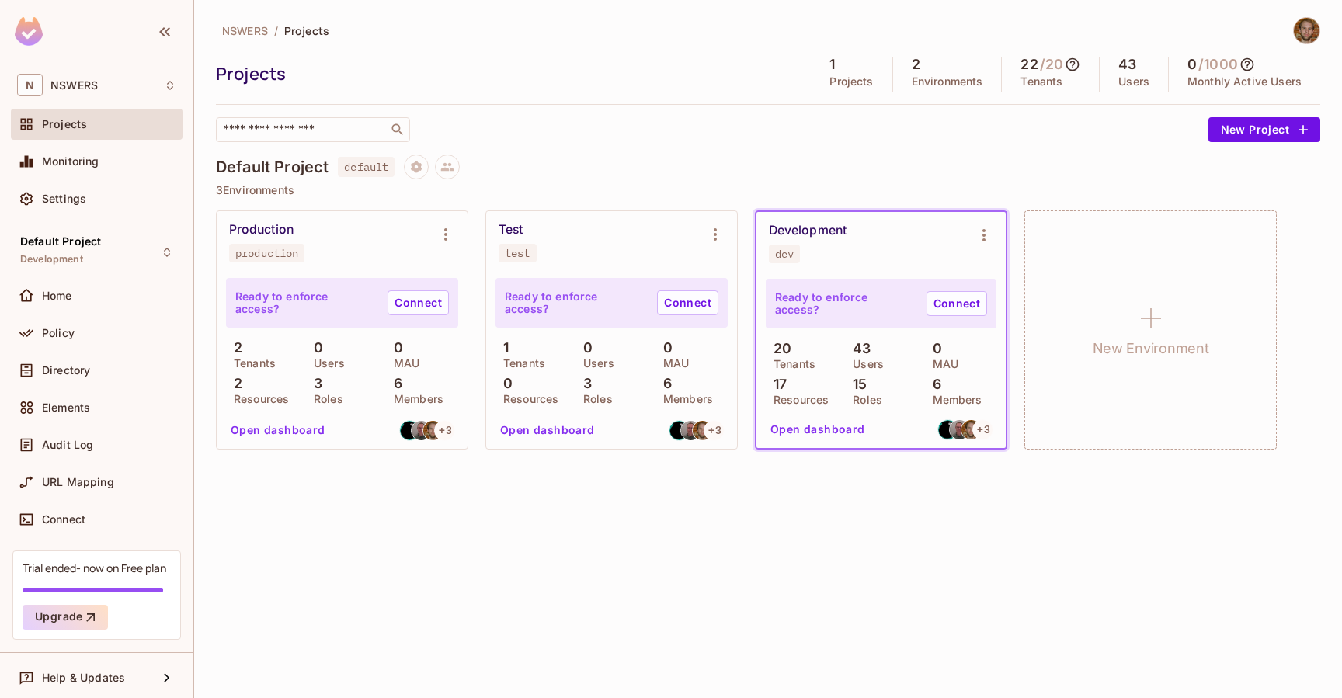
click at [381, 535] on div "NSWERS / Projects Projects 1 Projects 2 Environments 22 / 20 Tenants 43 Users 0…" at bounding box center [768, 349] width 1148 height 698
click at [596, 387] on p "18" at bounding box center [587, 384] width 22 height 16
click at [63, 369] on span "Directory" at bounding box center [66, 370] width 48 height 12
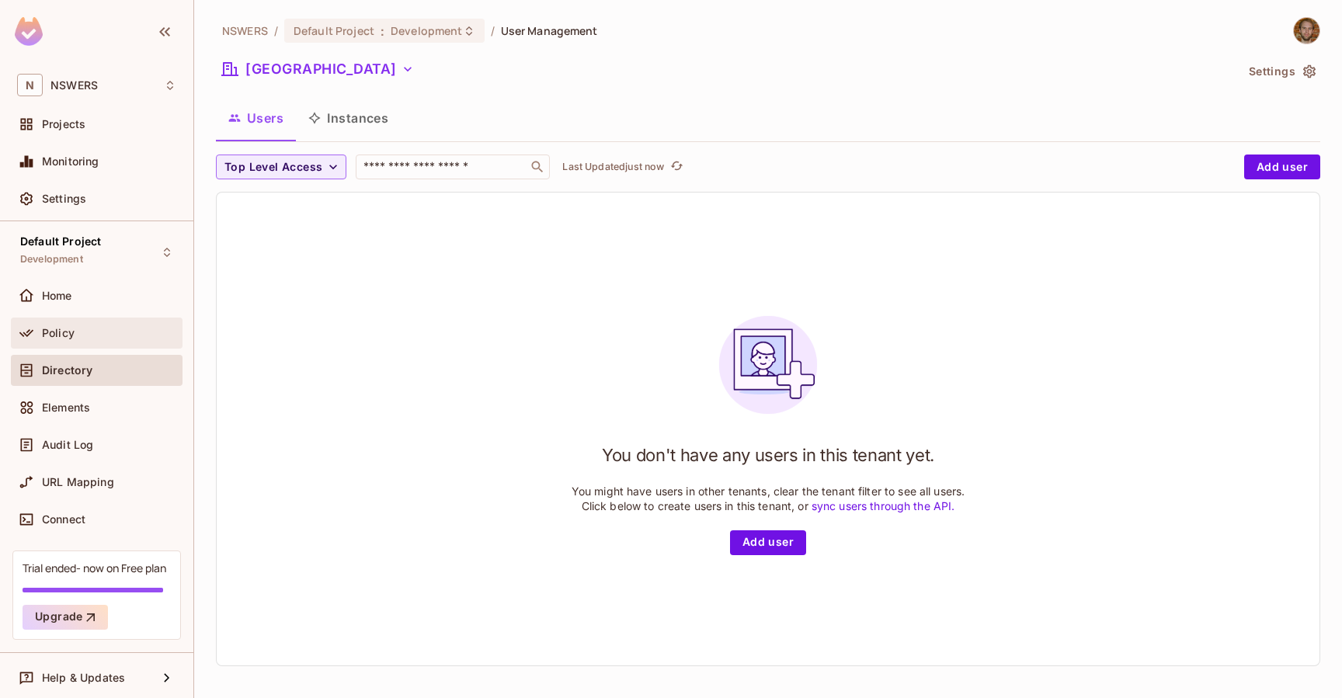
click at [99, 336] on div "Policy" at bounding box center [109, 333] width 134 height 12
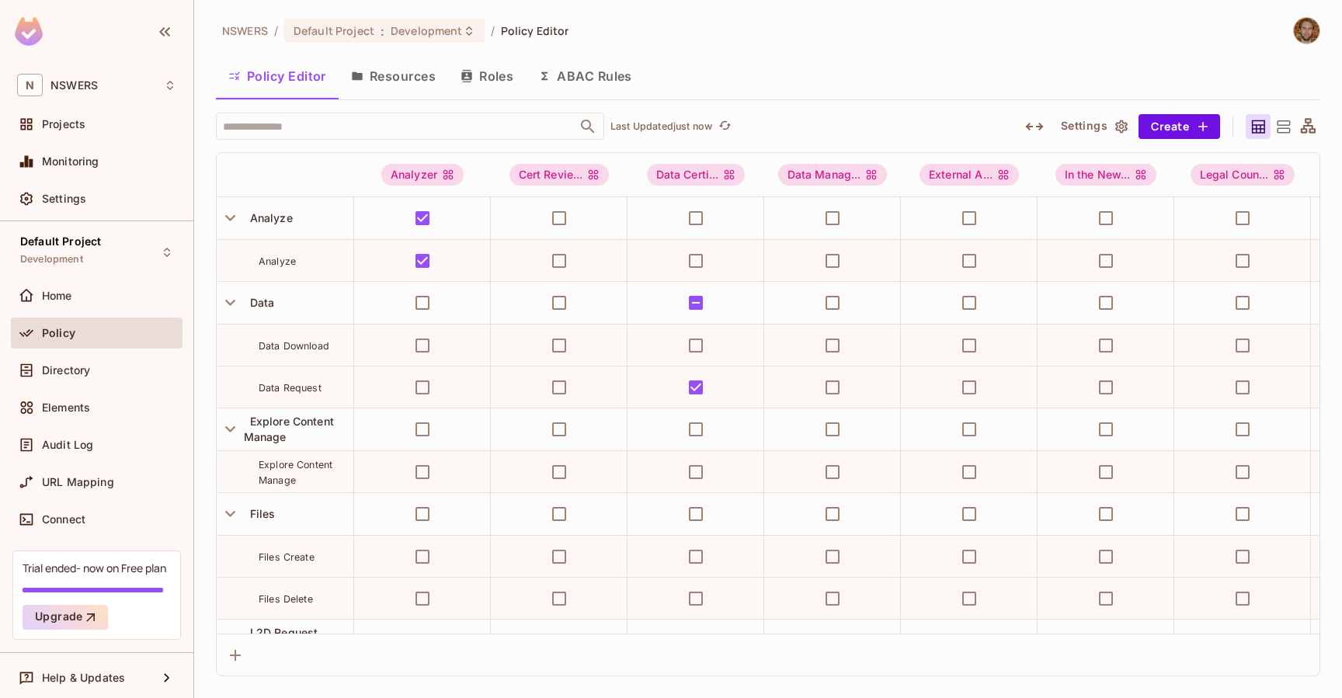
click at [498, 68] on button "Roles" at bounding box center [487, 76] width 78 height 39
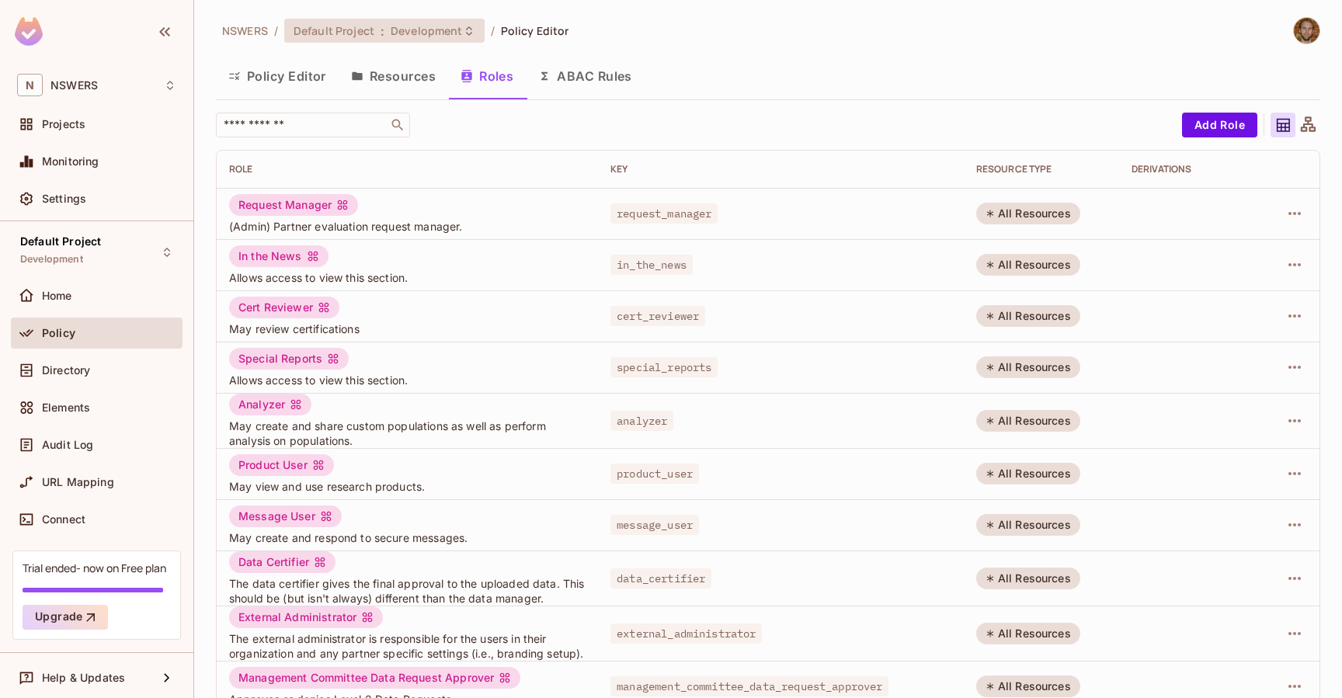
click at [426, 31] on span "Development" at bounding box center [426, 30] width 71 height 15
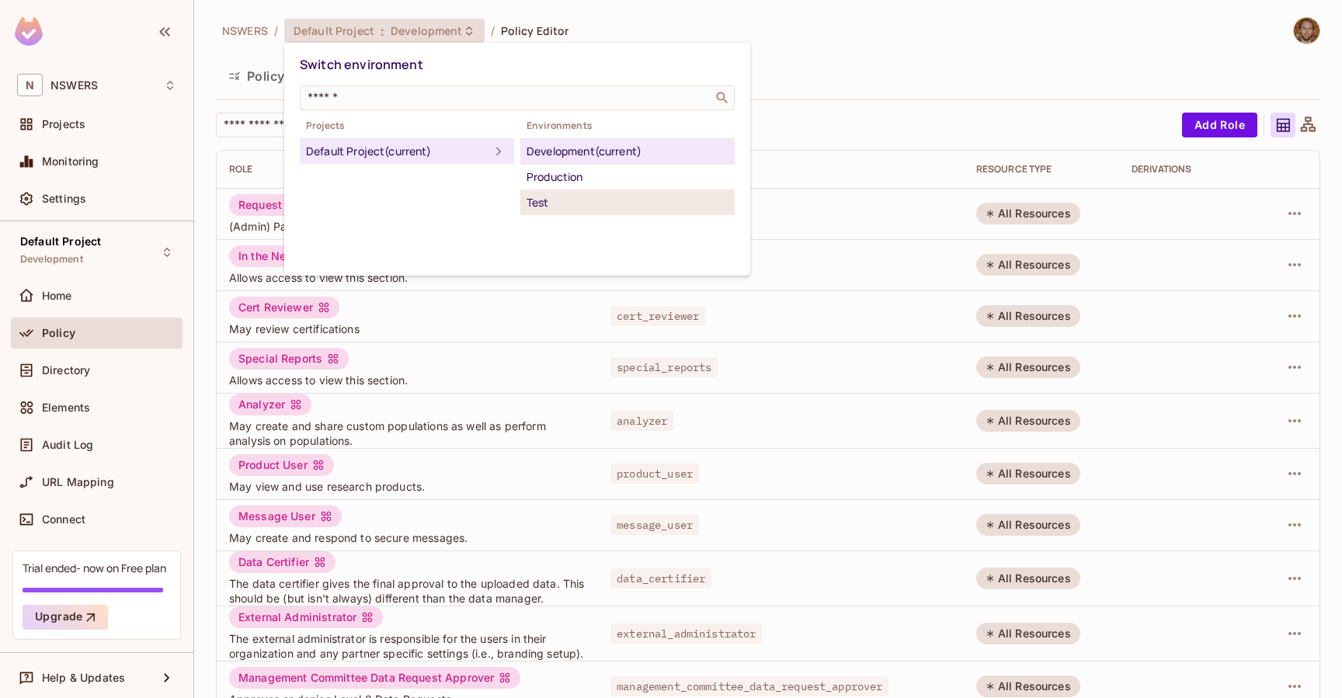
click at [559, 207] on div "Test" at bounding box center [628, 202] width 202 height 19
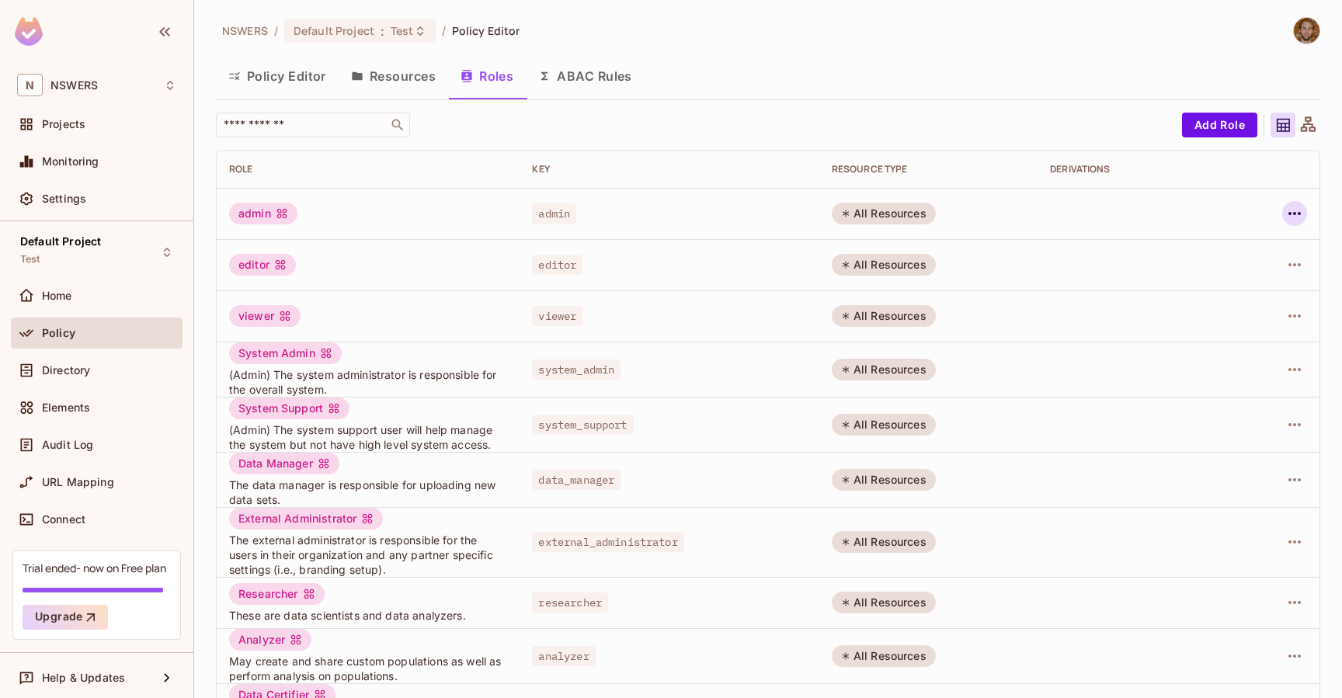
click at [1292, 211] on icon "button" at bounding box center [1295, 213] width 19 height 19
click at [1216, 312] on div "Delete Role" at bounding box center [1232, 318] width 60 height 16
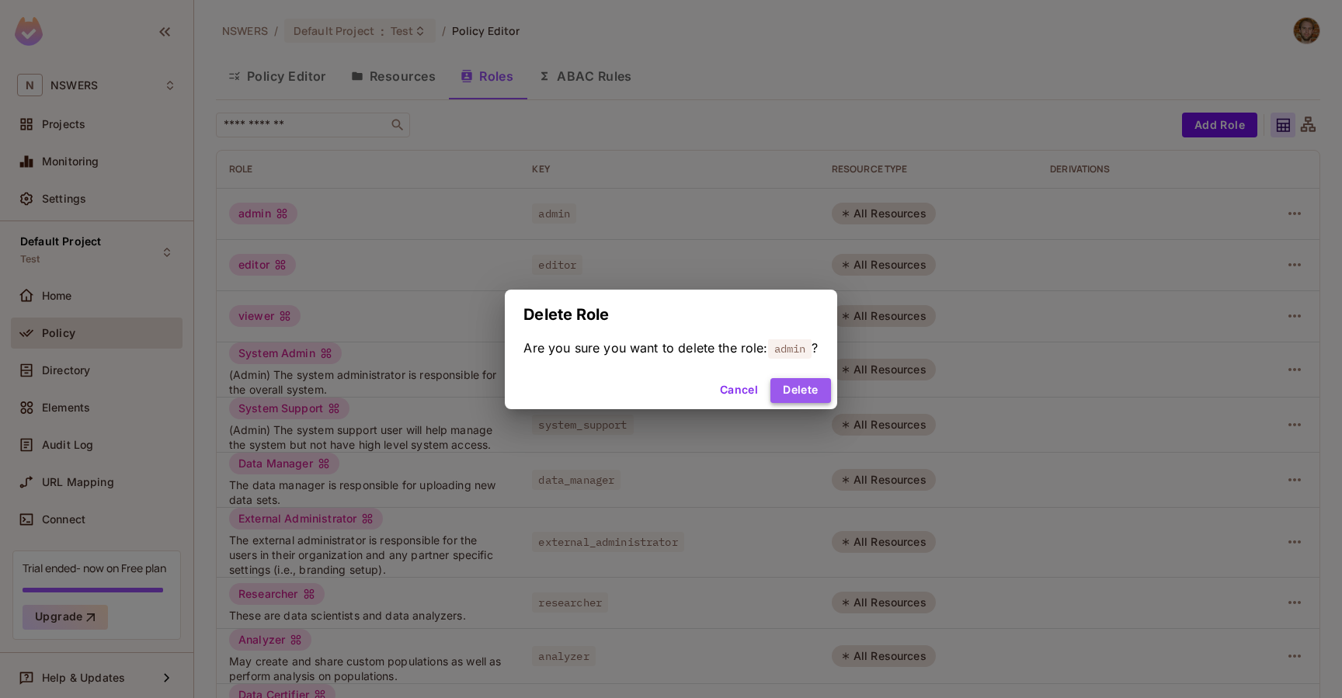
click at [815, 396] on button "Delete" at bounding box center [801, 390] width 60 height 25
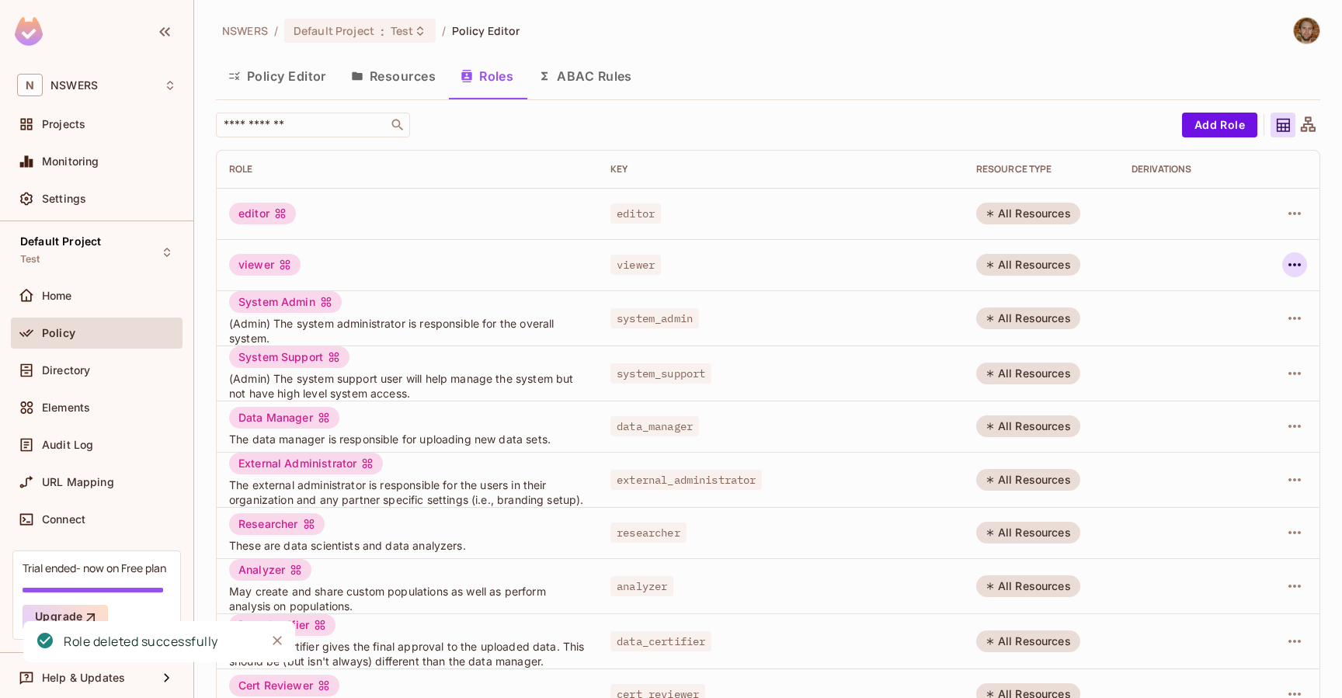
click at [1294, 261] on icon "button" at bounding box center [1295, 265] width 19 height 19
click at [1215, 367] on div "Delete Role" at bounding box center [1232, 369] width 60 height 16
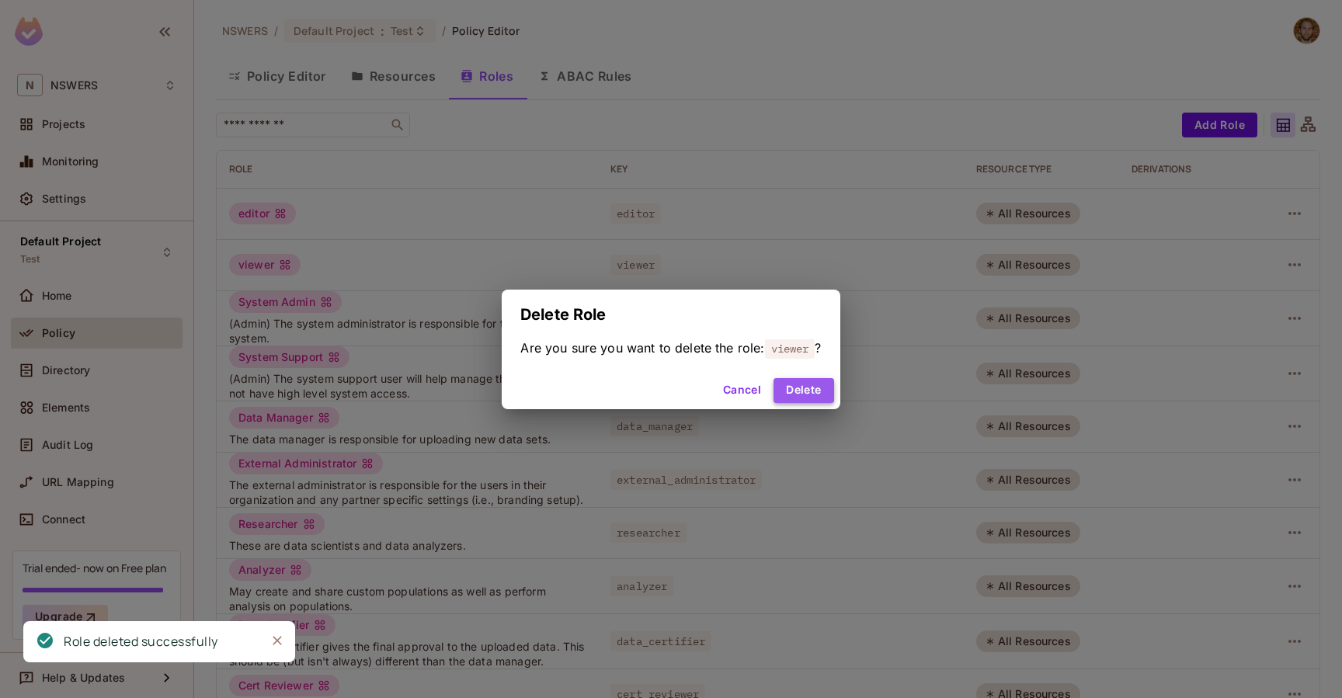
click at [813, 393] on button "Delete" at bounding box center [804, 390] width 60 height 25
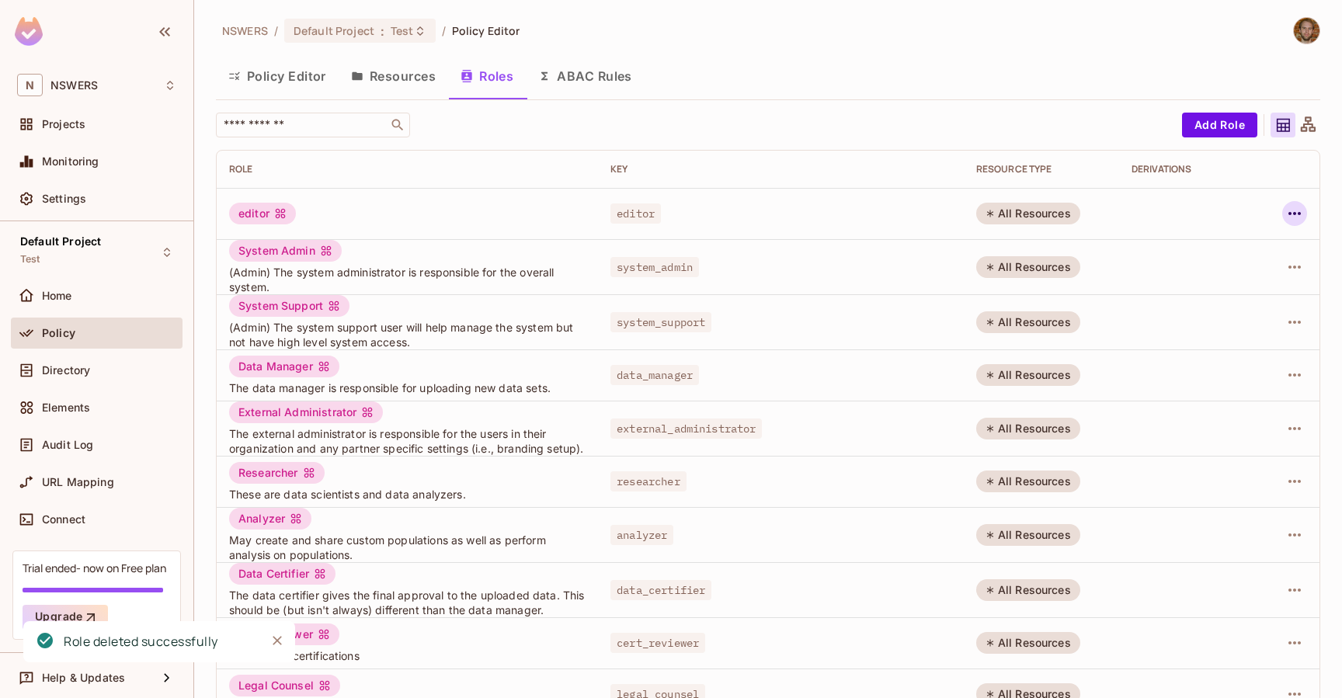
click at [1294, 216] on icon "button" at bounding box center [1295, 213] width 19 height 19
click at [1211, 320] on div "Delete Role" at bounding box center [1232, 318] width 60 height 16
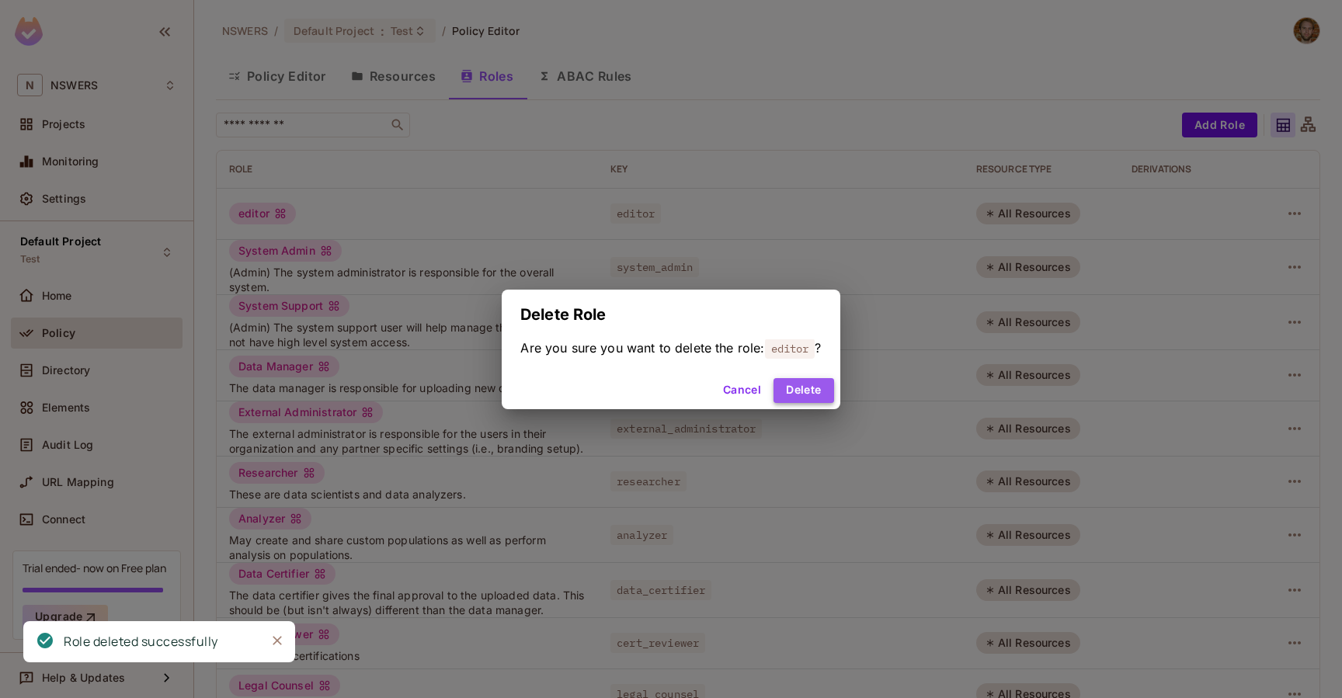
click at [815, 397] on button "Delete" at bounding box center [804, 390] width 60 height 25
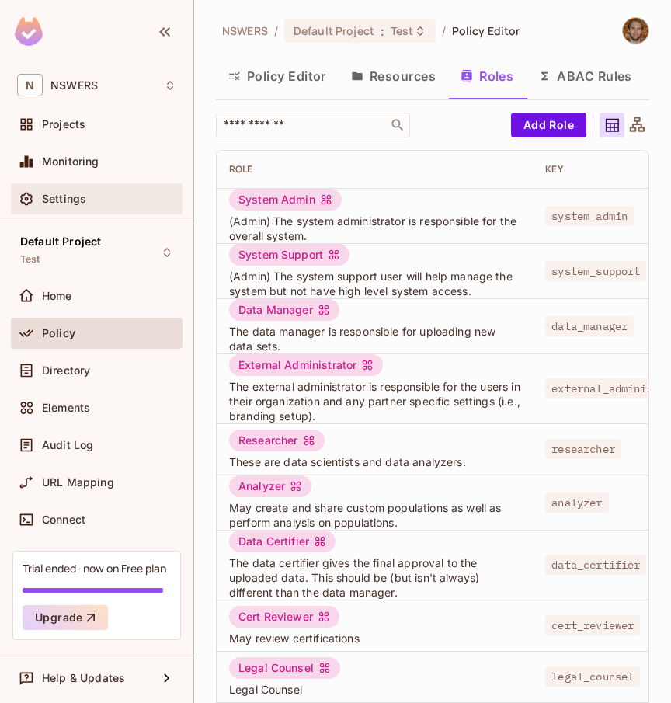
click at [89, 204] on div "Settings" at bounding box center [109, 199] width 134 height 12
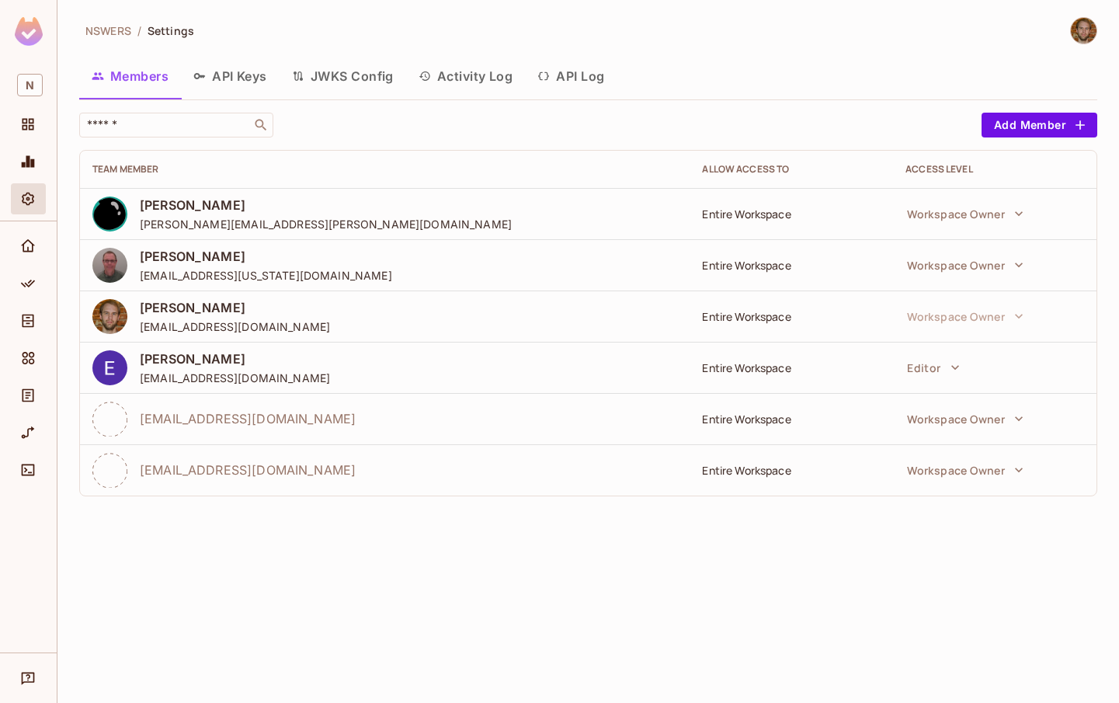
click at [242, 82] on button "API Keys" at bounding box center [230, 76] width 99 height 39
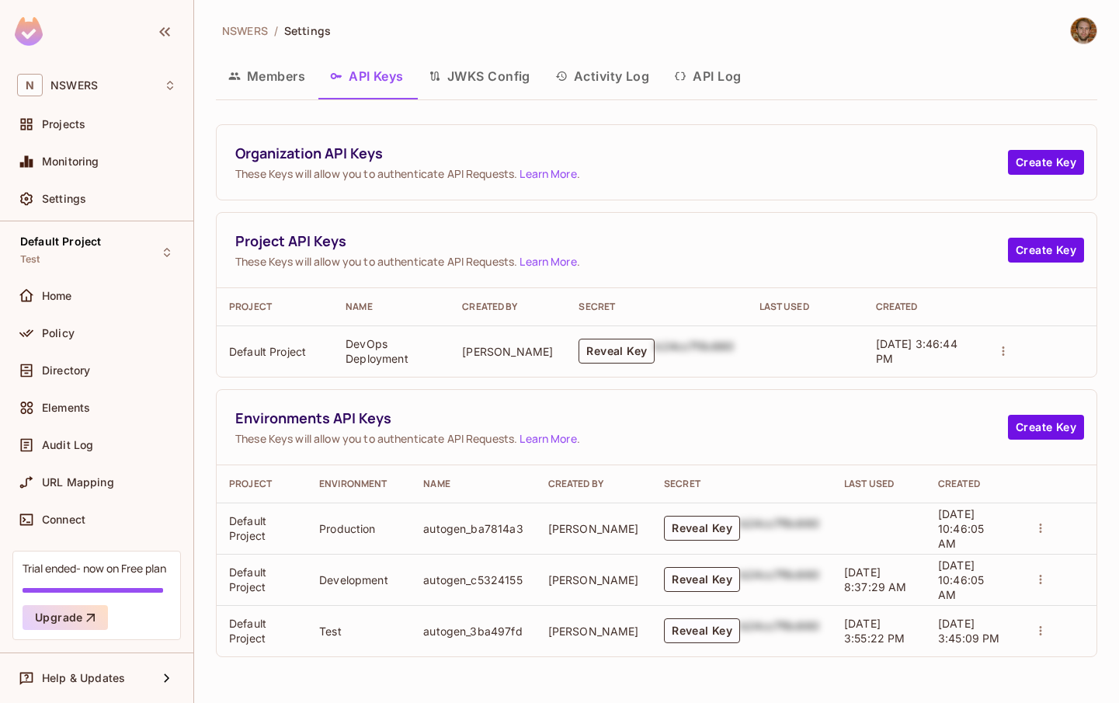
click at [611, 351] on button "Reveal Key" at bounding box center [617, 351] width 76 height 25
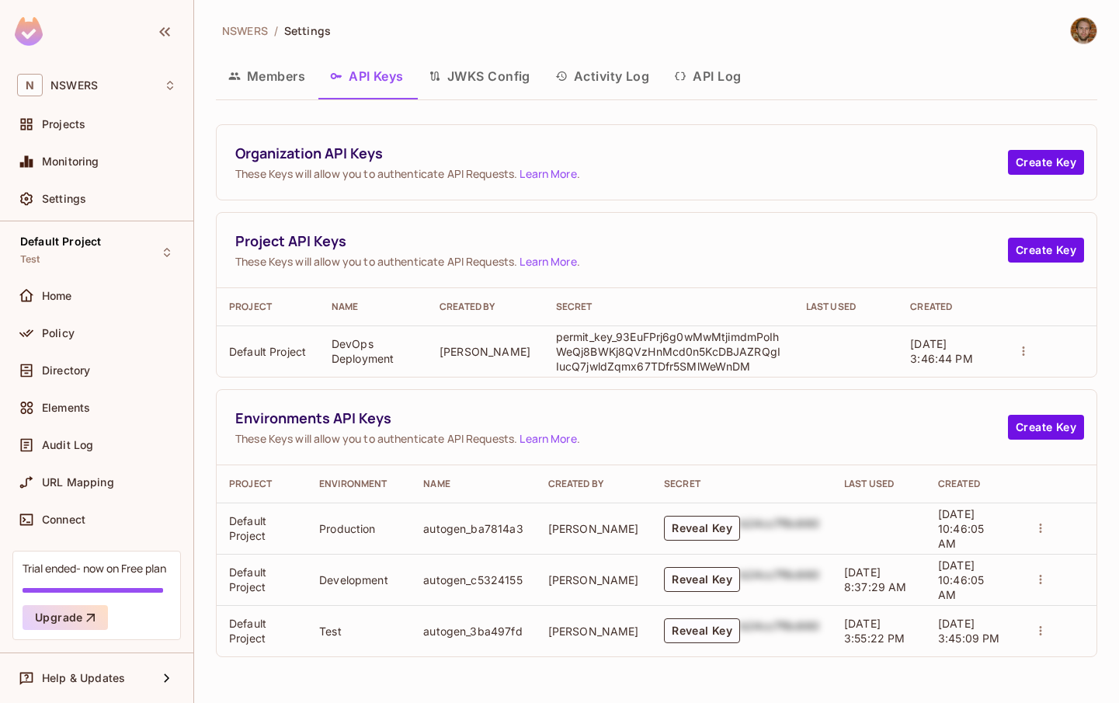
click at [620, 353] on p "permit_key_93EuFPrj6g0wMwMtjimdmPoIhWeQj8BWKj8QVzHnMcd0n5KcDBJAZRQgIIucQ7jwldZq…" at bounding box center [668, 351] width 225 height 44
copy p "permit_key_93EuFPrj6g0wMwMtjimdmPoIhWeQj8BWKj8QVzHnMcd0n5KcDBJAZRQgIIucQ7jwldZq…"
click at [76, 131] on div "Projects" at bounding box center [96, 124] width 159 height 19
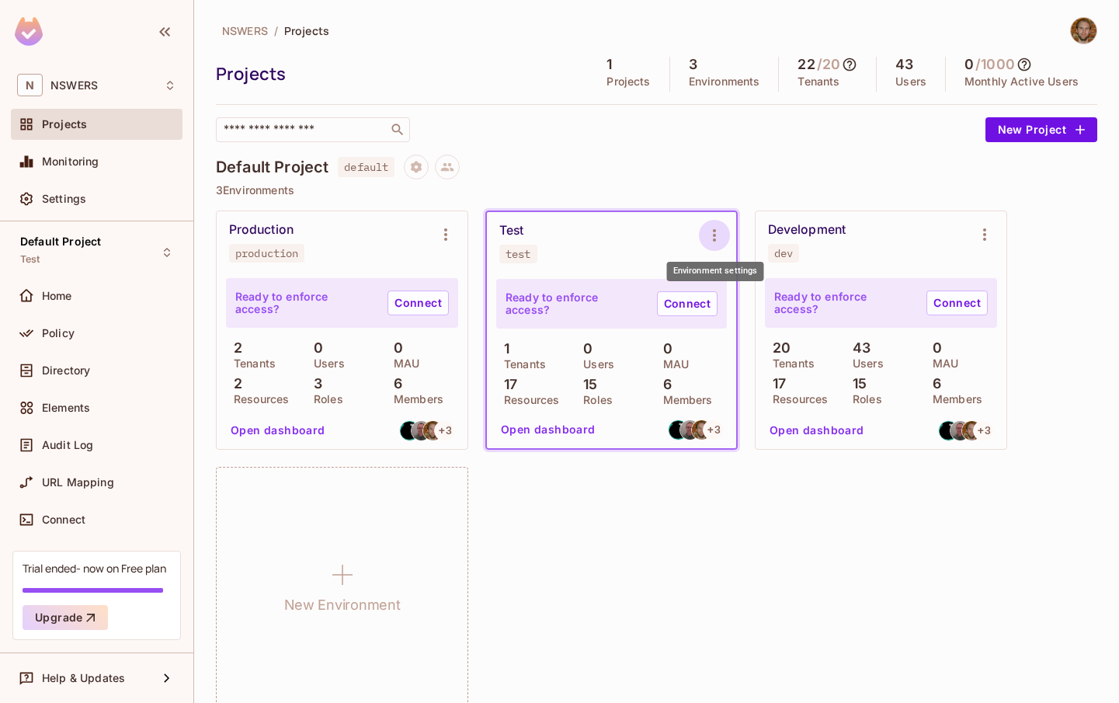
click at [716, 234] on icon "Environment settings" at bounding box center [714, 235] width 19 height 19
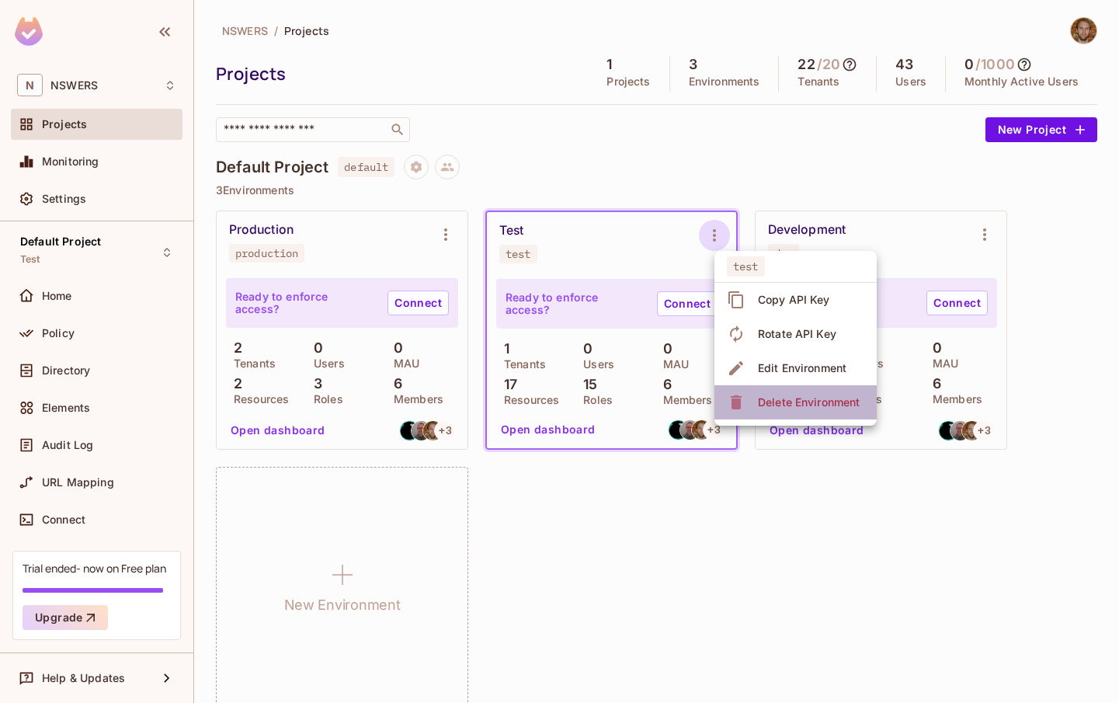
click at [778, 400] on div "Delete Environment" at bounding box center [809, 403] width 102 height 16
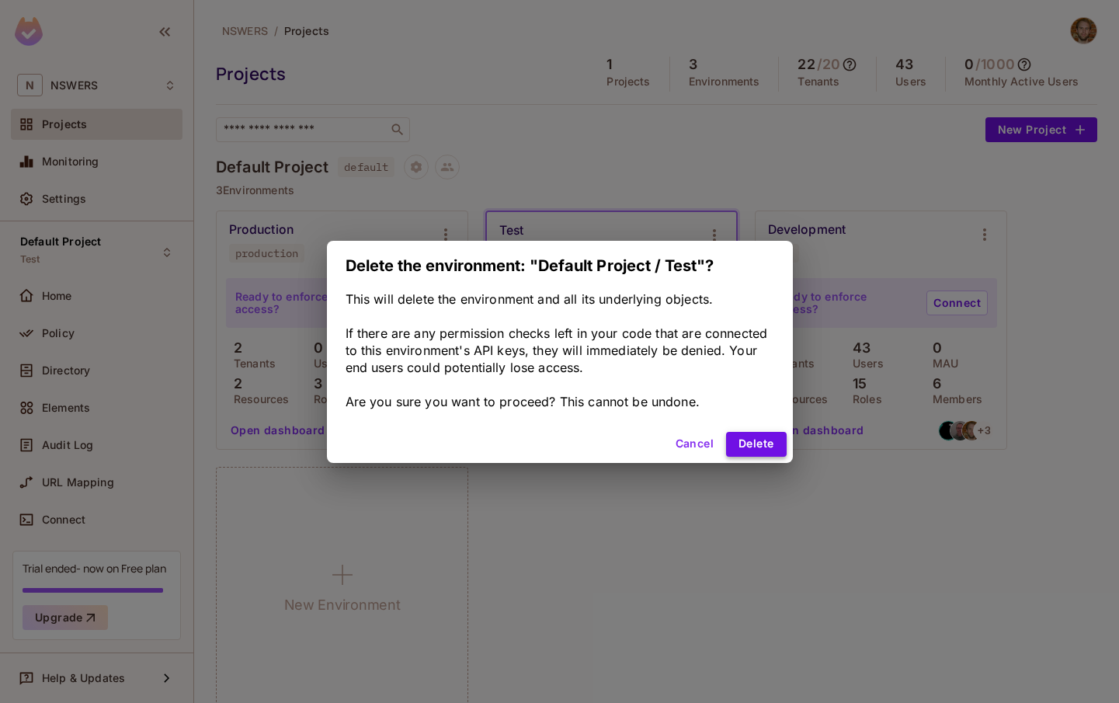
click at [747, 445] on button "Delete" at bounding box center [756, 444] width 60 height 25
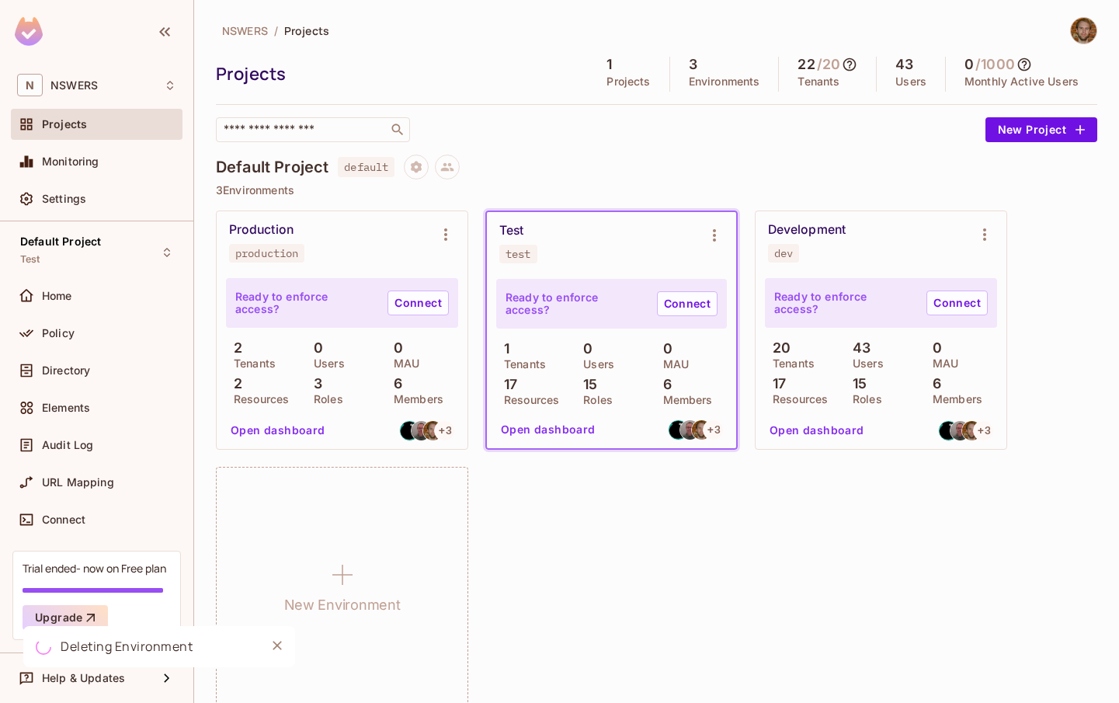
click at [271, 253] on div "production" at bounding box center [266, 253] width 63 height 12
copy div "production"
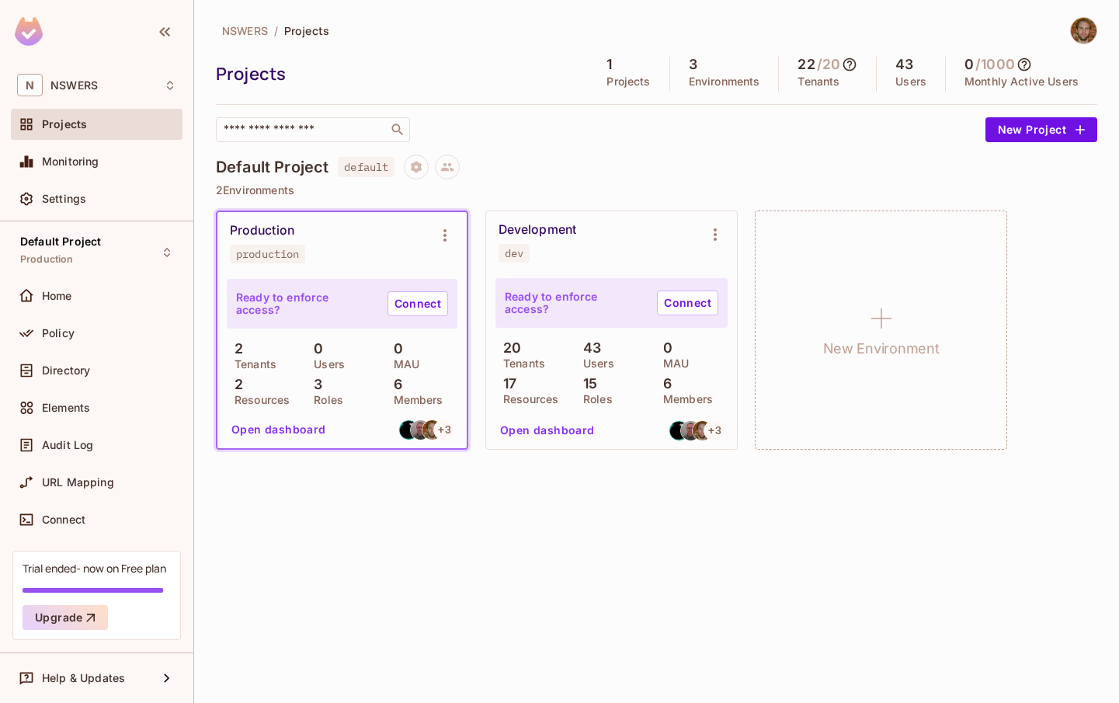
click at [266, 233] on div "Production" at bounding box center [262, 231] width 64 height 16
click at [64, 328] on span "Policy" at bounding box center [58, 333] width 33 height 12
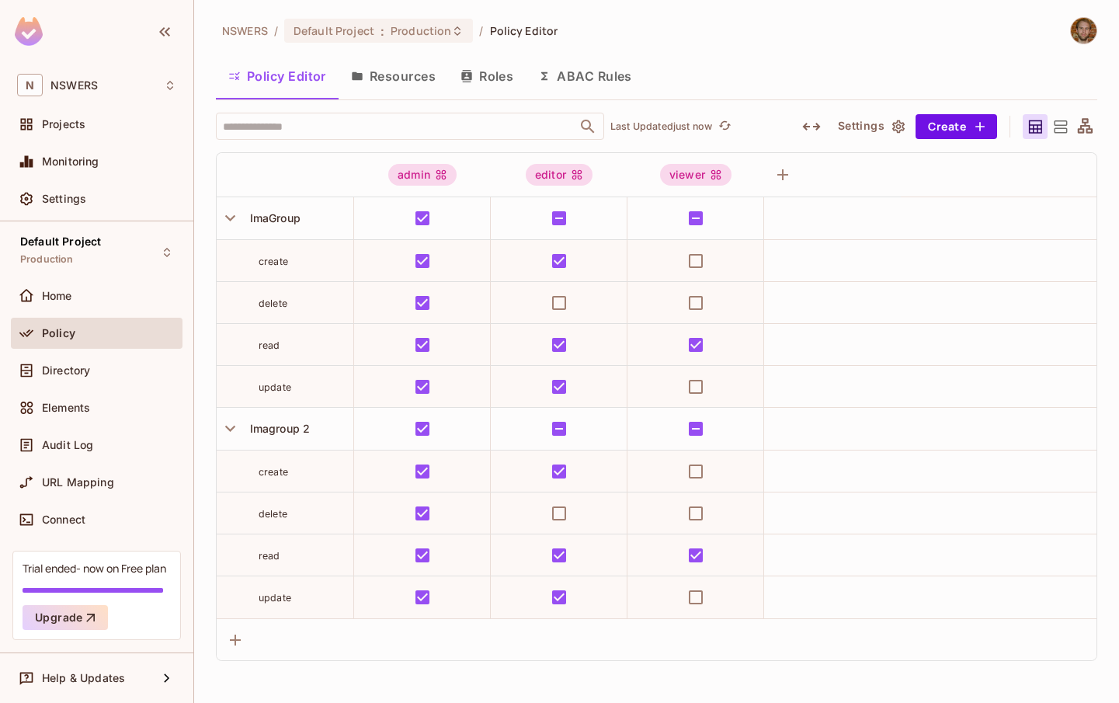
click at [493, 75] on button "Roles" at bounding box center [487, 76] width 78 height 39
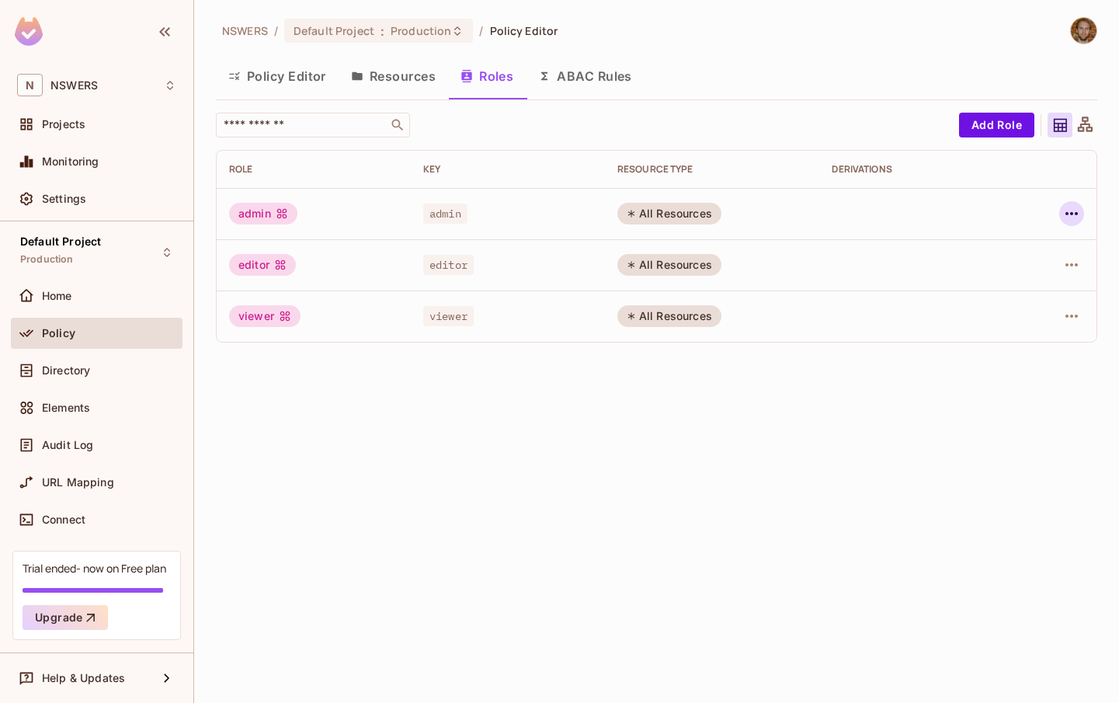
click at [1074, 215] on icon "button" at bounding box center [1072, 213] width 19 height 19
click at [1001, 322] on div "Delete Role" at bounding box center [1010, 318] width 60 height 16
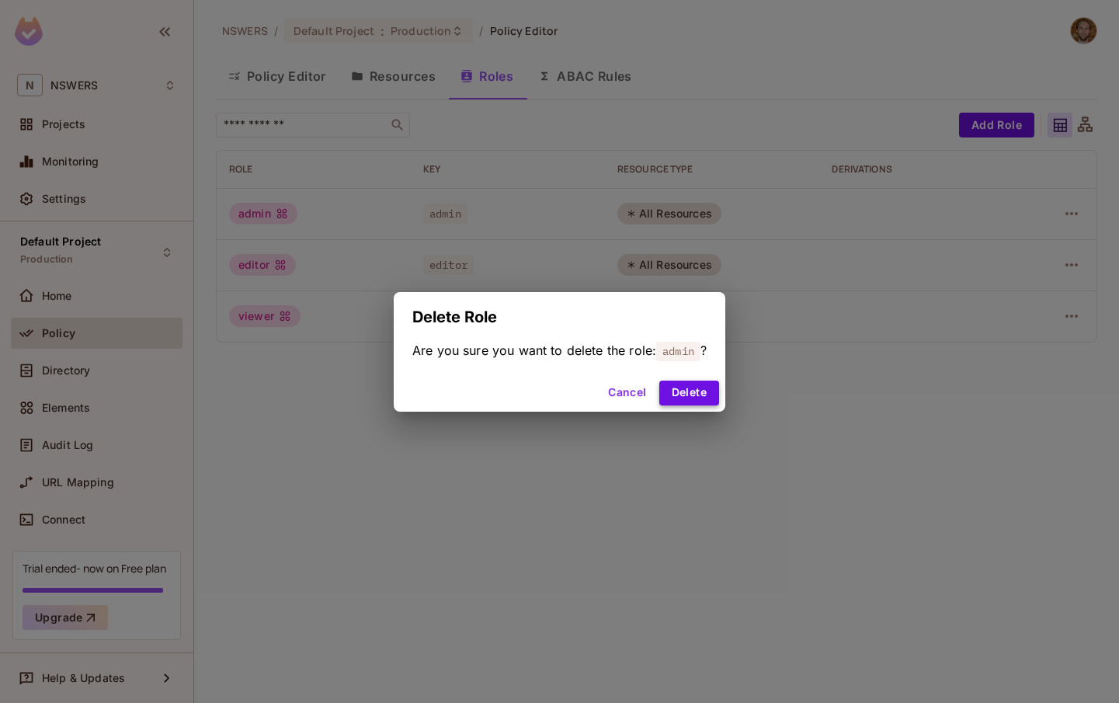
click at [691, 398] on button "Delete" at bounding box center [690, 393] width 60 height 25
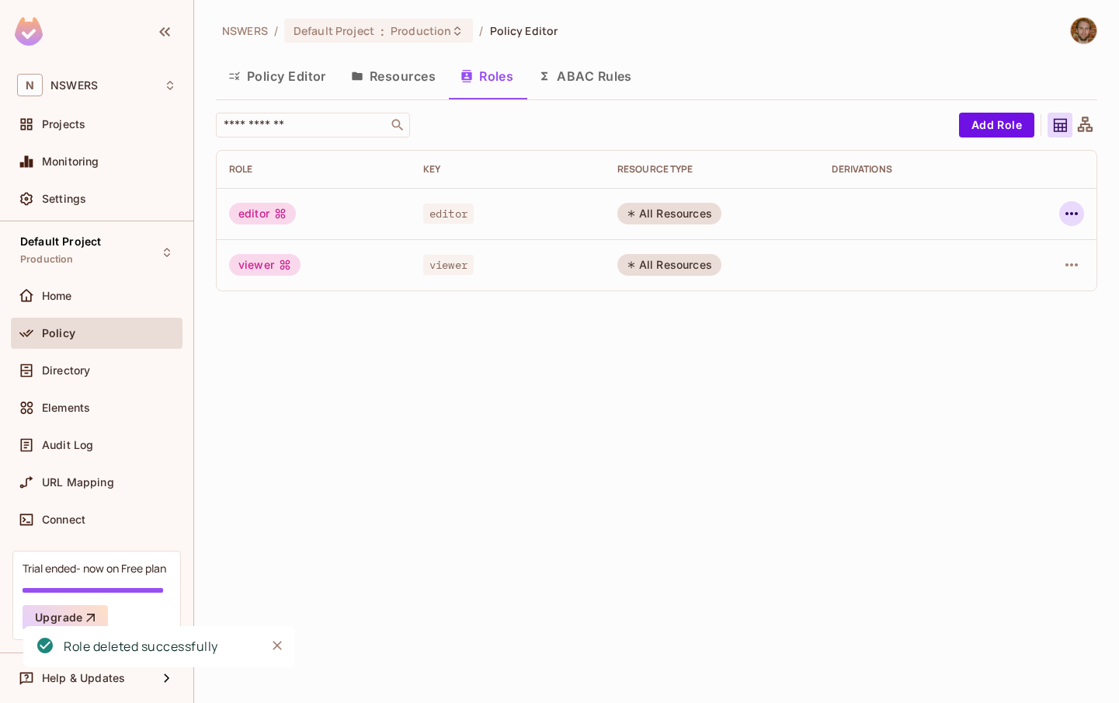
click at [1068, 213] on icon "button" at bounding box center [1072, 213] width 12 height 3
click at [980, 323] on div "Delete Role" at bounding box center [1010, 318] width 60 height 16
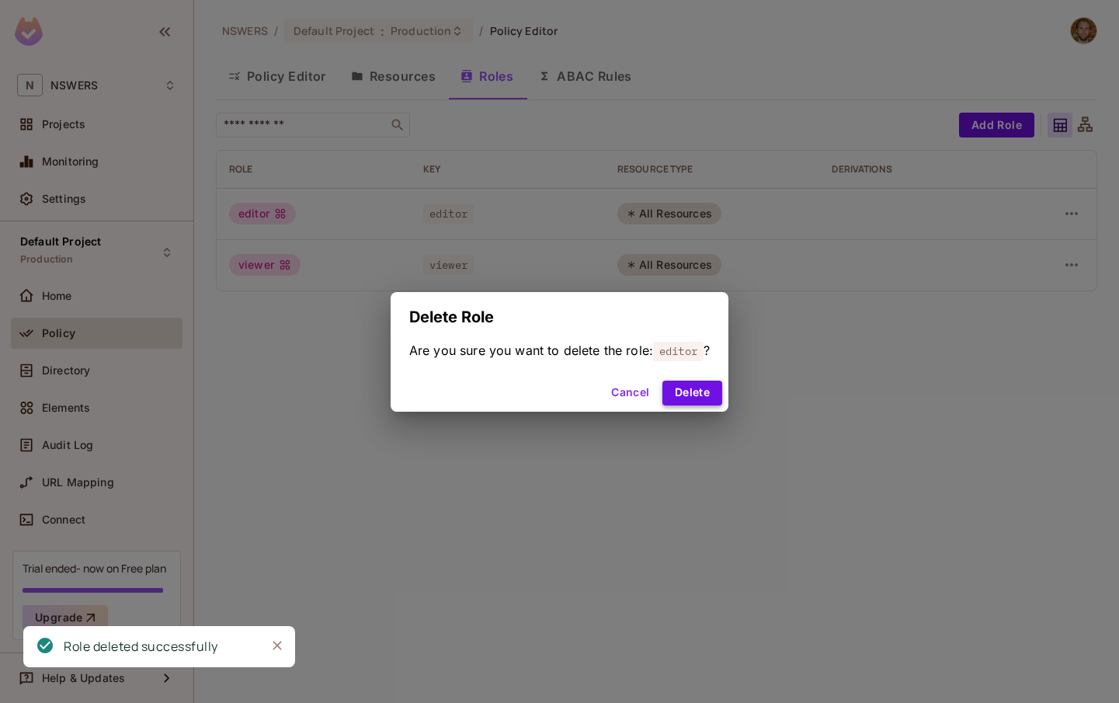
click at [696, 388] on button "Delete" at bounding box center [693, 393] width 60 height 25
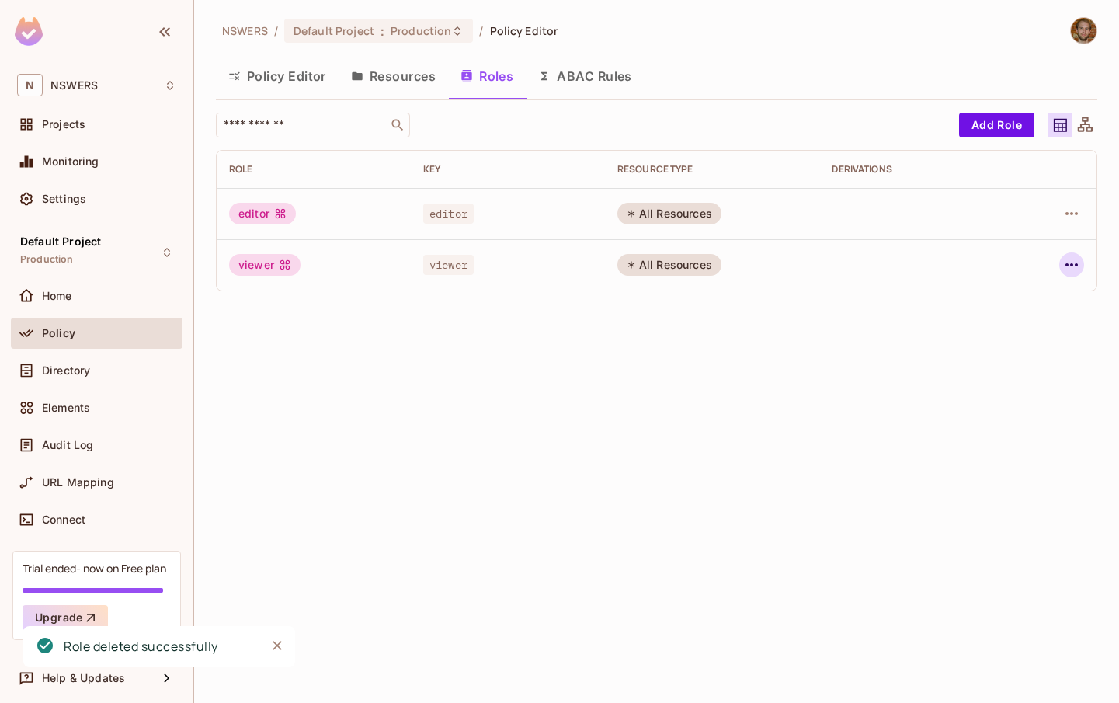
click at [1071, 266] on icon "button" at bounding box center [1072, 264] width 12 height 3
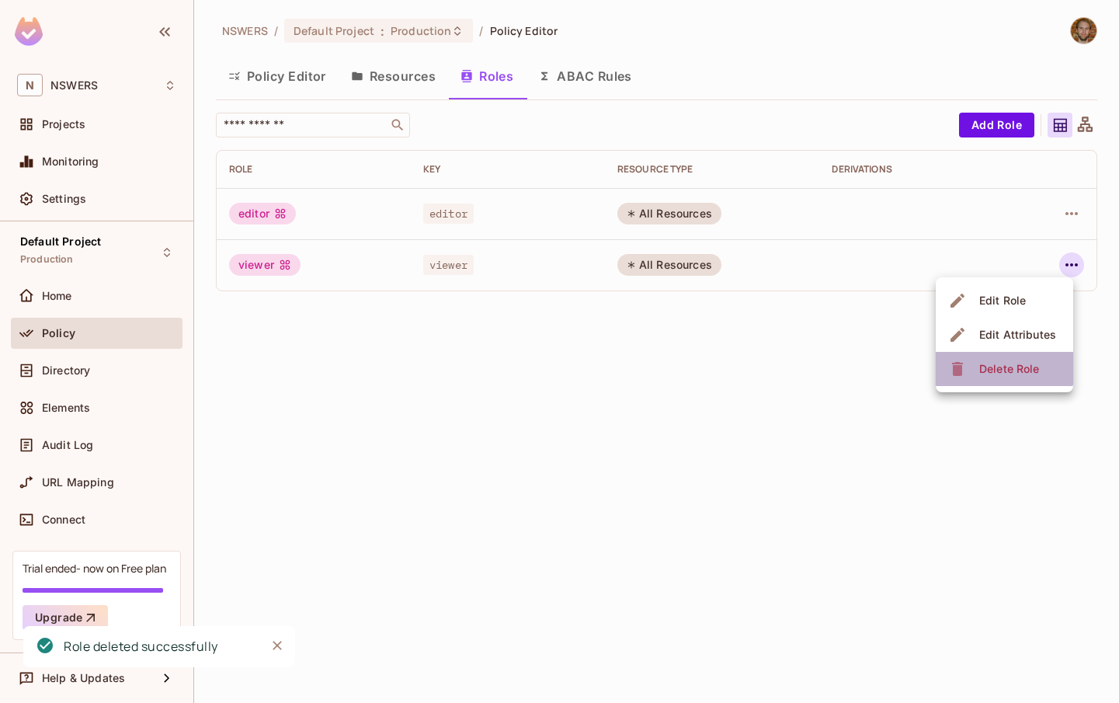
click at [987, 367] on div "Delete Role" at bounding box center [1010, 369] width 60 height 16
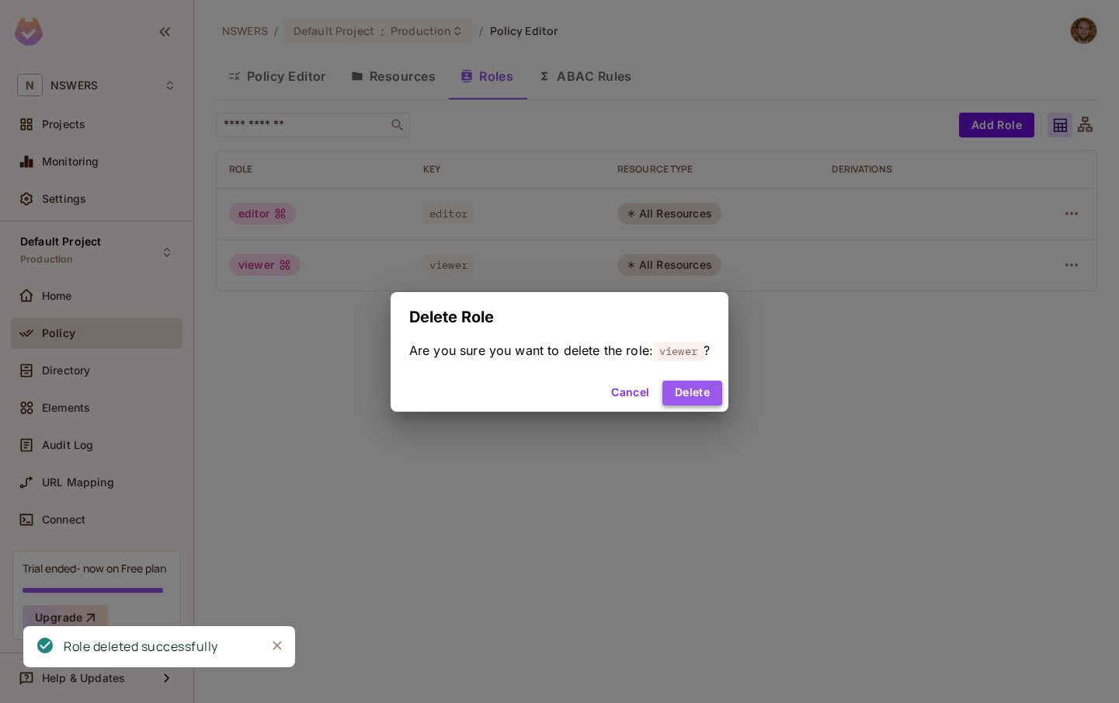
click at [701, 397] on button "Delete" at bounding box center [693, 393] width 60 height 25
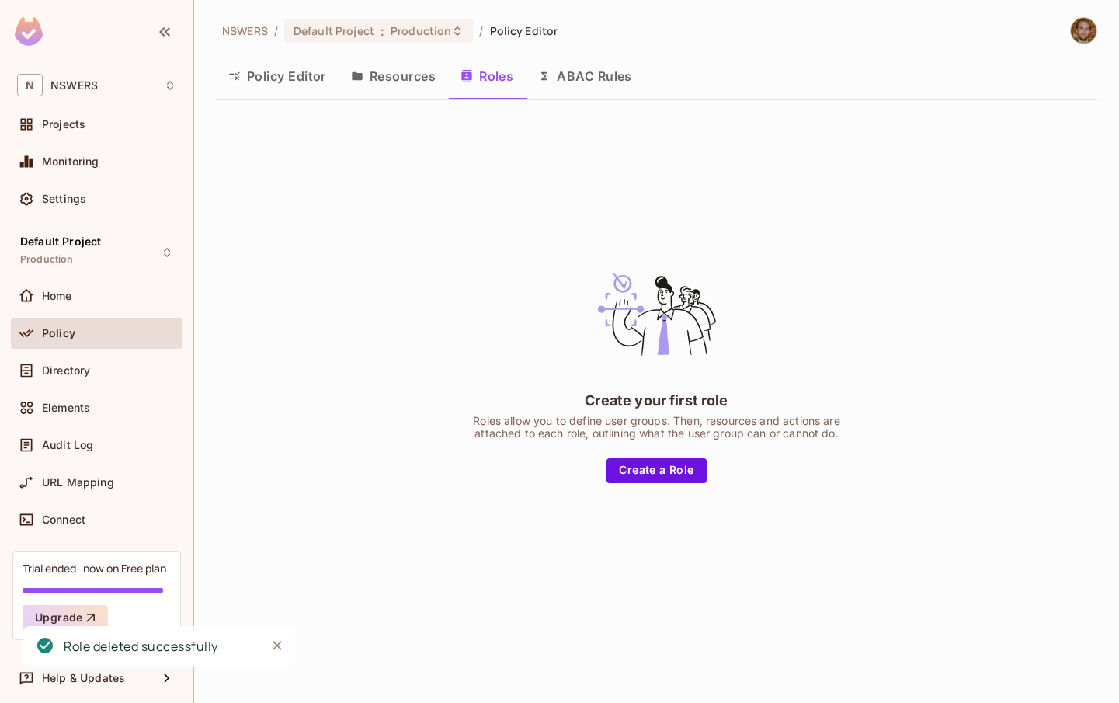
click at [409, 75] on button "Resources" at bounding box center [394, 76] width 110 height 39
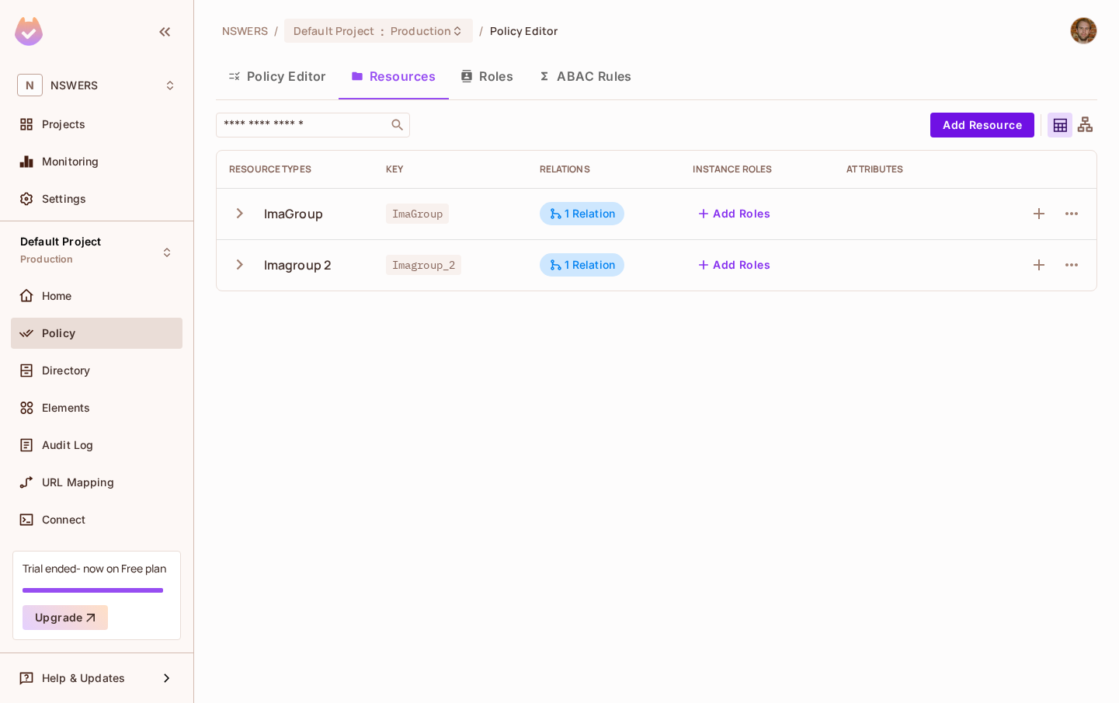
click at [233, 215] on icon "button" at bounding box center [239, 213] width 21 height 21
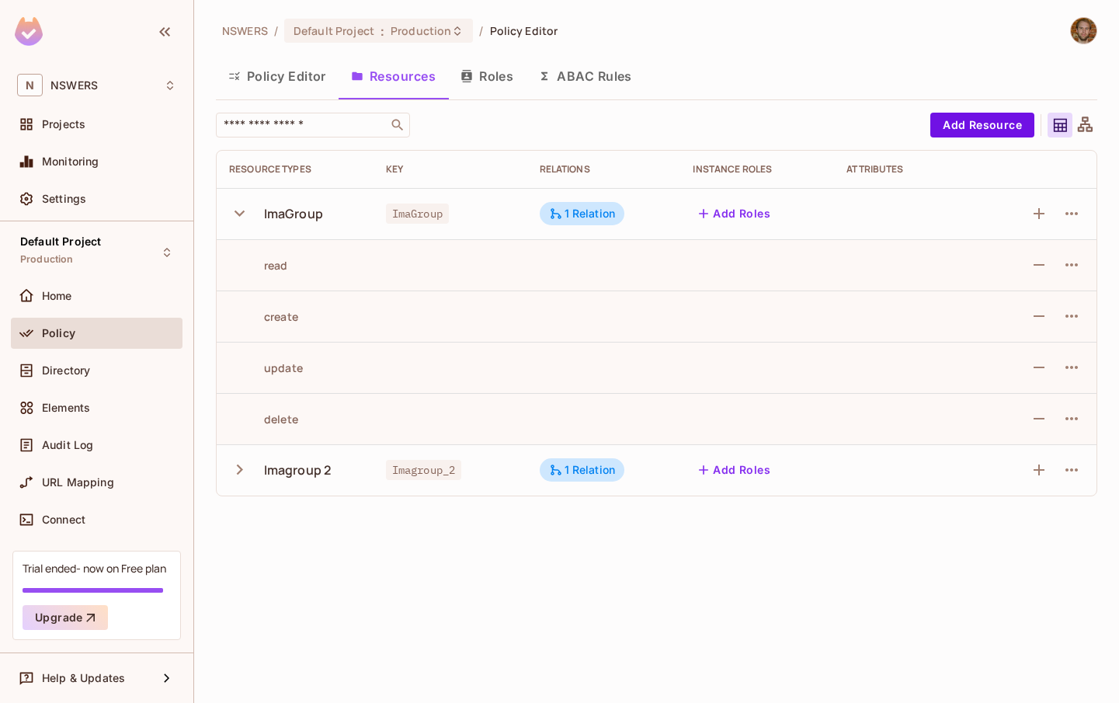
click at [233, 215] on icon "button" at bounding box center [239, 213] width 21 height 21
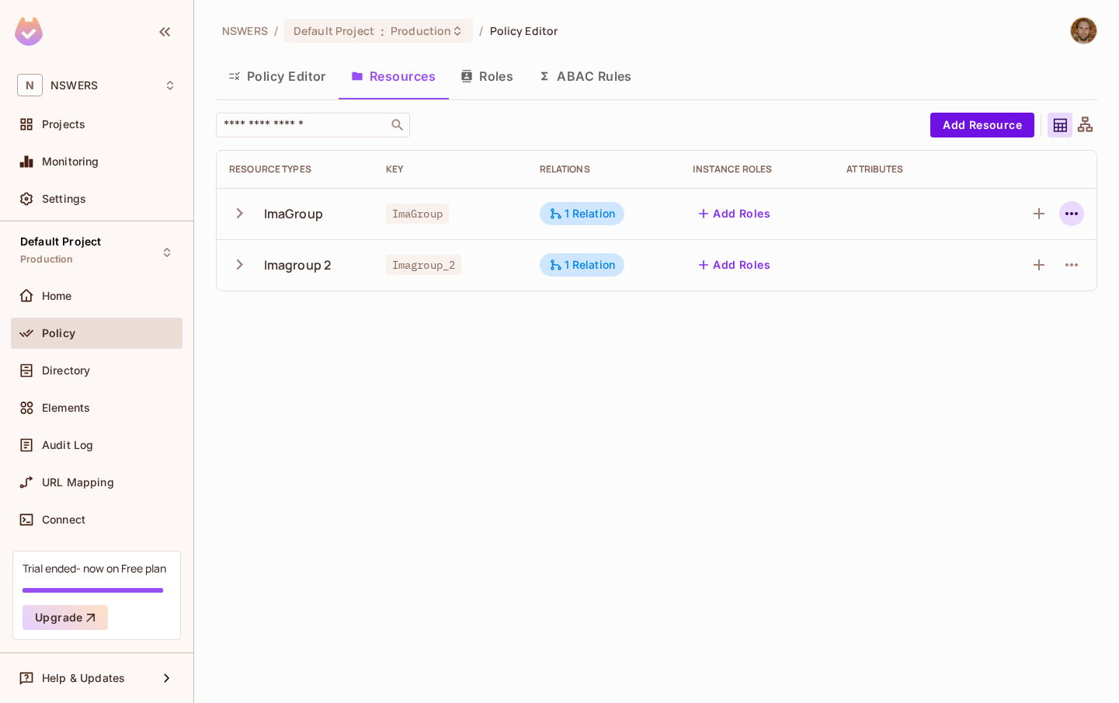
click at [1070, 212] on icon "button" at bounding box center [1072, 213] width 19 height 19
click at [986, 306] on div "Delete Resource" at bounding box center [1011, 309] width 86 height 16
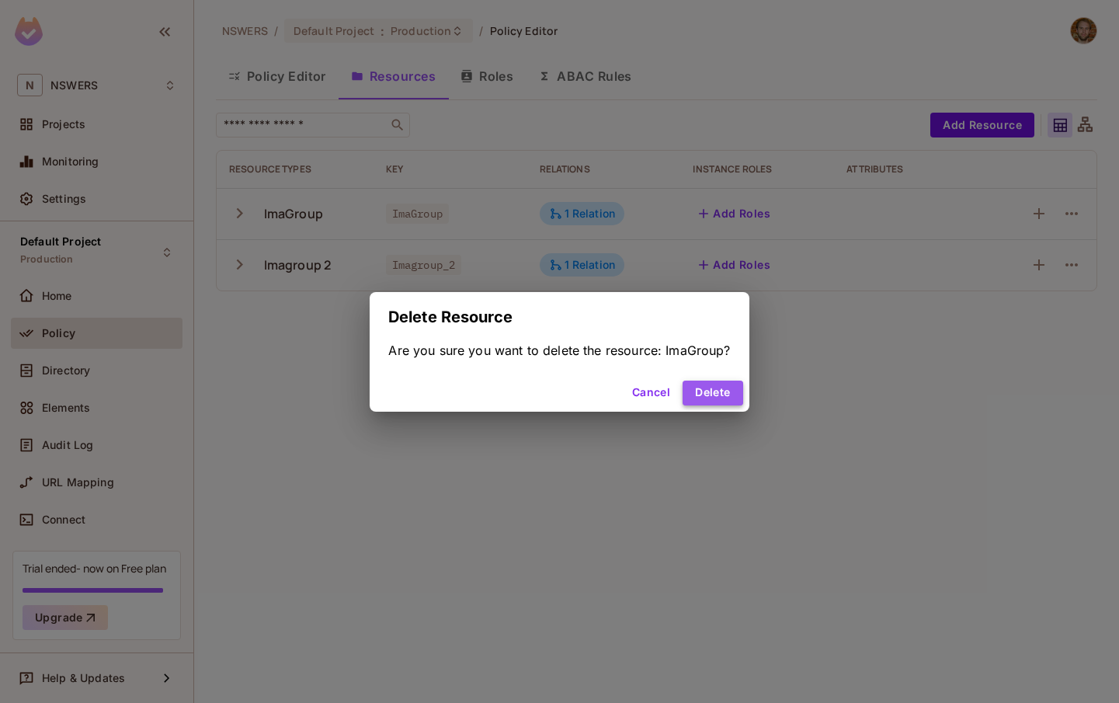
click at [719, 396] on button "Delete" at bounding box center [713, 393] width 60 height 25
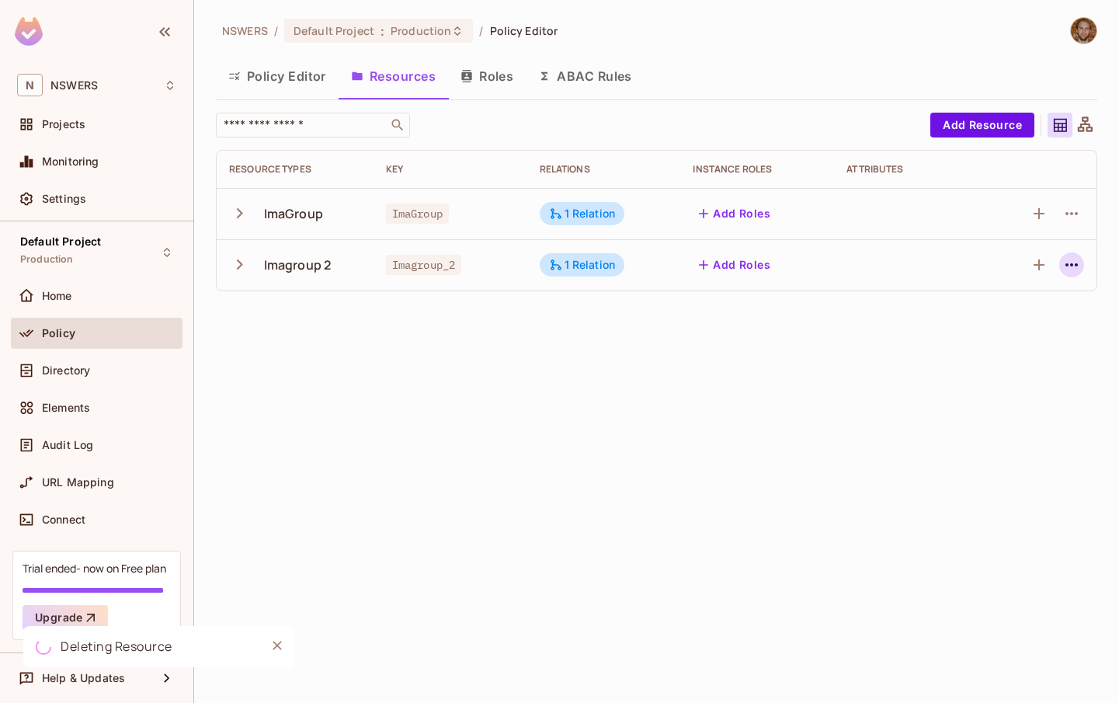
click at [1075, 266] on icon "button" at bounding box center [1072, 265] width 19 height 19
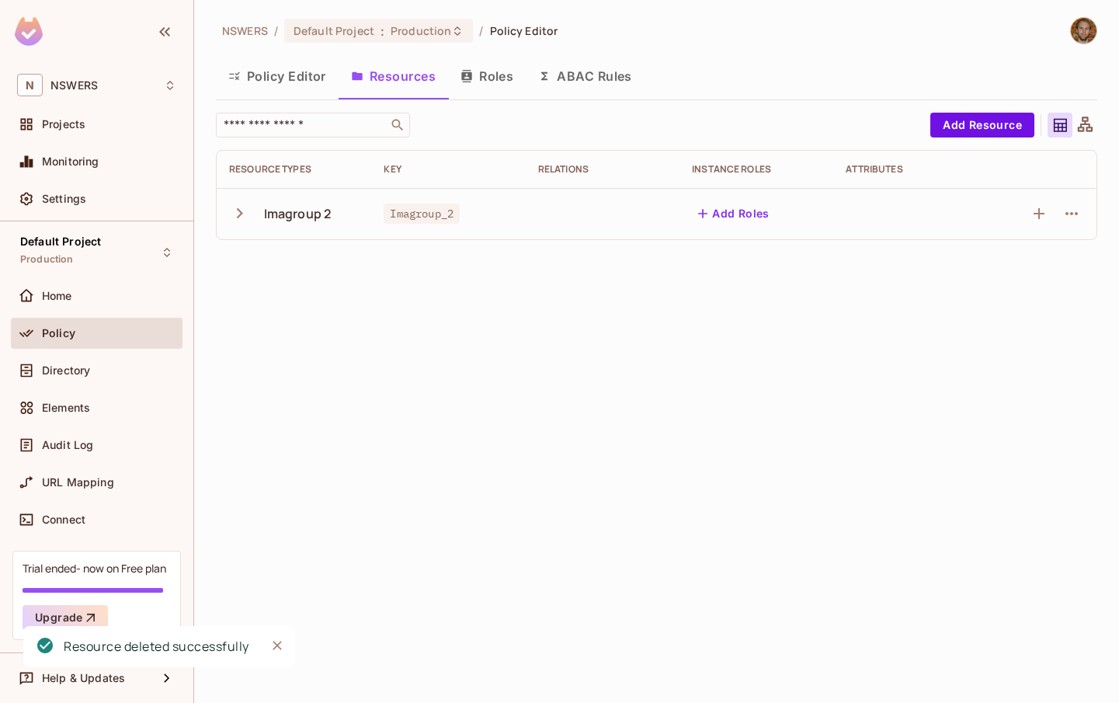
click at [997, 360] on div "NSWERS / Default Project : Production / Policy Editor Policy Editor Resources R…" at bounding box center [656, 351] width 925 height 703
click at [1079, 215] on icon "button" at bounding box center [1072, 213] width 19 height 19
click at [996, 308] on div "Delete Resource" at bounding box center [1011, 309] width 86 height 16
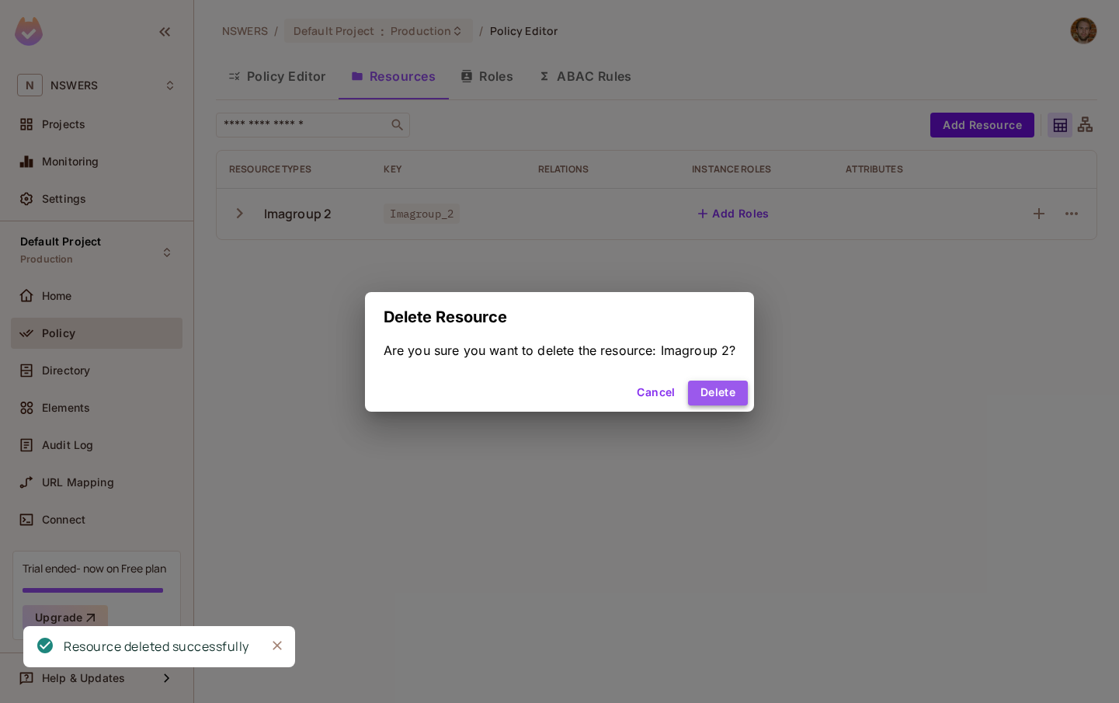
click at [717, 392] on button "Delete" at bounding box center [718, 393] width 60 height 25
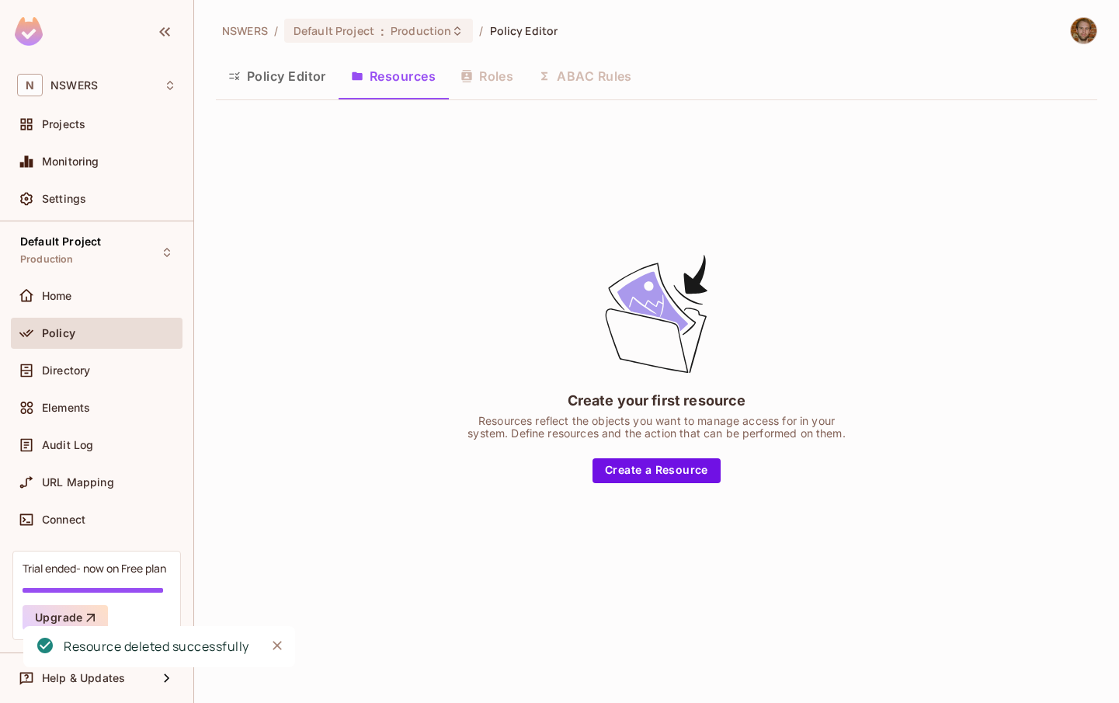
click at [297, 68] on button "Policy Editor" at bounding box center [277, 76] width 123 height 39
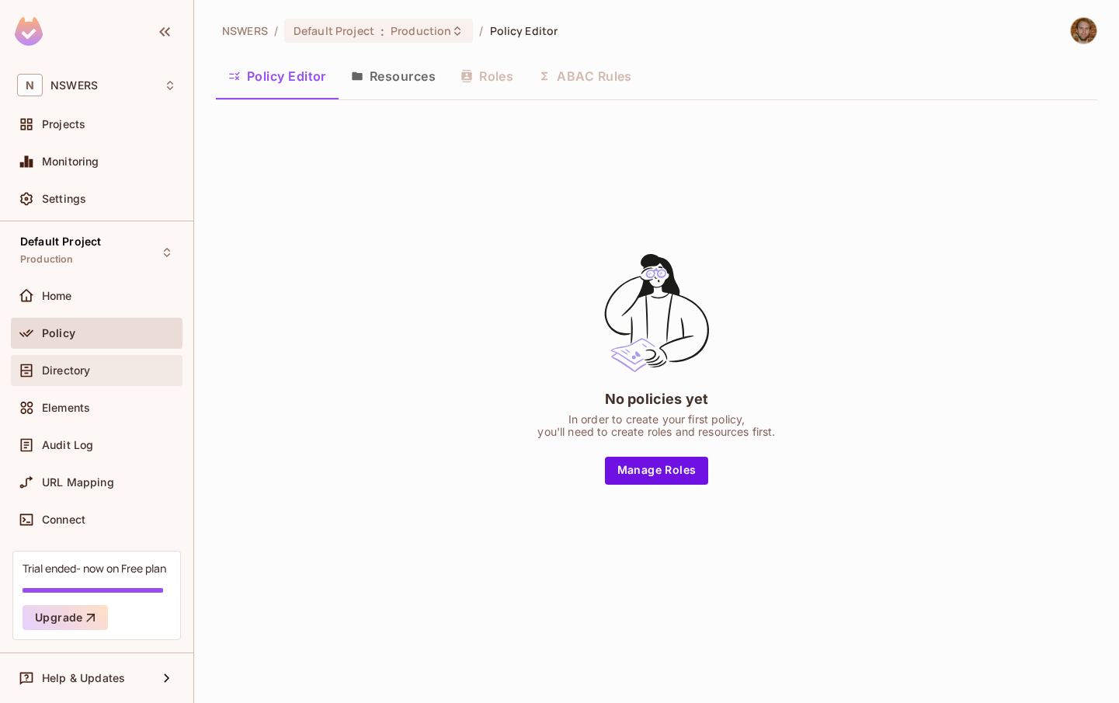
click at [79, 371] on span "Directory" at bounding box center [66, 370] width 48 height 12
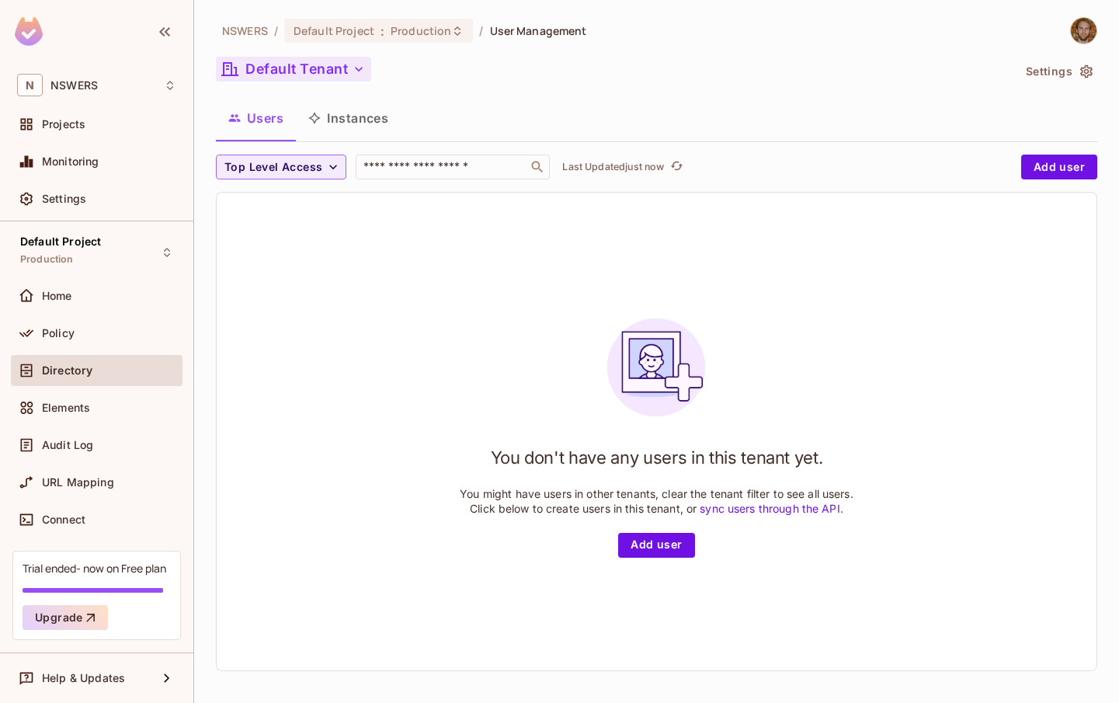
click at [325, 61] on button "Default Tenant" at bounding box center [293, 69] width 155 height 25
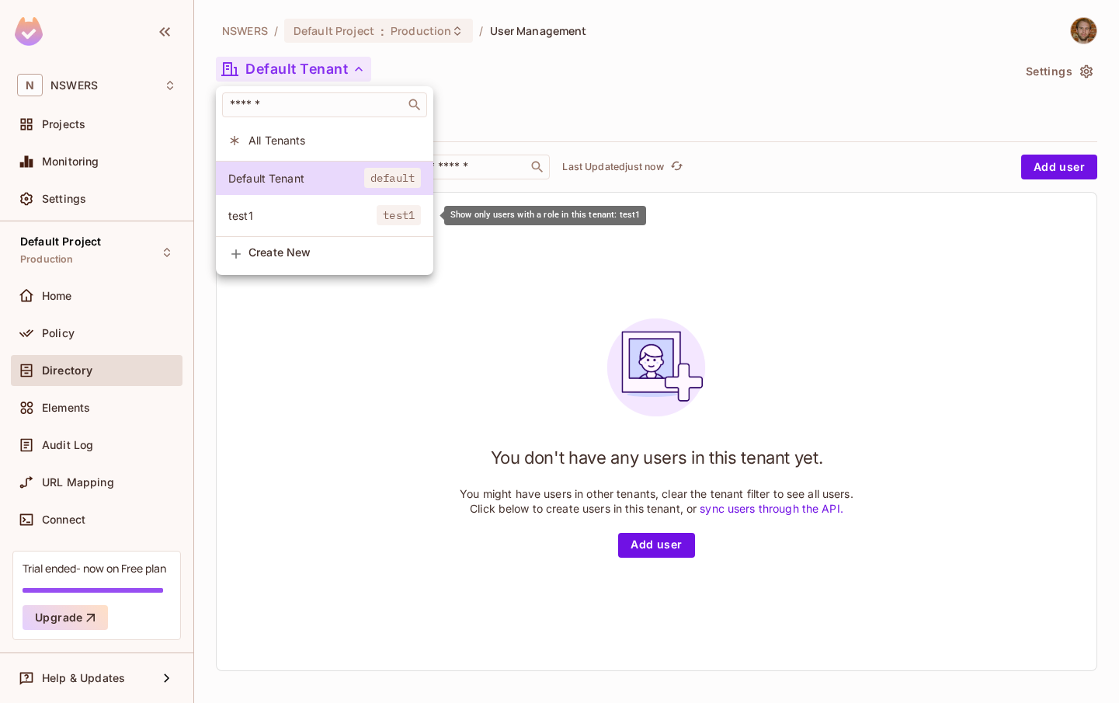
click at [330, 215] on span "test1" at bounding box center [302, 215] width 148 height 15
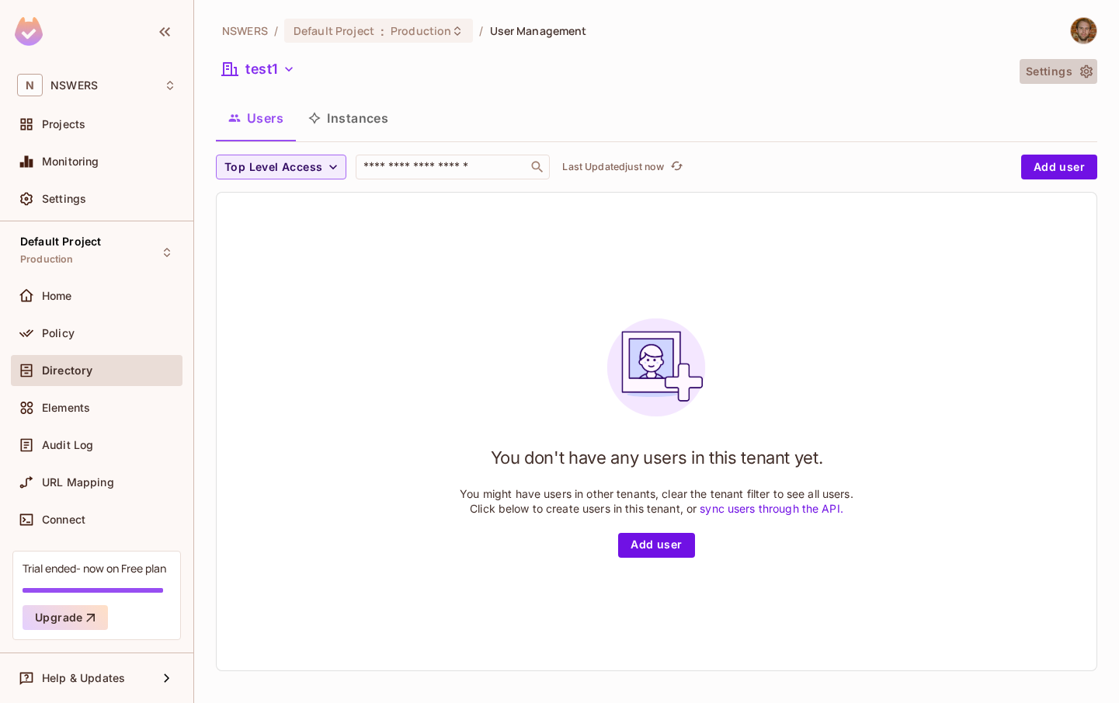
click at [1088, 75] on icon "button" at bounding box center [1087, 71] width 12 height 13
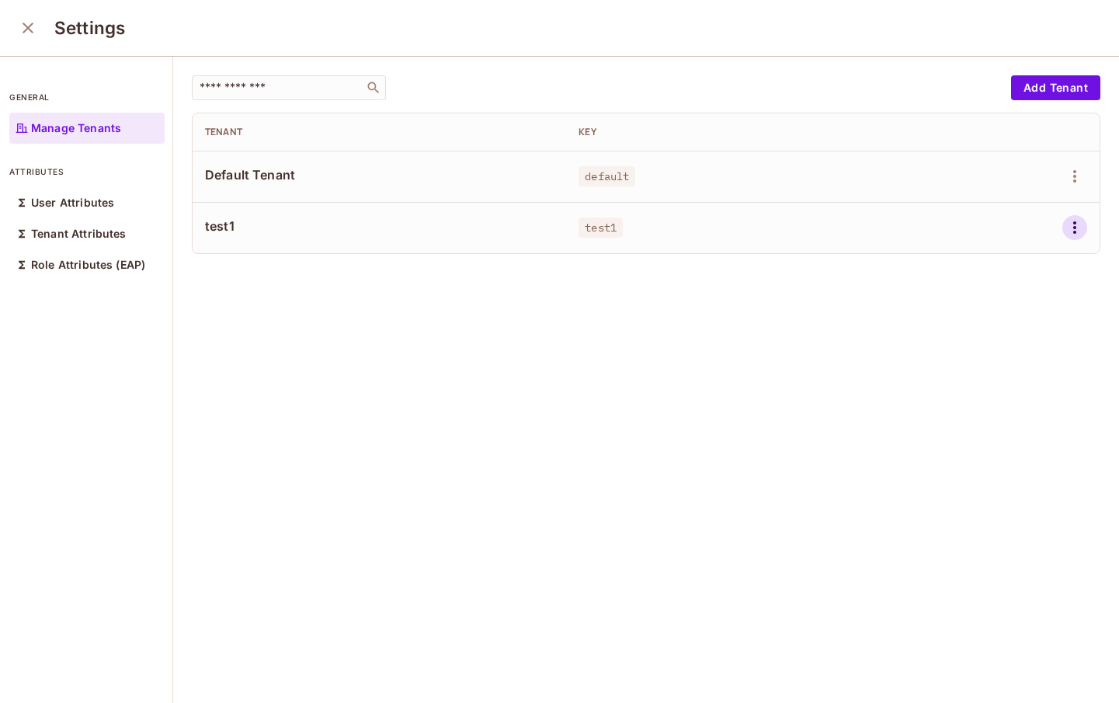
click at [1067, 232] on icon "button" at bounding box center [1075, 227] width 19 height 19
click at [1006, 334] on div "Delete Tenant" at bounding box center [1019, 332] width 73 height 16
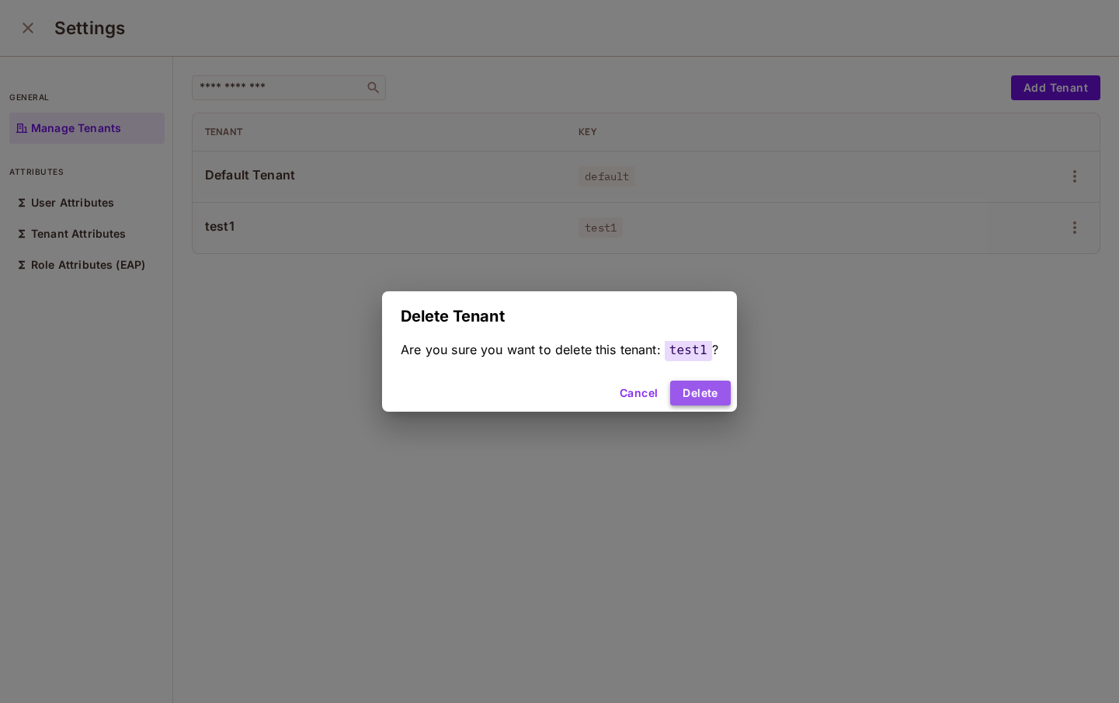
click at [699, 396] on button "Delete" at bounding box center [700, 393] width 60 height 25
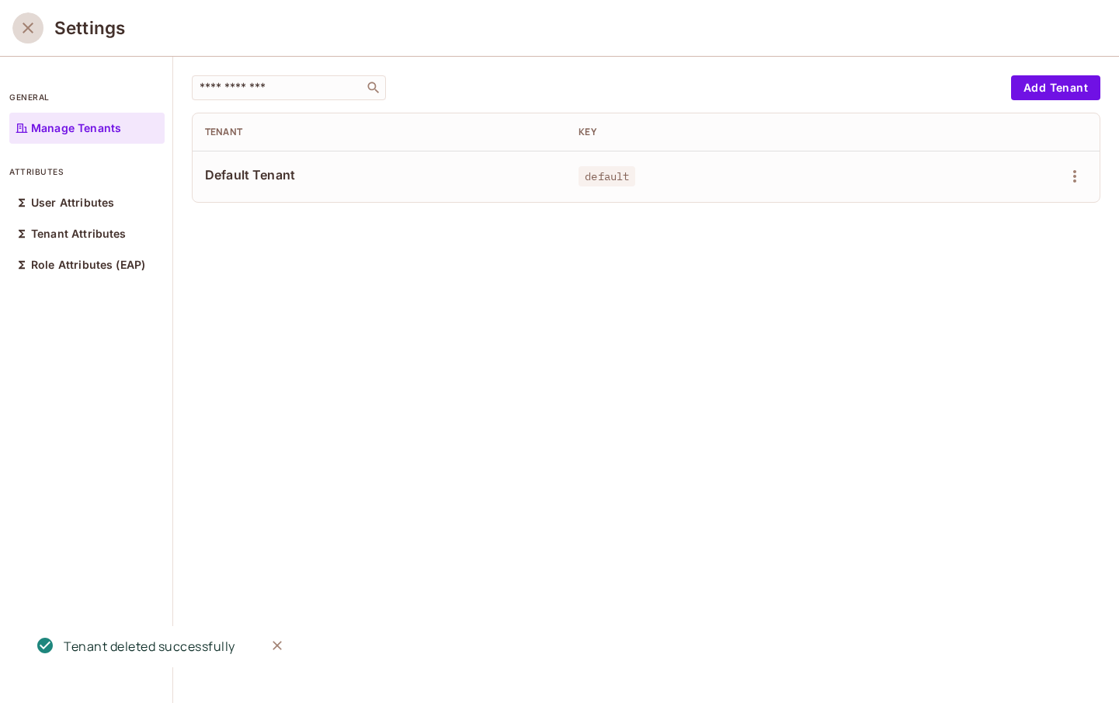
click at [26, 29] on icon "close" at bounding box center [28, 28] width 11 height 11
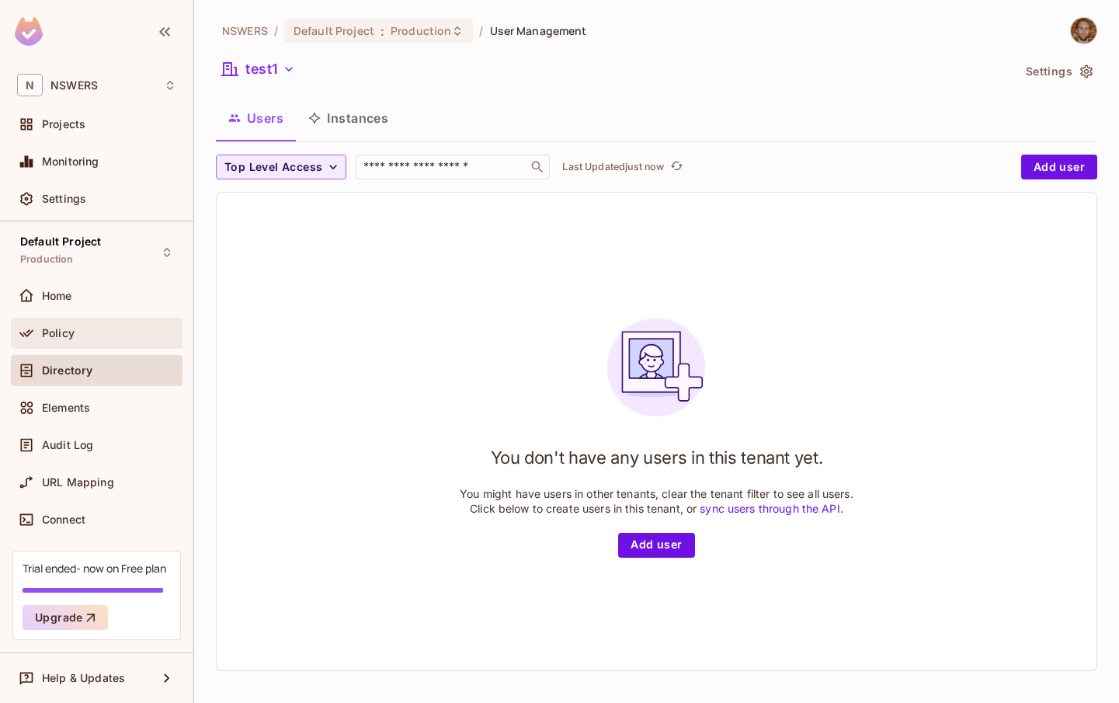
click at [62, 327] on span "Policy" at bounding box center [58, 333] width 33 height 12
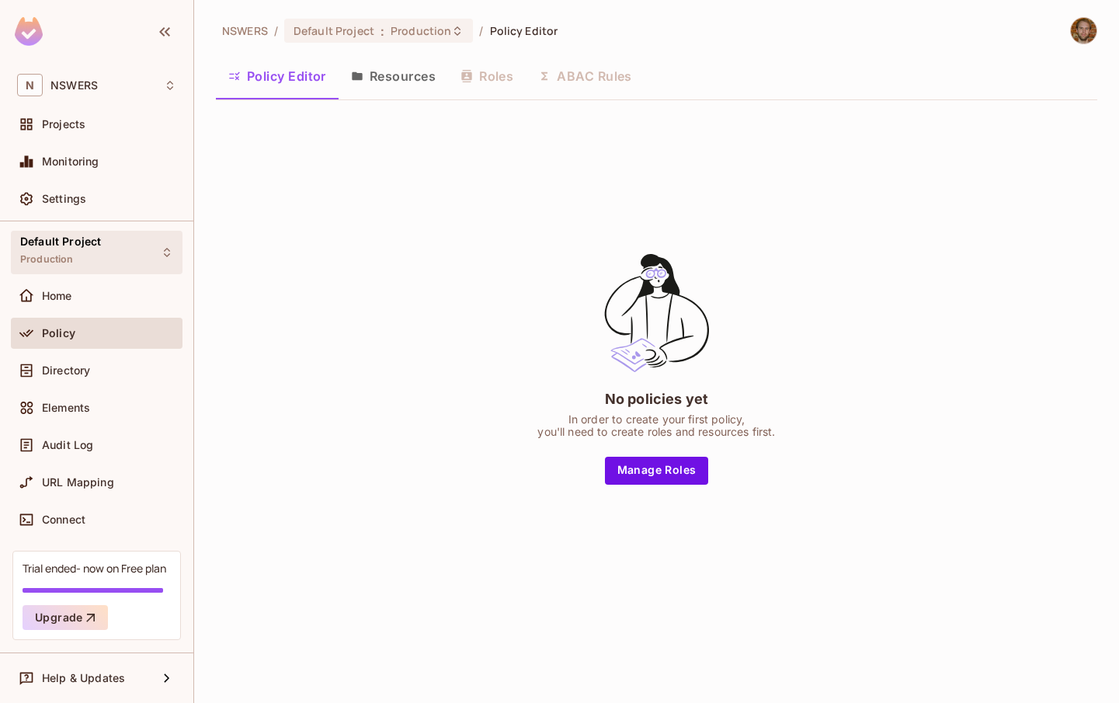
click at [75, 253] on div "Default Project Production" at bounding box center [60, 251] width 81 height 33
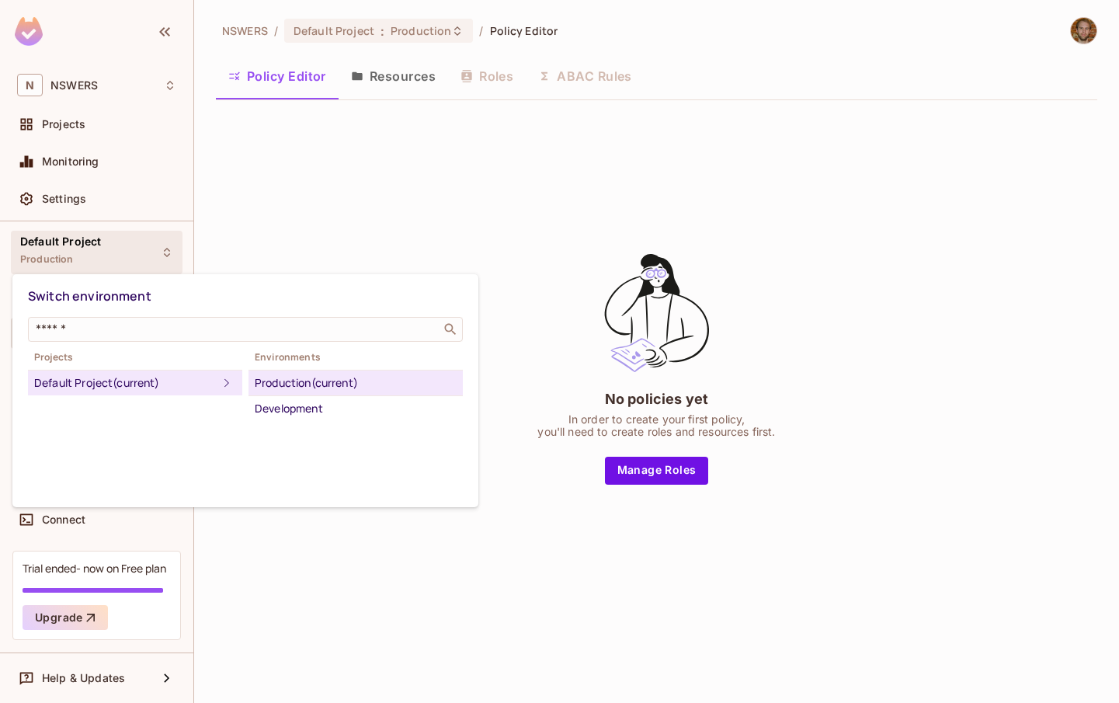
click at [75, 253] on div at bounding box center [559, 351] width 1119 height 703
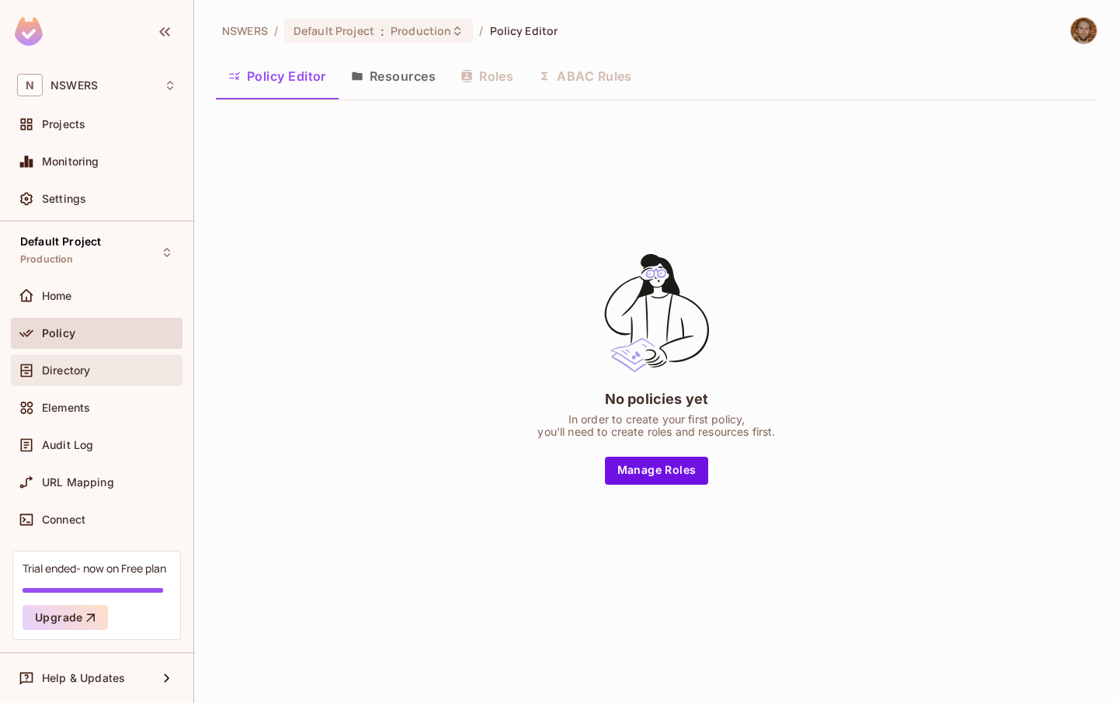
click at [80, 374] on span "Directory" at bounding box center [66, 370] width 48 height 12
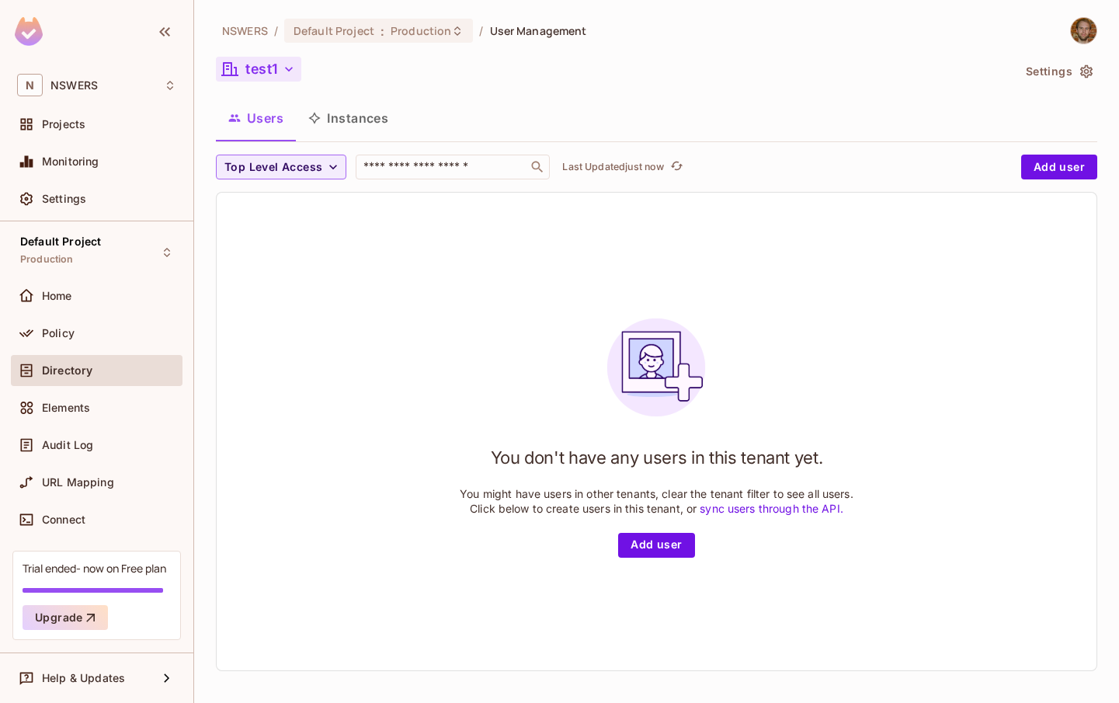
click at [276, 68] on button "test1" at bounding box center [258, 69] width 85 height 25
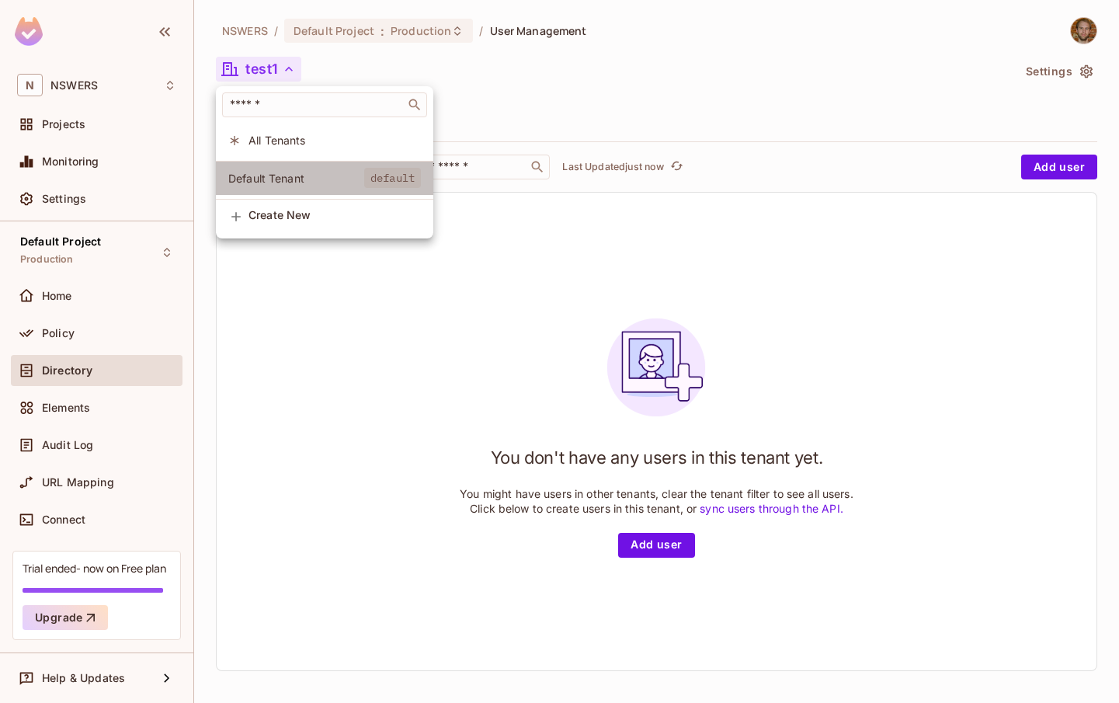
click at [261, 176] on span "Default Tenant" at bounding box center [296, 178] width 136 height 15
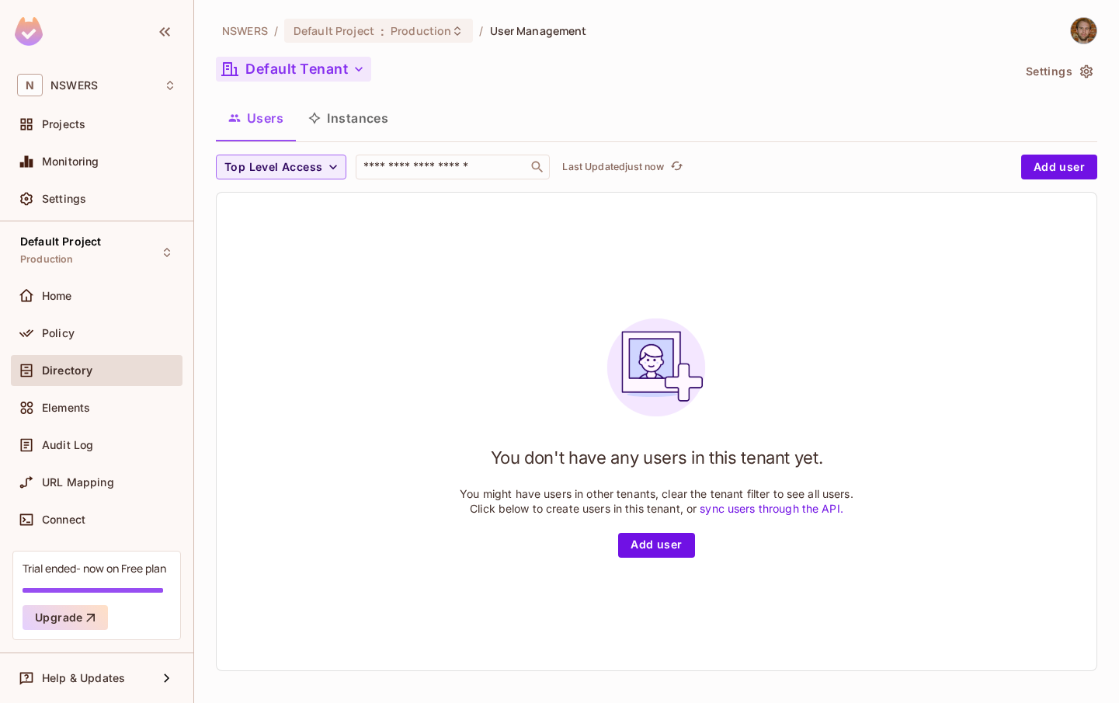
click at [302, 74] on button "Default Tenant" at bounding box center [293, 69] width 155 height 25
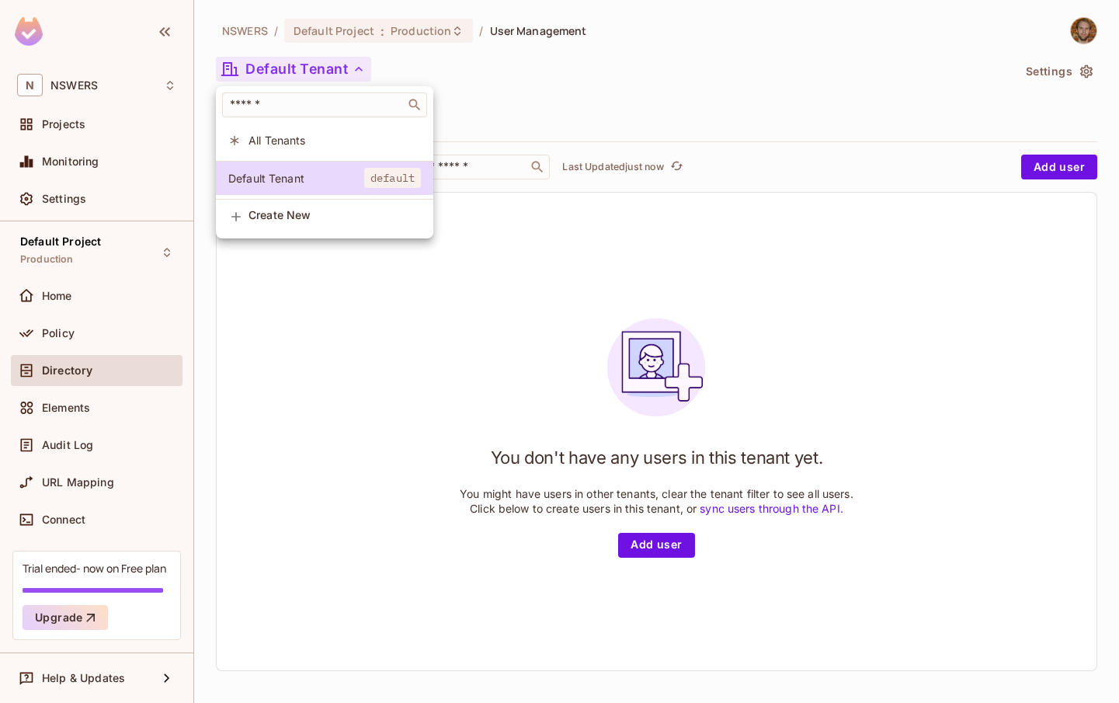
click at [305, 69] on div at bounding box center [559, 351] width 1119 height 703
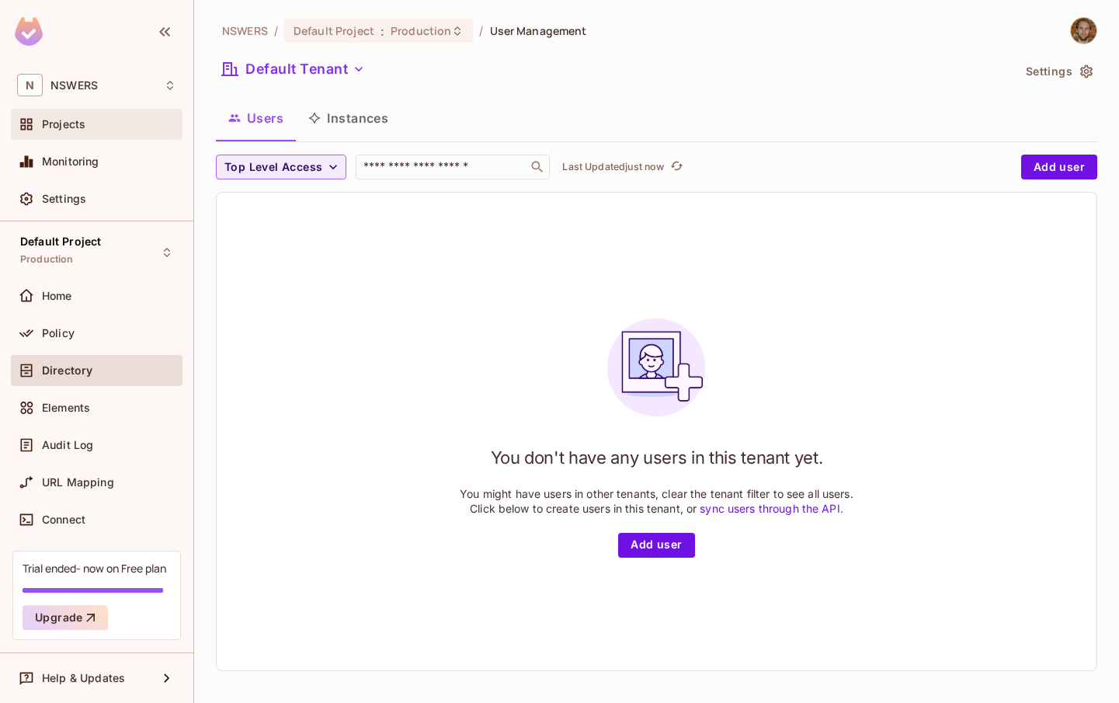
click at [96, 125] on div "Projects" at bounding box center [109, 124] width 134 height 12
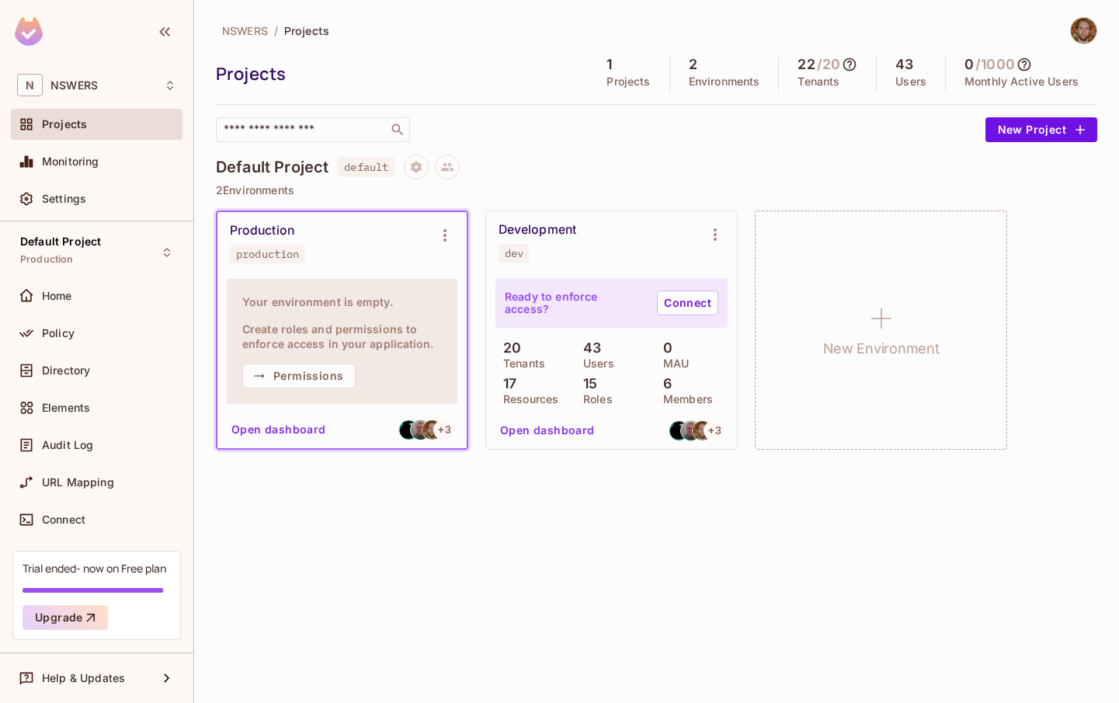
click at [462, 520] on div "NSWERS / Projects Projects 1 Projects 2 Environments 22 / 20 Tenants 43 Users 0…" at bounding box center [656, 351] width 925 height 703
click at [354, 497] on div "NSWERS / Projects Projects 1 Projects 2 Environments 22 / 20 Tenants 43 Users 0…" at bounding box center [656, 351] width 925 height 703
click at [419, 169] on icon "Project settings" at bounding box center [416, 167] width 11 height 12
click at [490, 230] on div "Edit Project" at bounding box center [492, 226] width 61 height 16
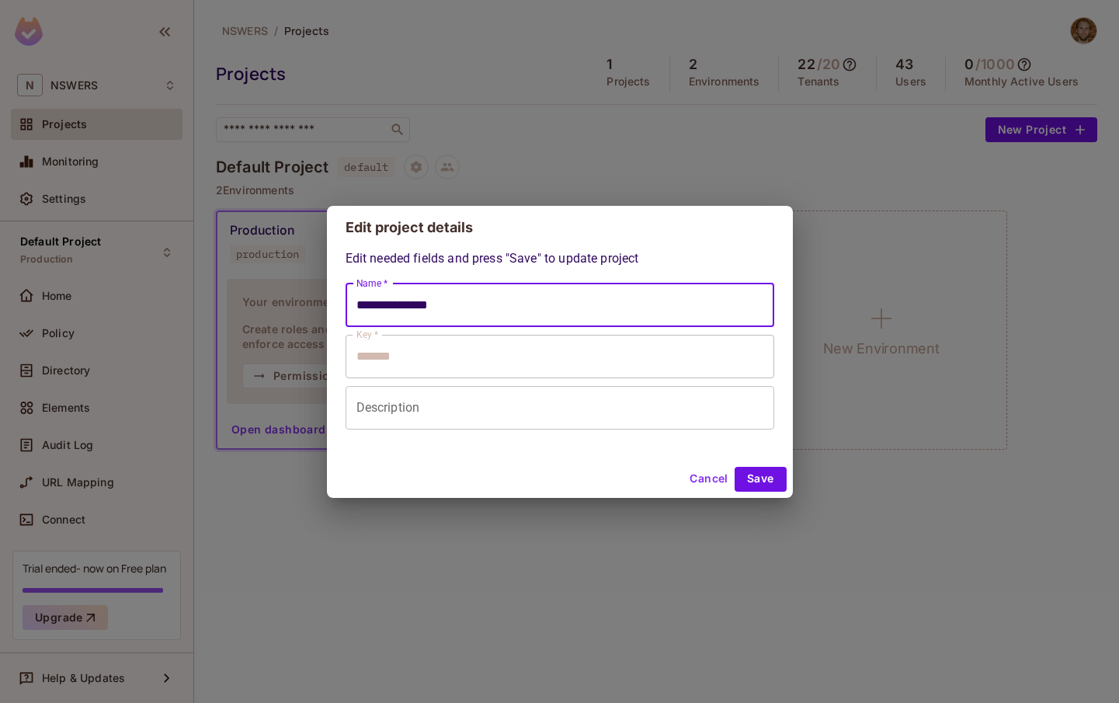
click at [408, 305] on input "**********" at bounding box center [560, 306] width 429 height 44
click at [446, 305] on input "**********" at bounding box center [560, 306] width 429 height 44
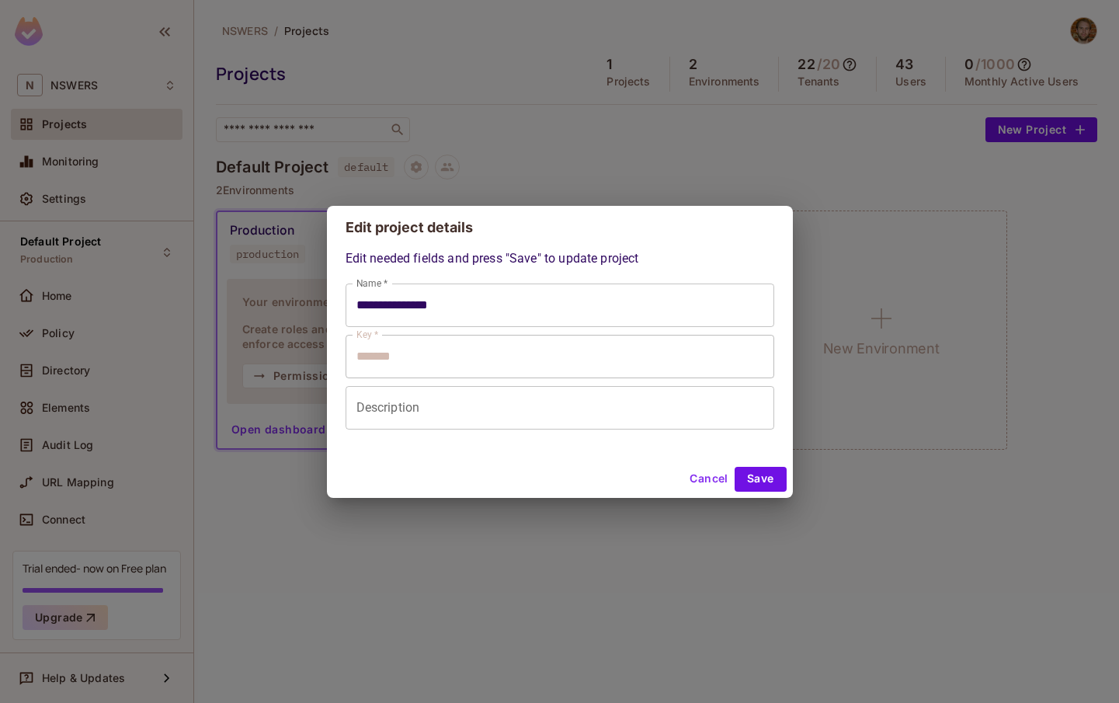
click at [440, 300] on input "**********" at bounding box center [560, 306] width 429 height 44
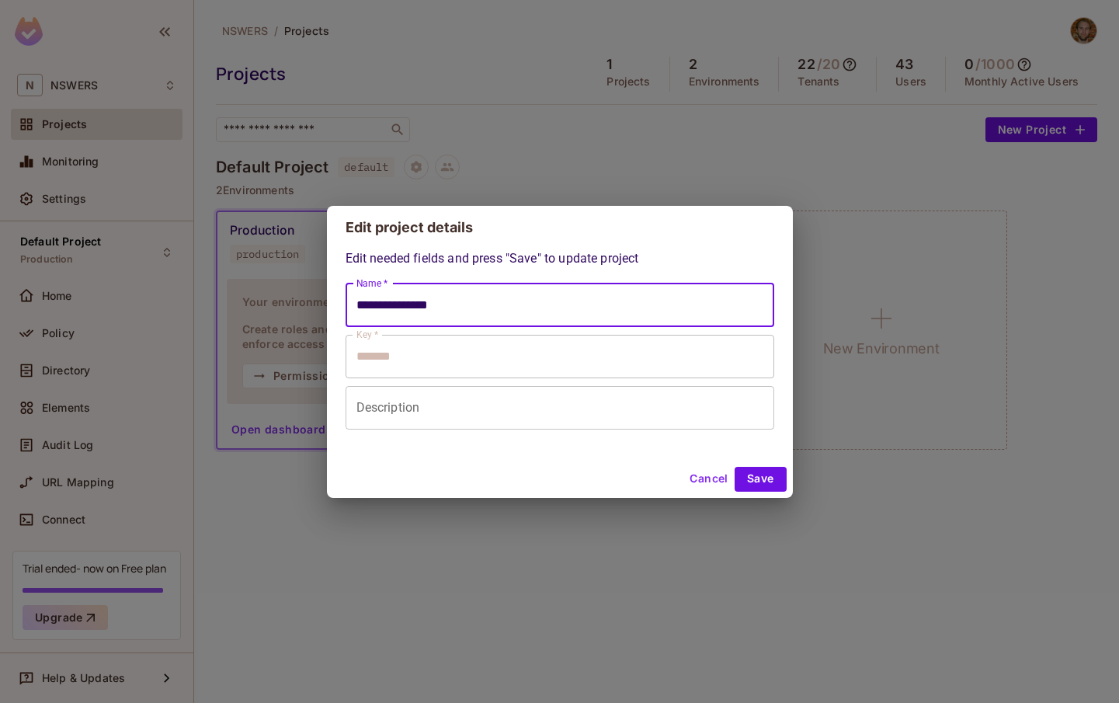
drag, startPoint x: 462, startPoint y: 302, endPoint x: 305, endPoint y: 283, distance: 158.1
click at [305, 283] on div "**********" at bounding box center [559, 351] width 1119 height 703
type input "*********"
click at [762, 478] on button "Save" at bounding box center [761, 479] width 52 height 25
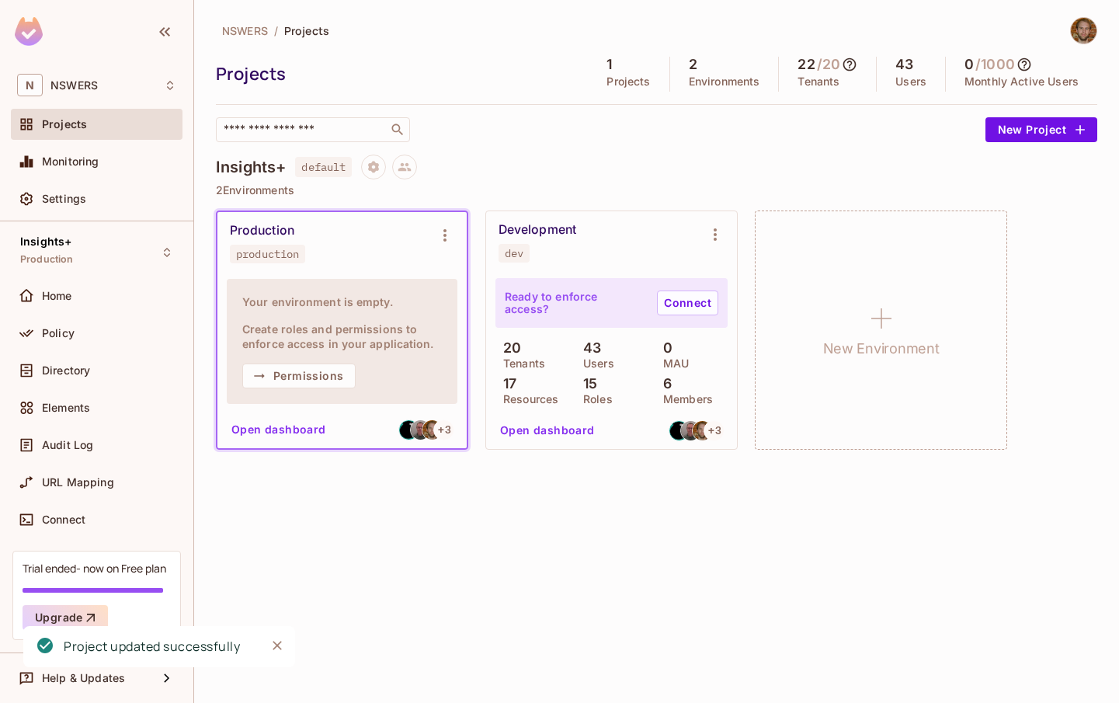
click at [412, 545] on div "NSWERS / Projects Projects 1 Projects 2 Environments 22 / 20 Tenants 43 Users 0…" at bounding box center [656, 351] width 925 height 703
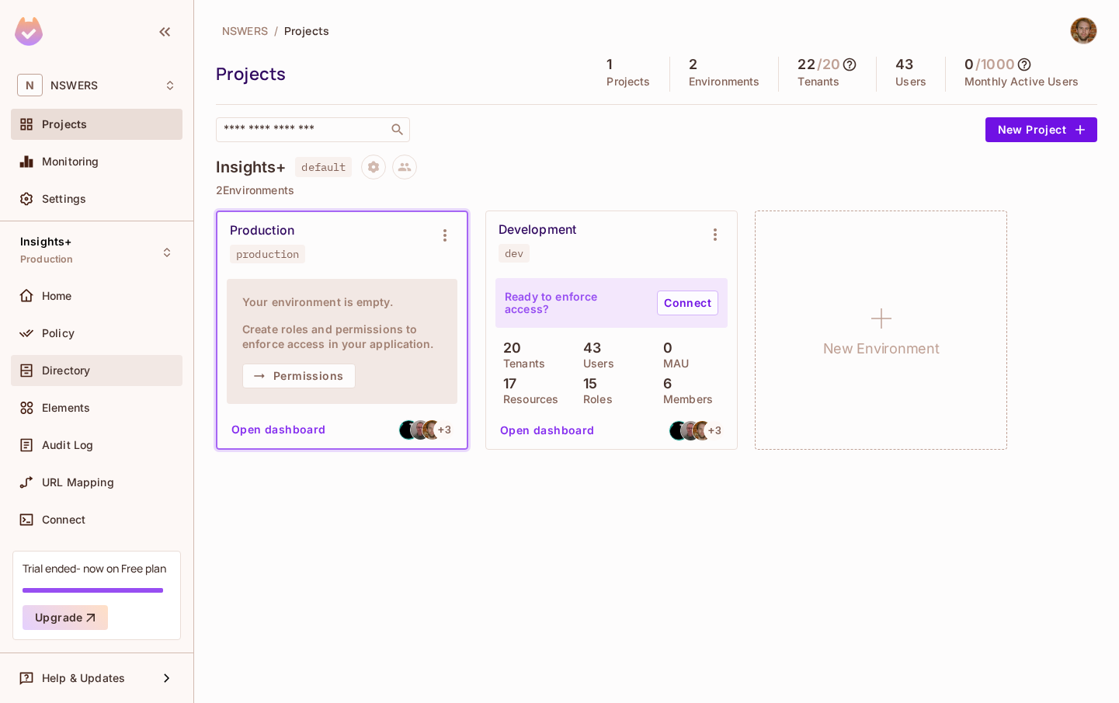
click at [62, 362] on div "Directory" at bounding box center [96, 370] width 159 height 19
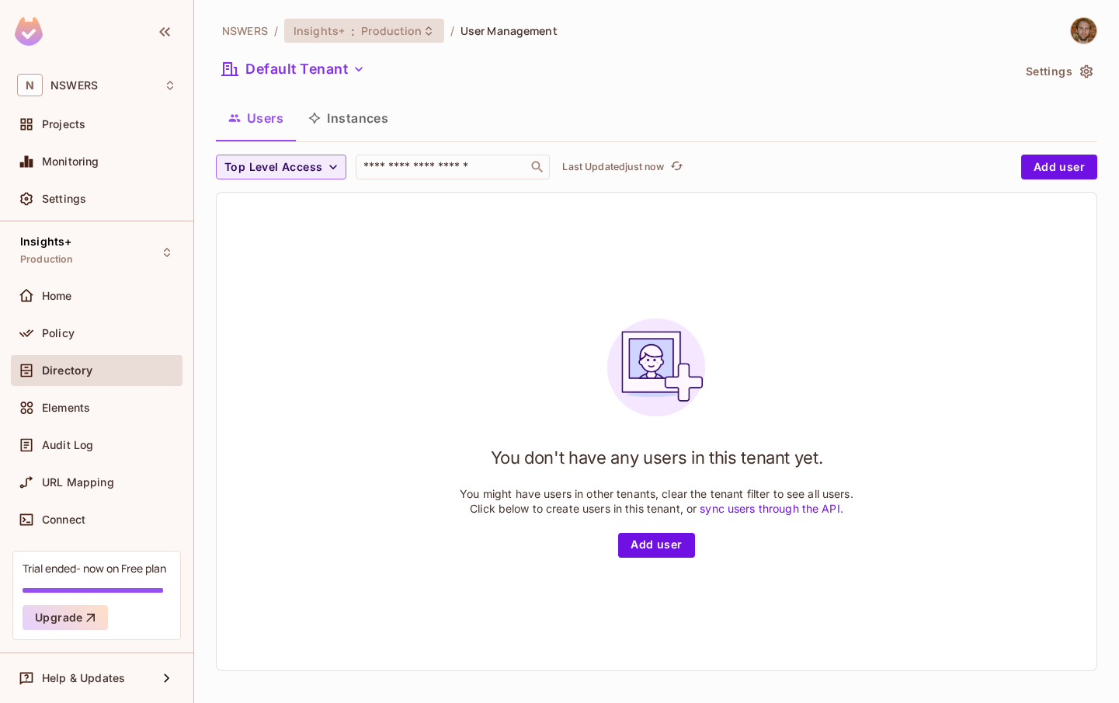
click at [345, 40] on div "Insights+ : Production" at bounding box center [364, 31] width 160 height 24
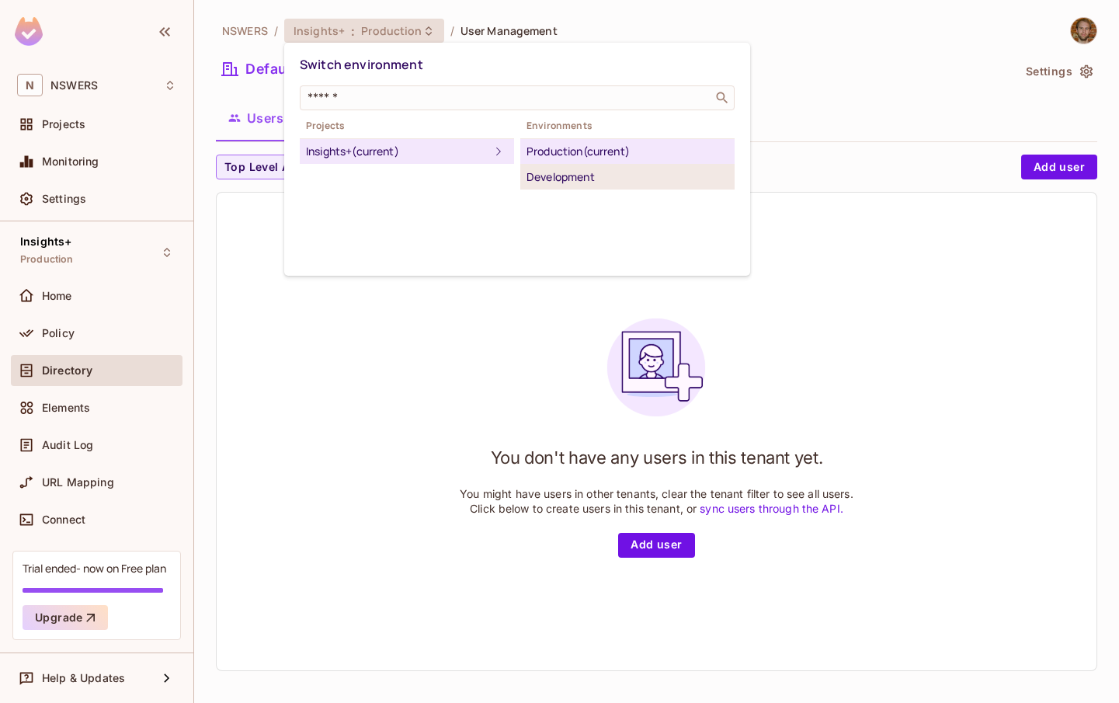
click at [563, 176] on div "Development" at bounding box center [628, 177] width 202 height 19
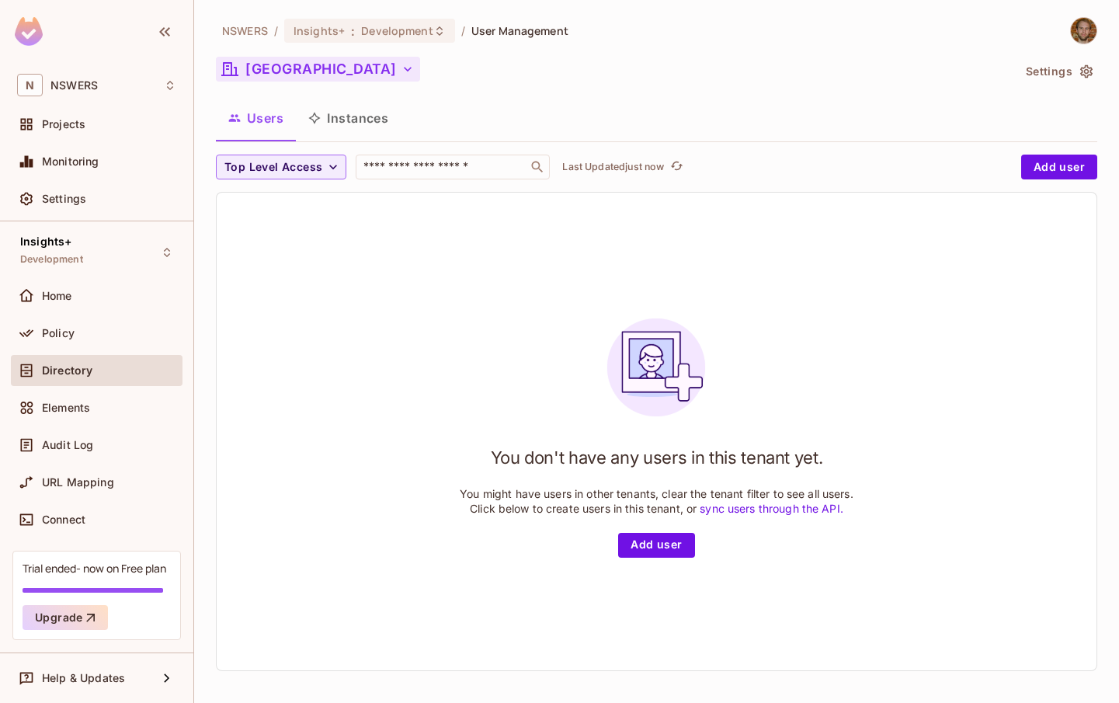
click at [368, 77] on button "[GEOGRAPHIC_DATA]" at bounding box center [318, 69] width 204 height 25
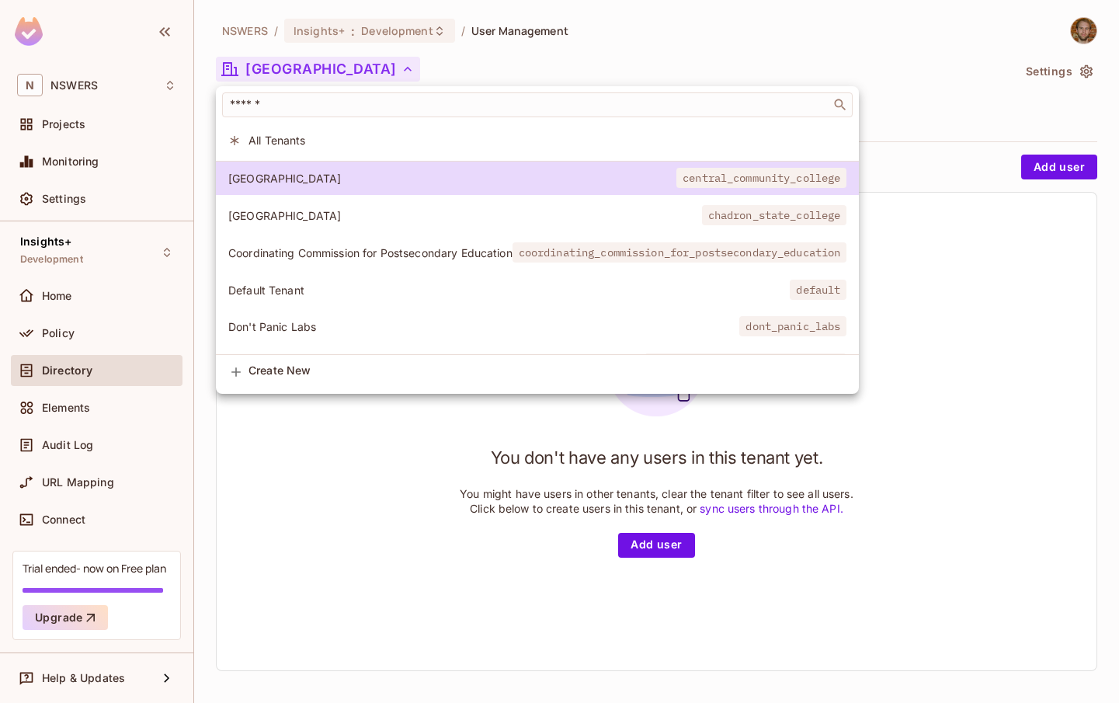
click at [77, 332] on div at bounding box center [559, 351] width 1119 height 703
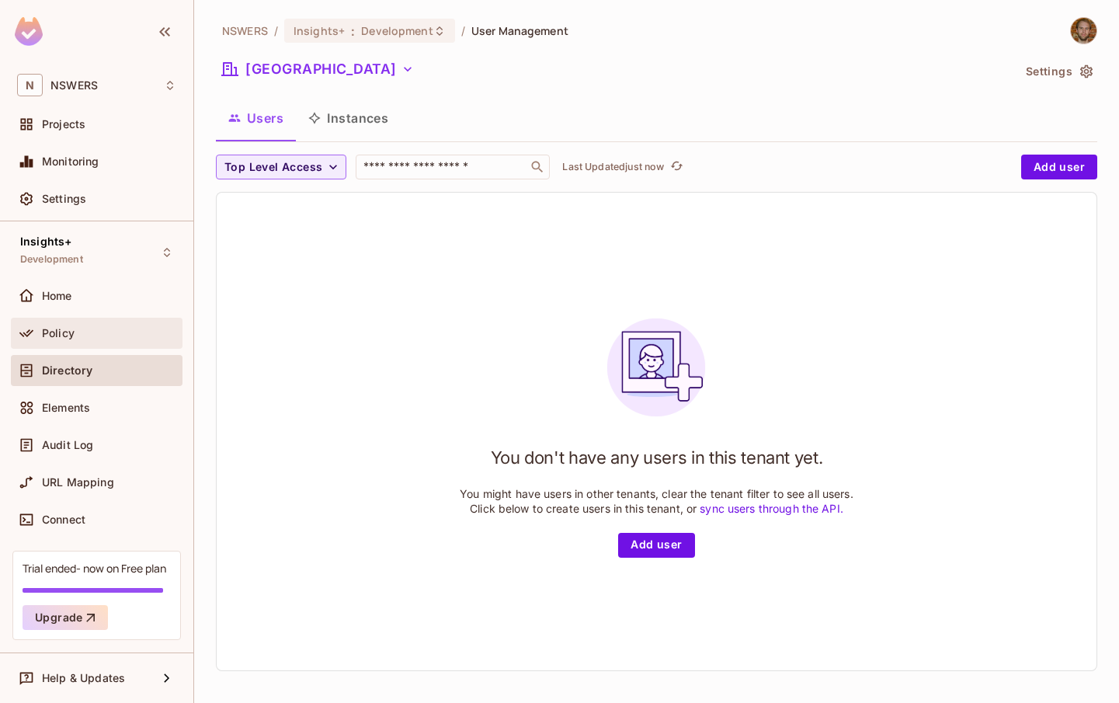
click at [57, 332] on span "Policy" at bounding box center [58, 333] width 33 height 12
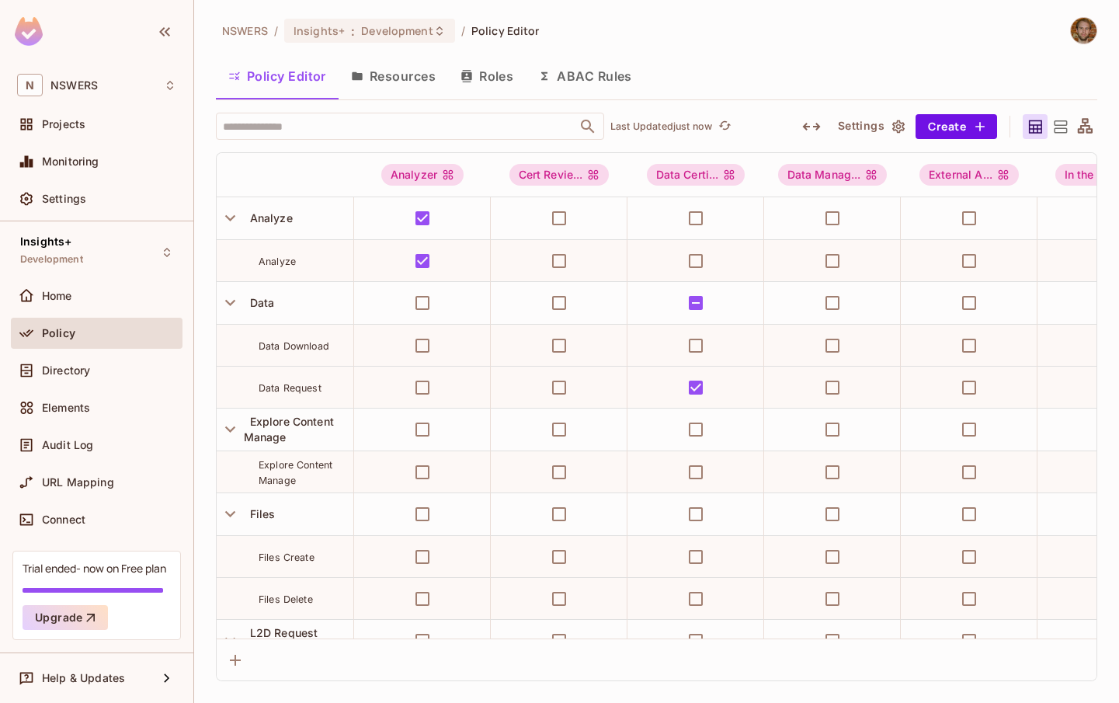
click at [510, 78] on button "Roles" at bounding box center [487, 76] width 78 height 39
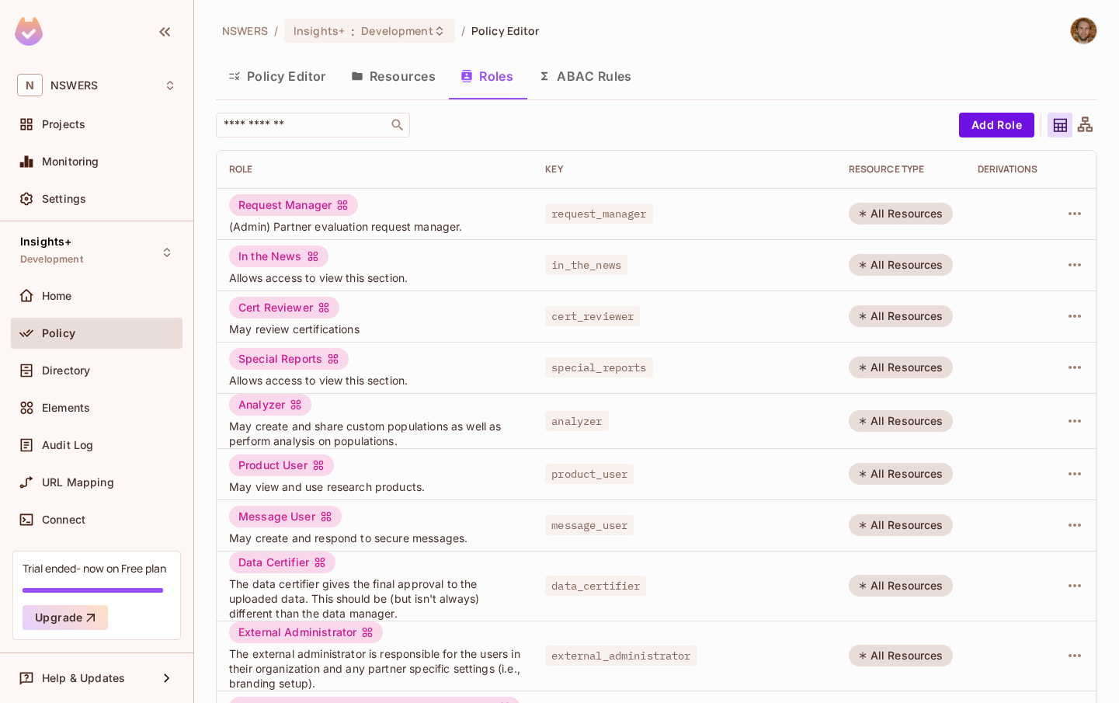
click at [395, 75] on button "Resources" at bounding box center [394, 76] width 110 height 39
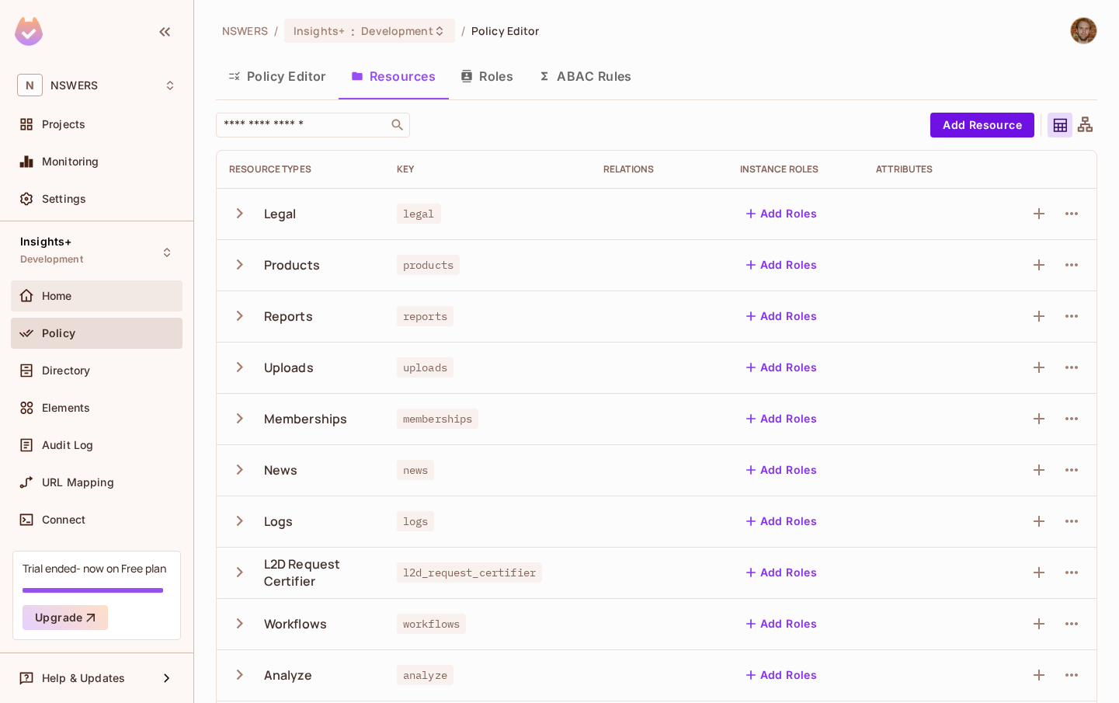
click at [94, 300] on div "Home" at bounding box center [109, 296] width 134 height 12
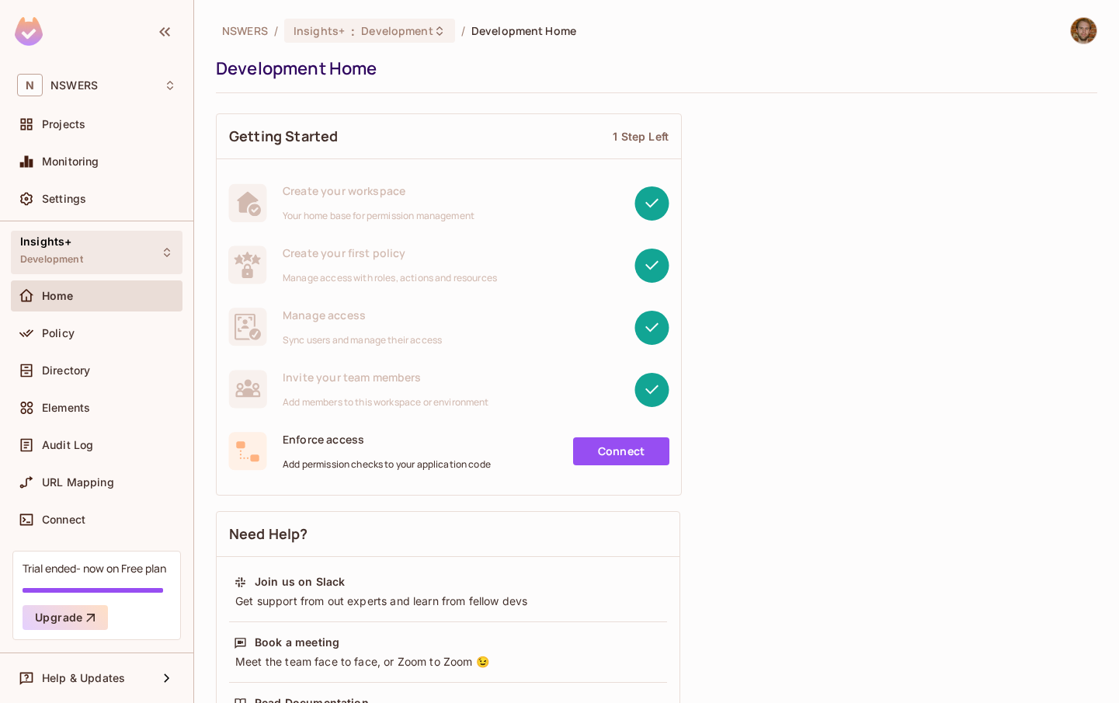
click at [97, 252] on div "Insights+ Development" at bounding box center [97, 252] width 172 height 43
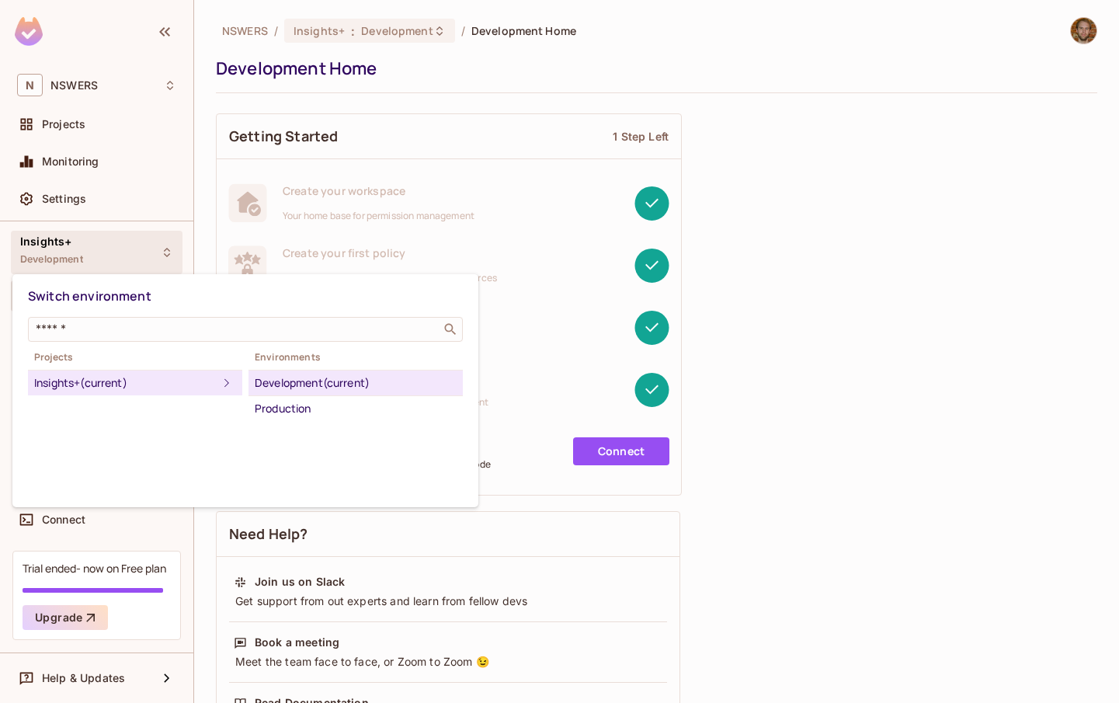
click at [126, 416] on div "Projects Insights+ (current) Environments Development (current) Production" at bounding box center [245, 384] width 435 height 73
click at [286, 385] on div "Development (current)" at bounding box center [356, 383] width 202 height 19
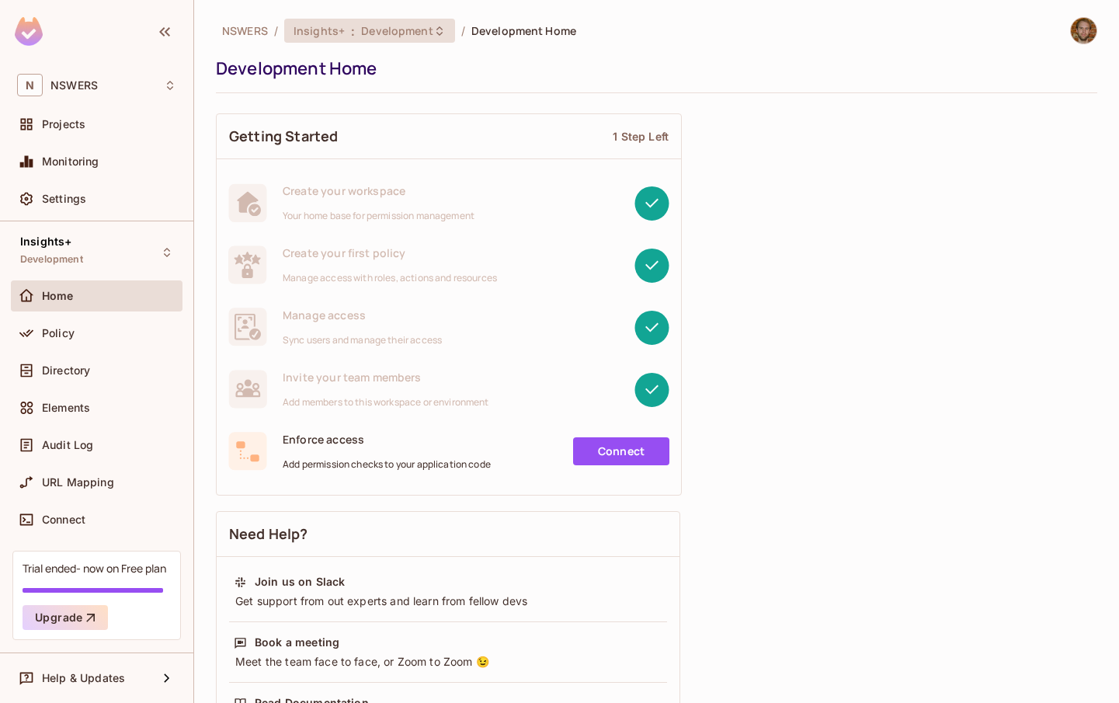
click at [374, 31] on span "Development" at bounding box center [396, 30] width 71 height 15
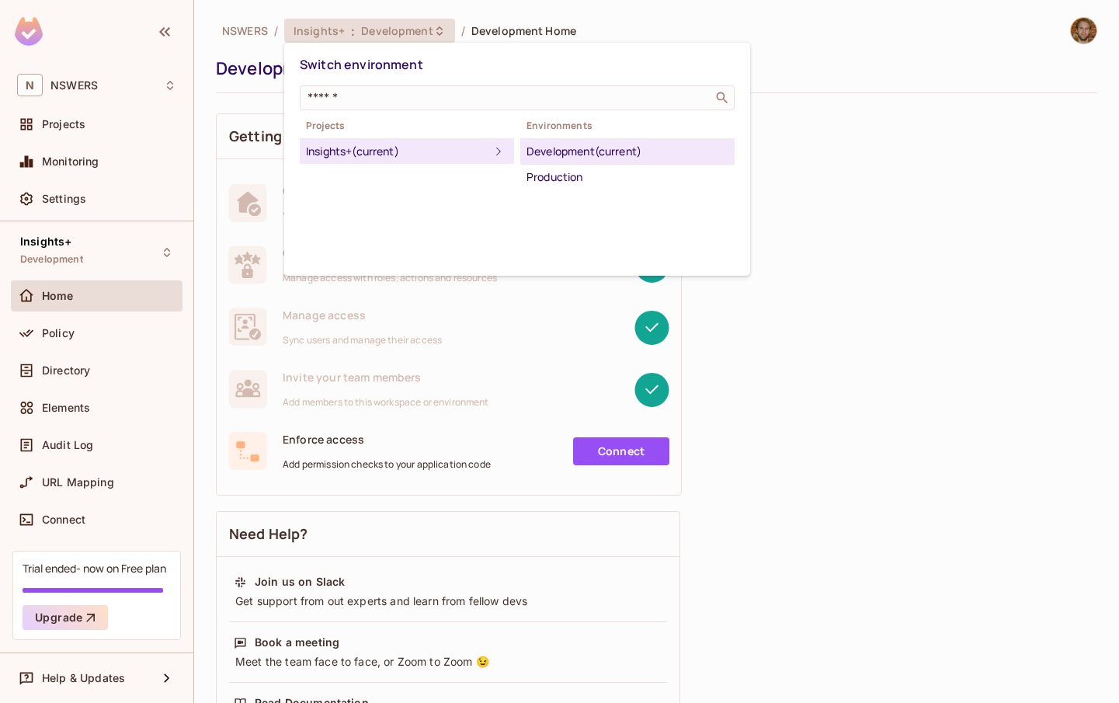
click at [374, 31] on div at bounding box center [559, 351] width 1119 height 703
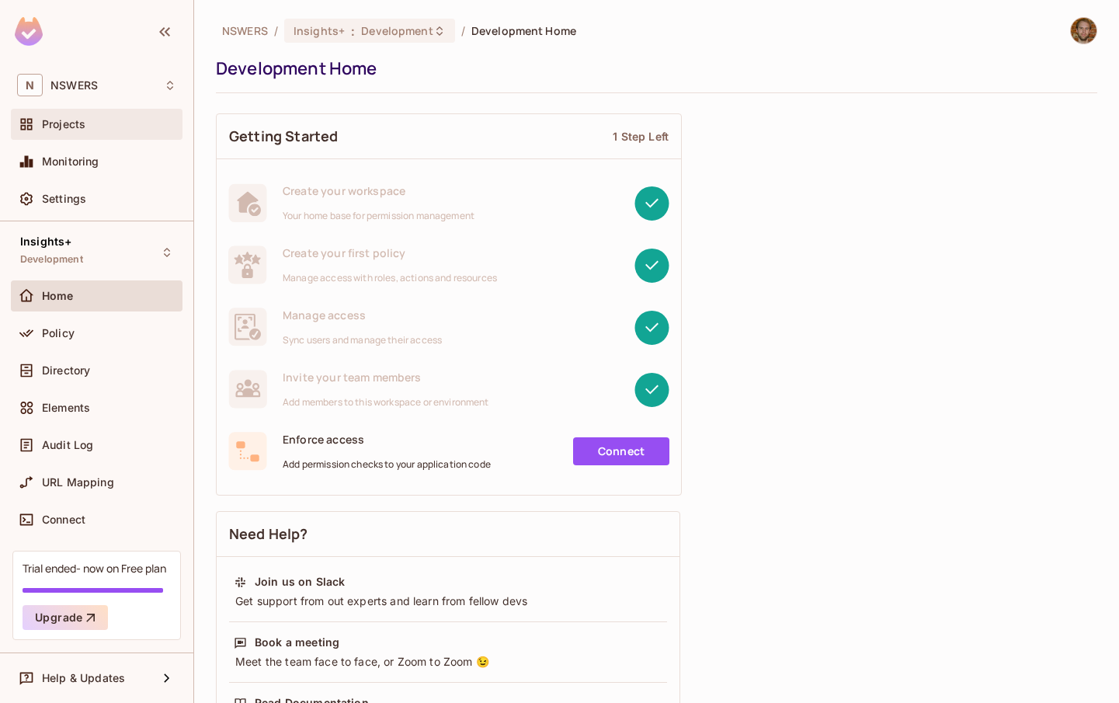
click at [90, 126] on div "Projects" at bounding box center [109, 124] width 134 height 12
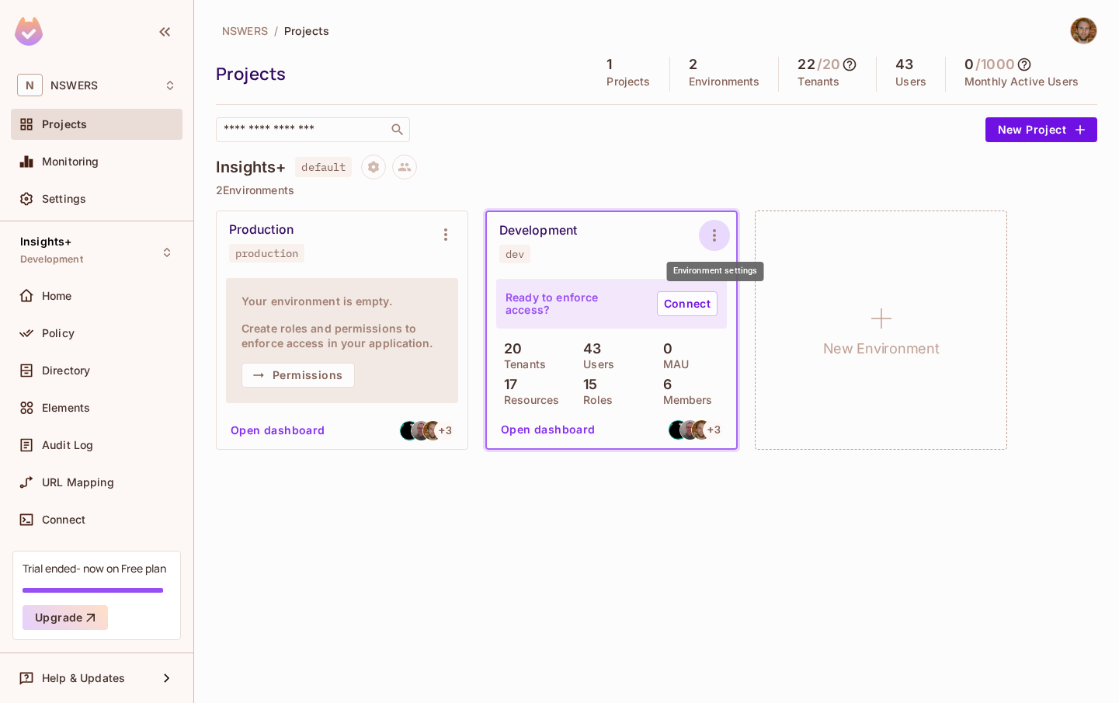
click at [715, 235] on icon "Environment settings" at bounding box center [714, 235] width 3 height 12
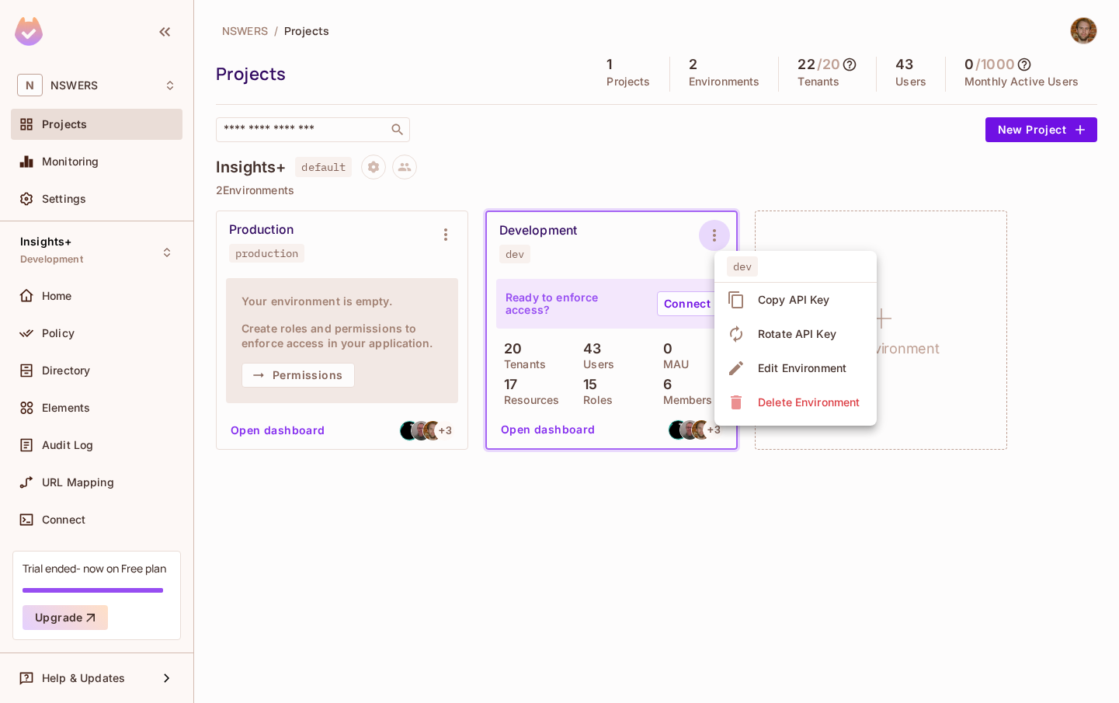
click at [795, 361] on div "Edit Environment" at bounding box center [802, 368] width 89 height 16
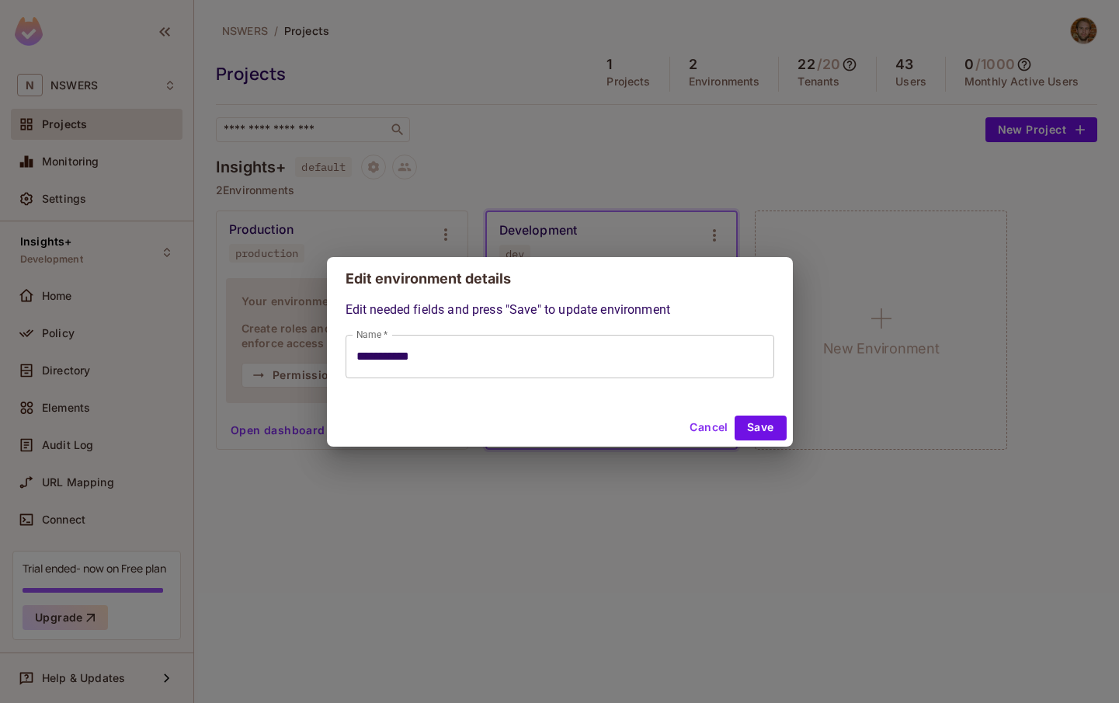
click at [708, 433] on button "Cancel" at bounding box center [709, 428] width 50 height 25
type input "**********"
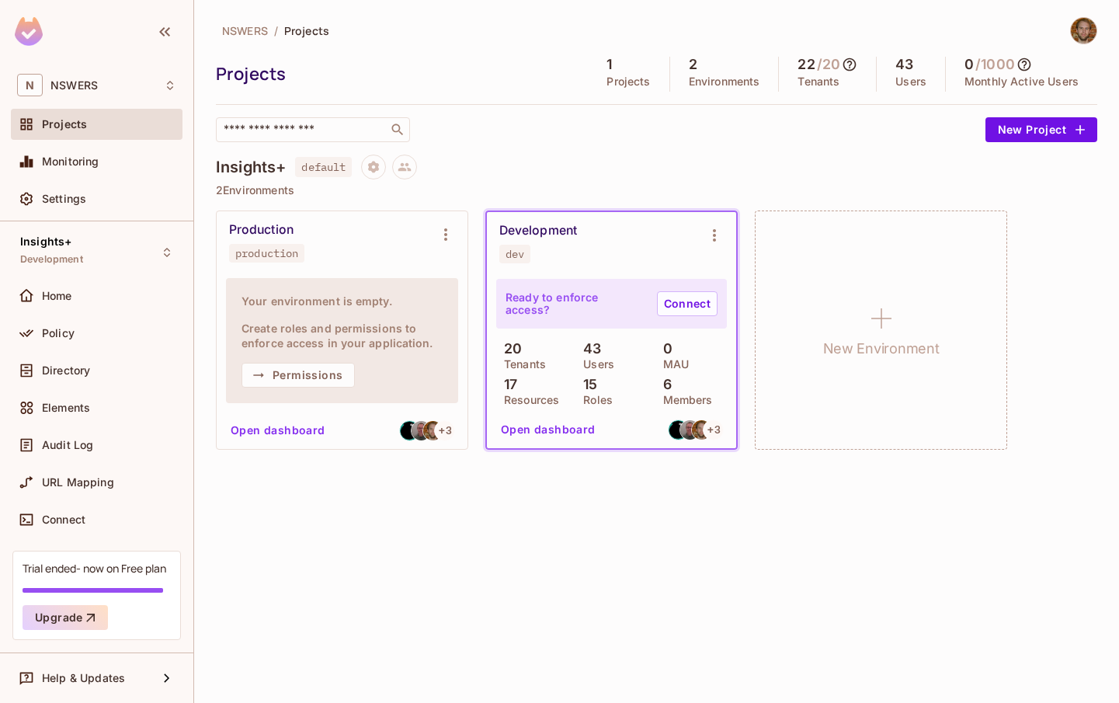
click at [569, 532] on div "NSWERS / Projects Projects 1 Projects 2 Environments 22 / 20 Tenants 43 Users 0…" at bounding box center [656, 351] width 925 height 703
click at [714, 230] on icon "Environment settings" at bounding box center [714, 235] width 3 height 12
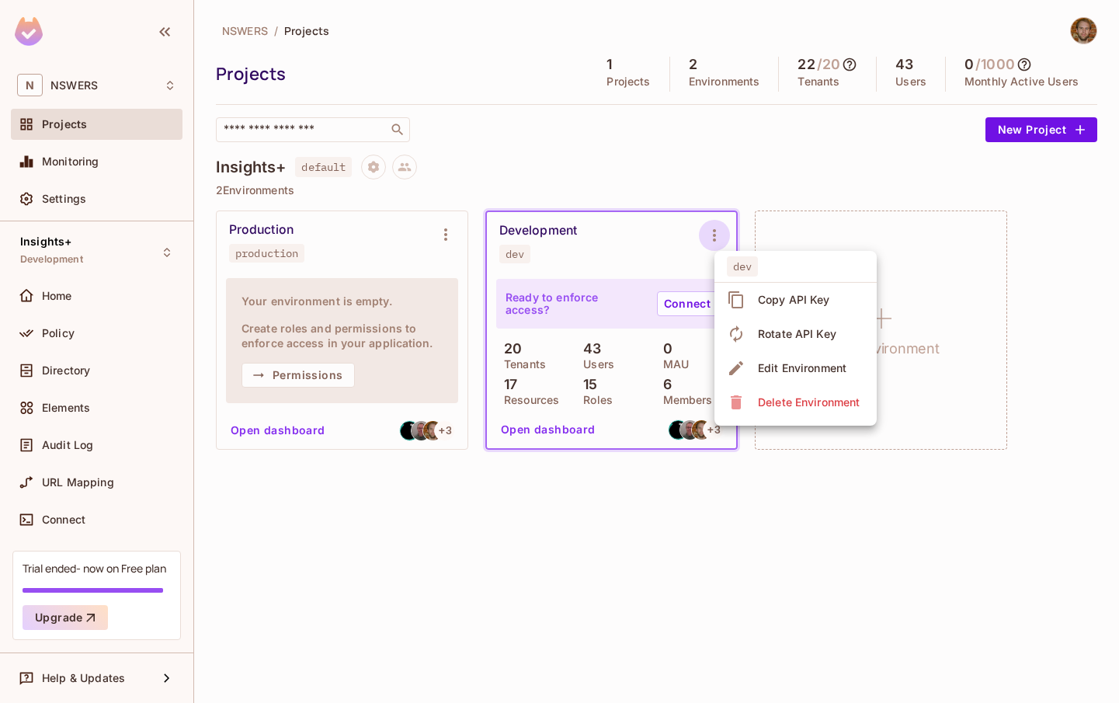
click at [767, 363] on div "Edit Environment" at bounding box center [802, 368] width 89 height 16
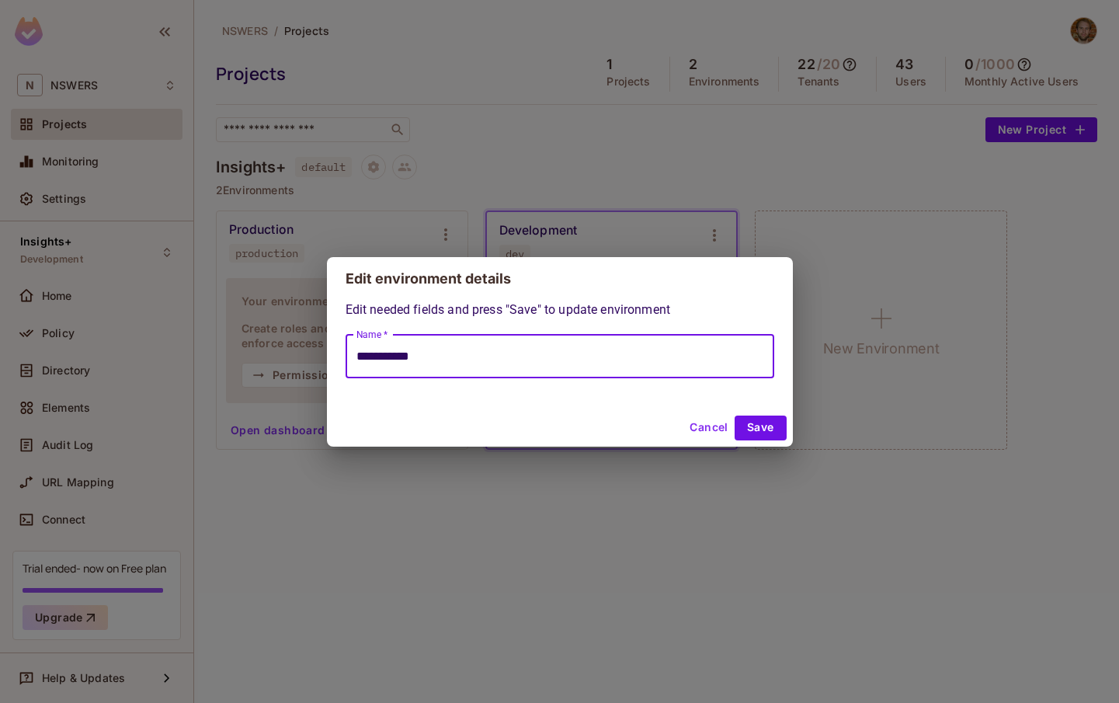
click at [703, 361] on input "**********" at bounding box center [560, 357] width 429 height 44
click at [698, 426] on button "Cancel" at bounding box center [709, 428] width 50 height 25
type input "**********"
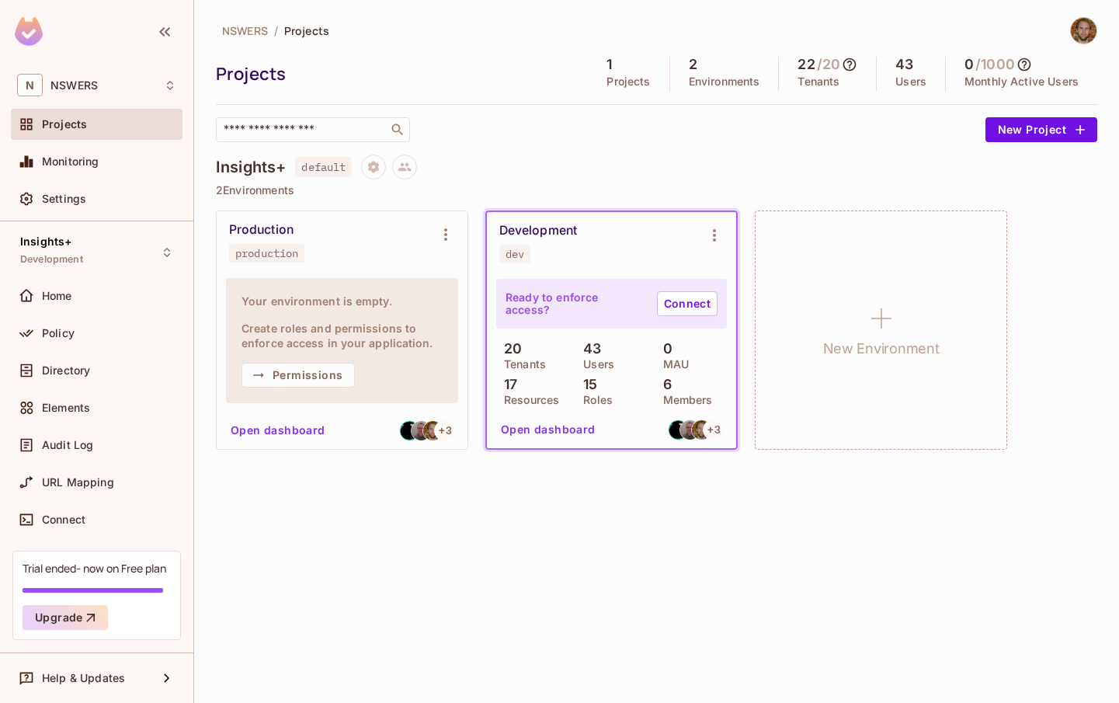
click at [644, 496] on div "NSWERS / Projects Projects 1 Projects 2 Environments 22 / 20 Tenants 43 Users 0…" at bounding box center [656, 351] width 925 height 703
